Goal: Task Accomplishment & Management: Complete application form

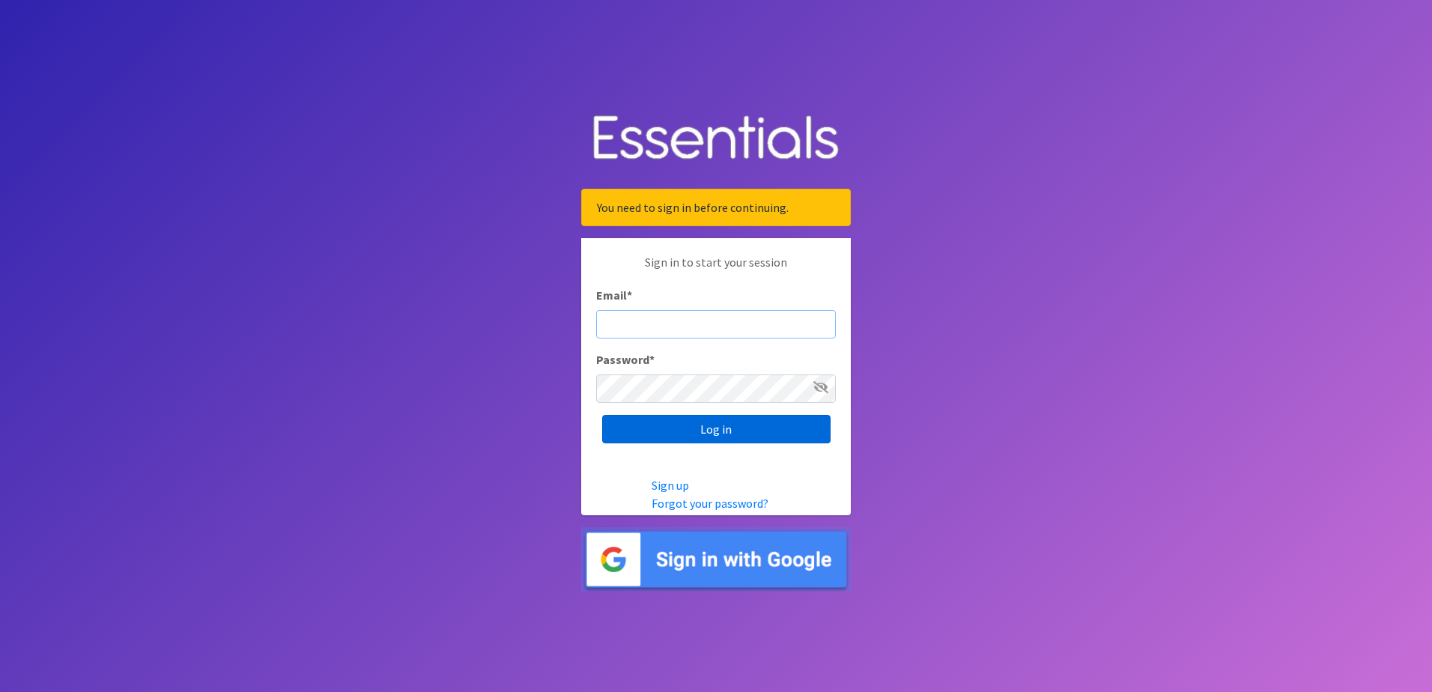
type input "[EMAIL_ADDRESS][PERSON_NAME][DOMAIN_NAME]"
click at [753, 429] on input "Log in" at bounding box center [716, 429] width 228 height 28
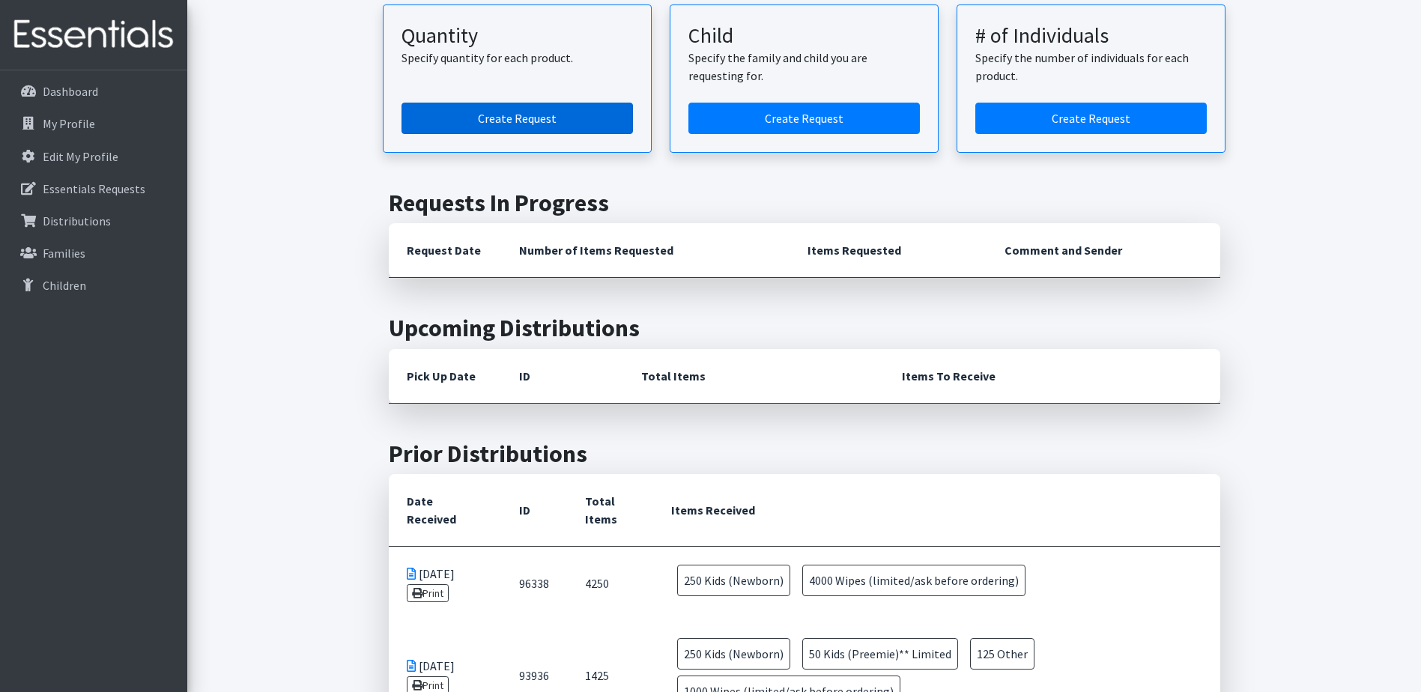
scroll to position [225, 0]
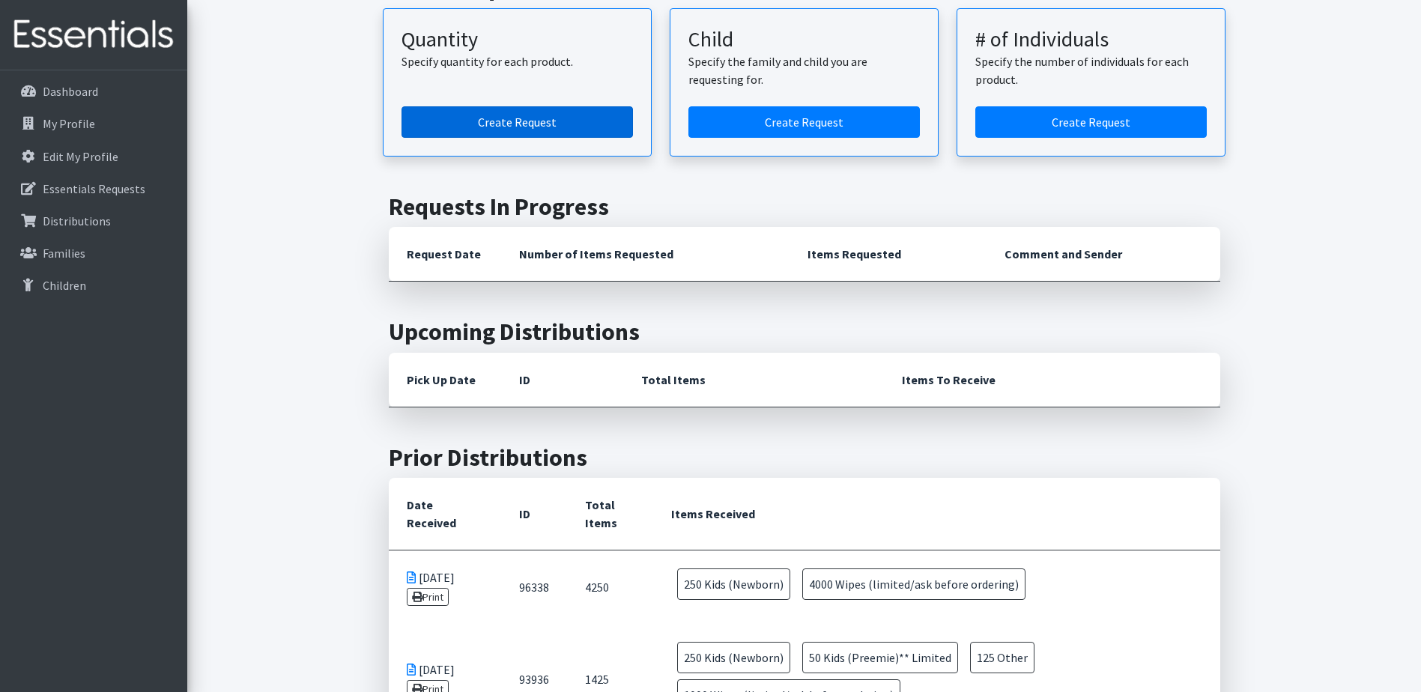
click at [562, 114] on link "Create Request" at bounding box center [516, 121] width 231 height 31
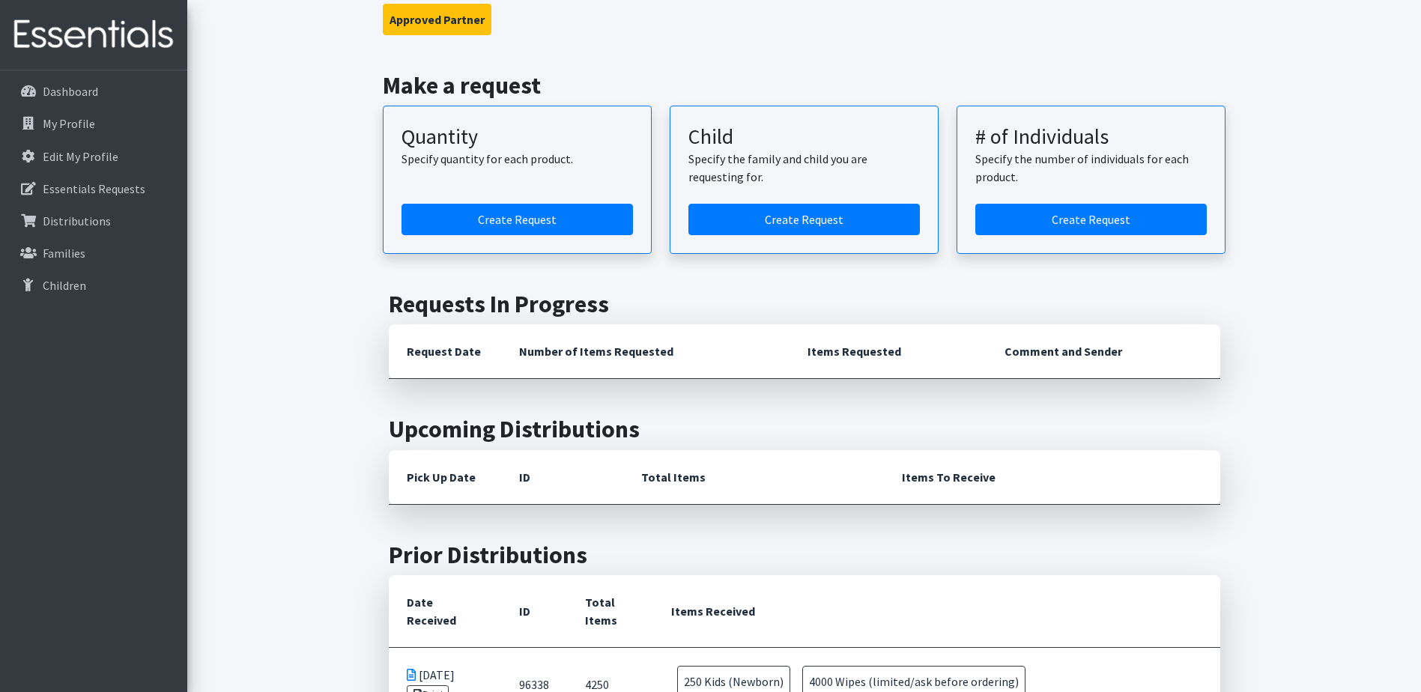
scroll to position [75, 0]
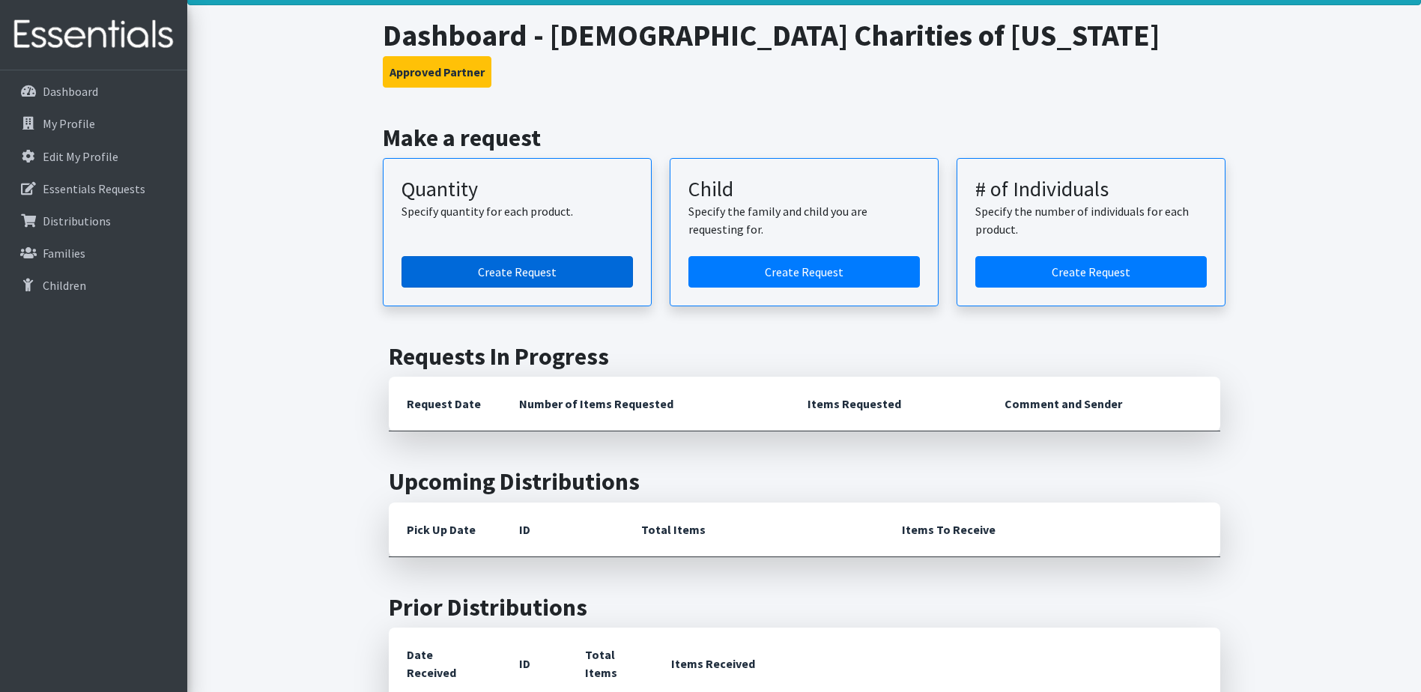
click at [485, 264] on link "Create Request" at bounding box center [516, 271] width 231 height 31
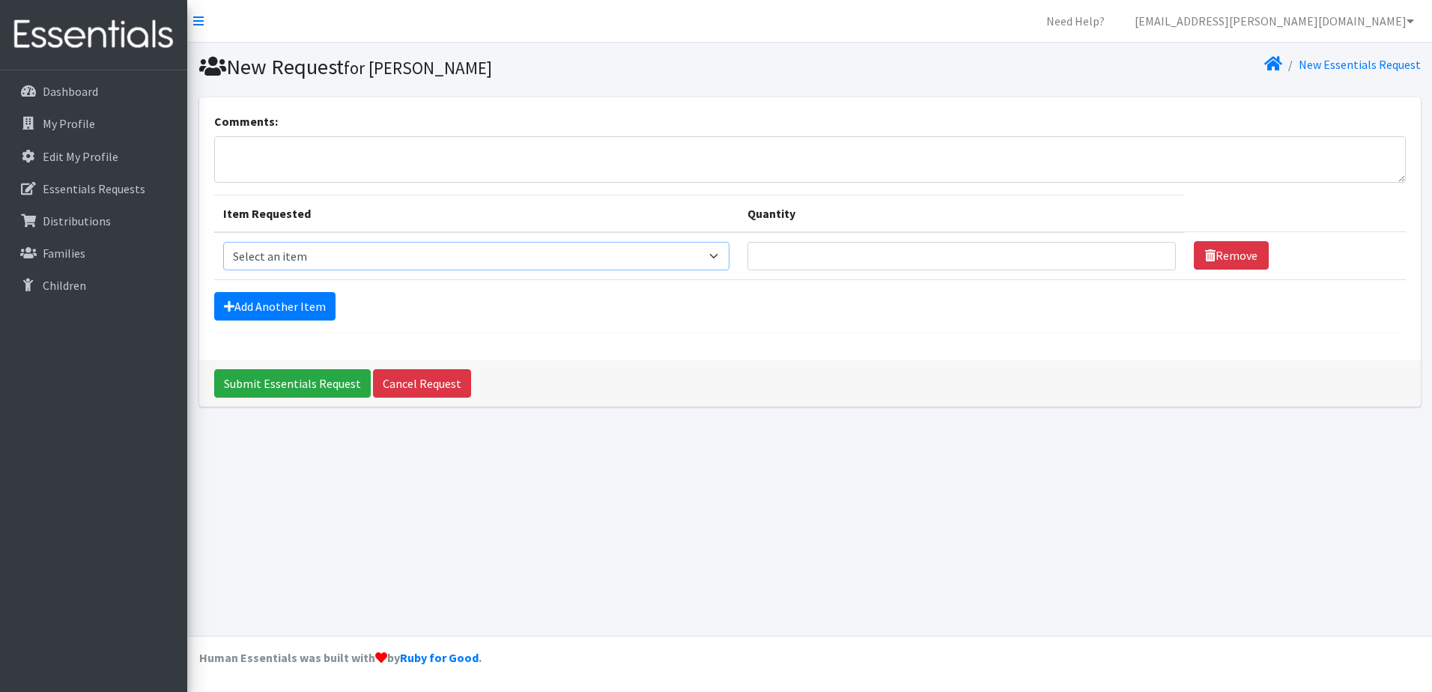
click at [350, 259] on select "Select an item Kids (Newborn) Kids (Preemie)** Limited Kids (Size 1) Kids (Size…" at bounding box center [476, 256] width 507 height 28
select select "1830"
click at [223, 242] on select "Select an item Kids (Newborn) Kids (Preemie)** Limited Kids (Size 1) Kids (Size…" at bounding box center [476, 256] width 507 height 28
click at [893, 251] on input "Quantity" at bounding box center [961, 256] width 428 height 28
type input "1"
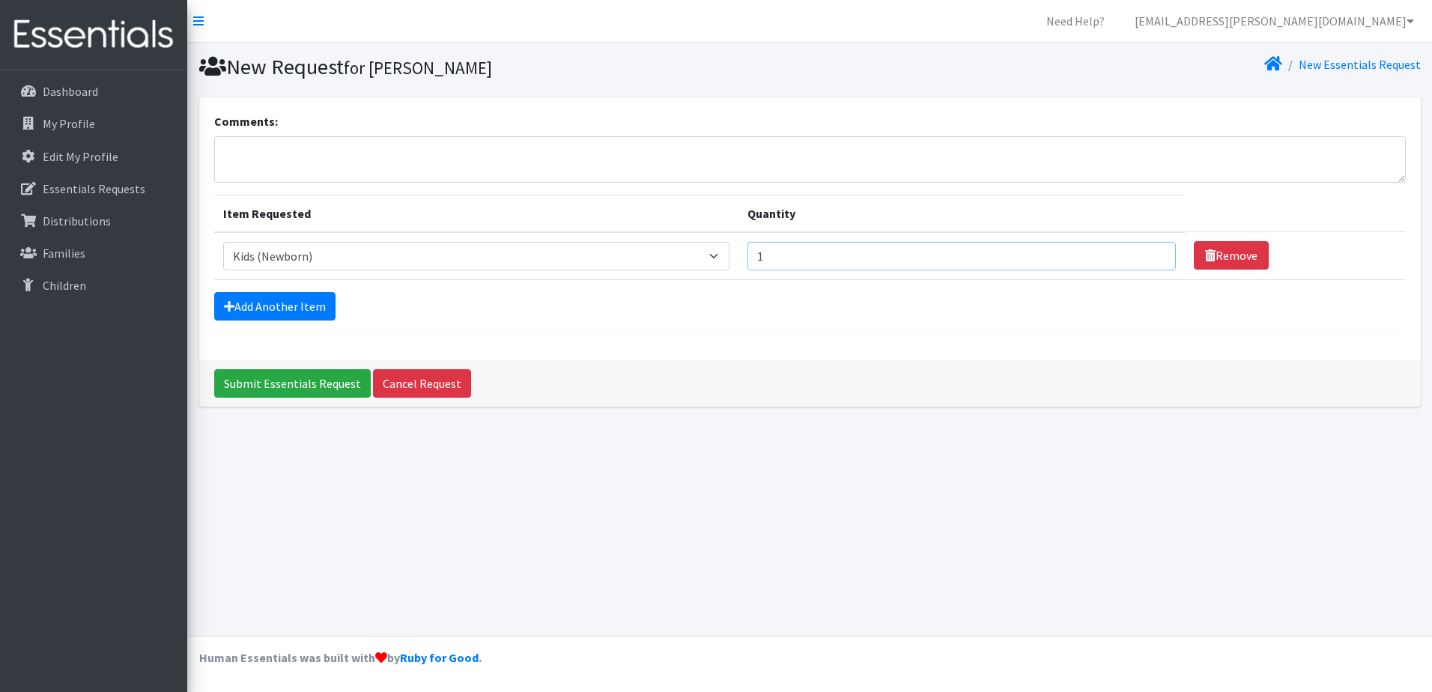
click at [1148, 257] on input "1" at bounding box center [961, 256] width 428 height 28
click at [1102, 269] on input "1" at bounding box center [961, 256] width 428 height 28
click at [1130, 257] on input "1" at bounding box center [961, 256] width 428 height 28
drag, startPoint x: 798, startPoint y: 252, endPoint x: 739, endPoint y: 258, distance: 58.7
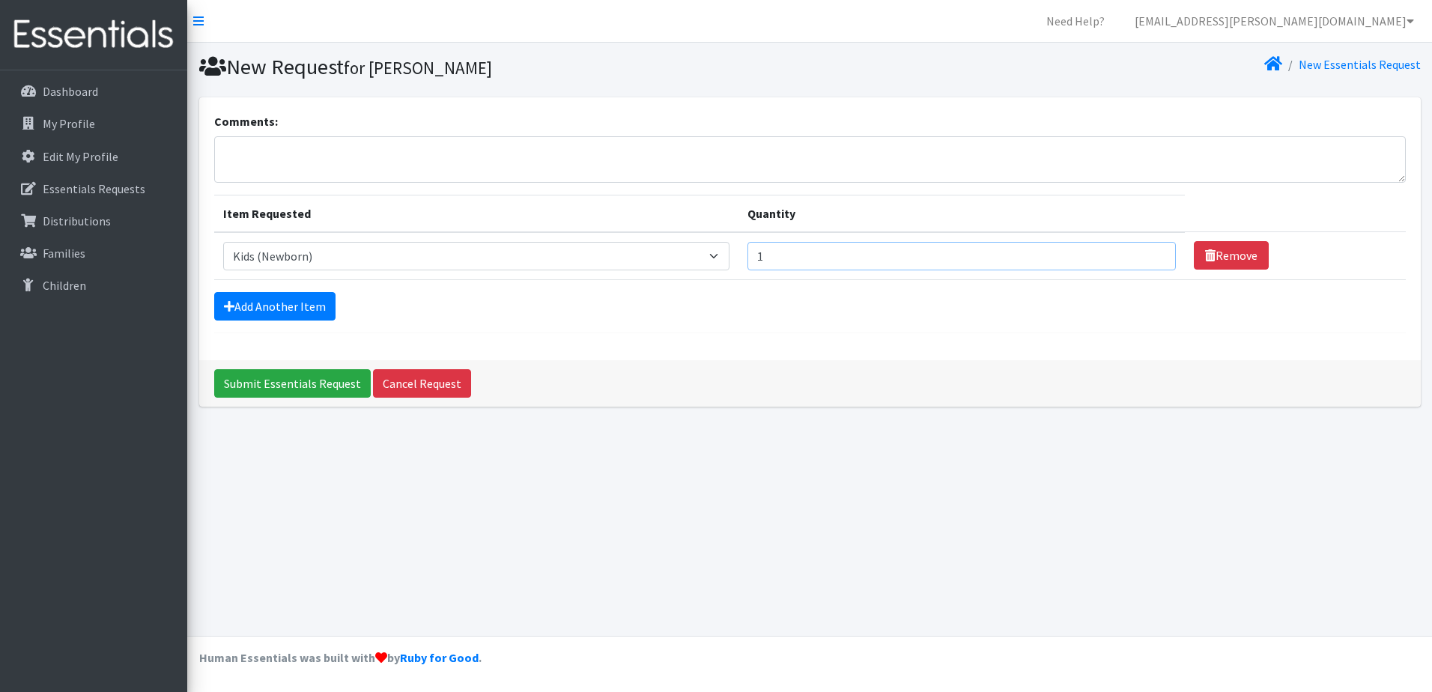
click at [739, 258] on tr "Item Requested Select an item Kids (Newborn) Kids (Preemie)** Limited Kids (Siz…" at bounding box center [810, 256] width 1192 height 48
click at [390, 249] on select "Select an item Kids (Newborn) Kids (Preemie)** Limited Kids (Size 1) Kids (Size…" at bounding box center [476, 256] width 507 height 28
select select "1830"
click at [223, 242] on select "Select an item Kids (Newborn) Kids (Preemie)** Limited Kids (Size 1) Kids (Size…" at bounding box center [476, 256] width 507 height 28
click at [957, 239] on td "Quantity" at bounding box center [961, 256] width 446 height 48
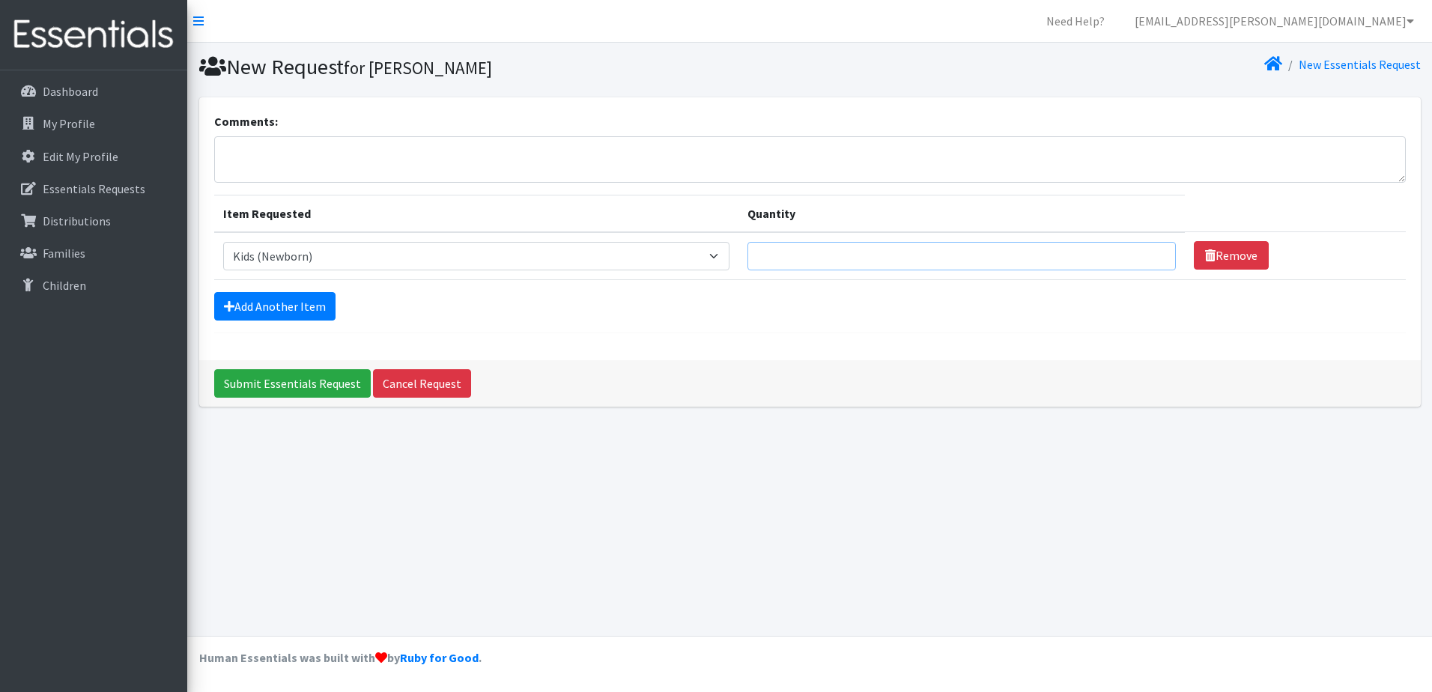
click at [947, 260] on input "Quantity" at bounding box center [961, 256] width 428 height 28
type input "30"
click at [214, 369] on input "Submit Essentials Request" at bounding box center [292, 383] width 157 height 28
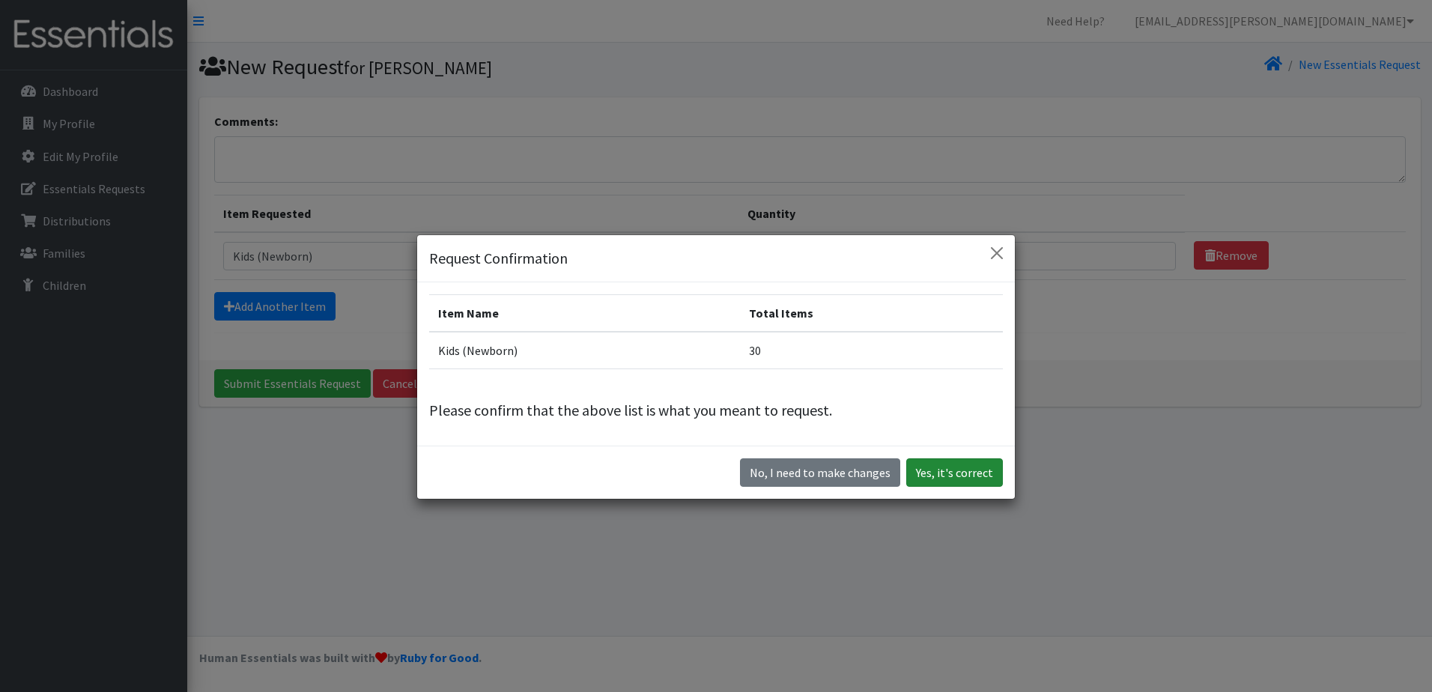
click at [954, 481] on button "Yes, it's correct" at bounding box center [954, 472] width 97 height 28
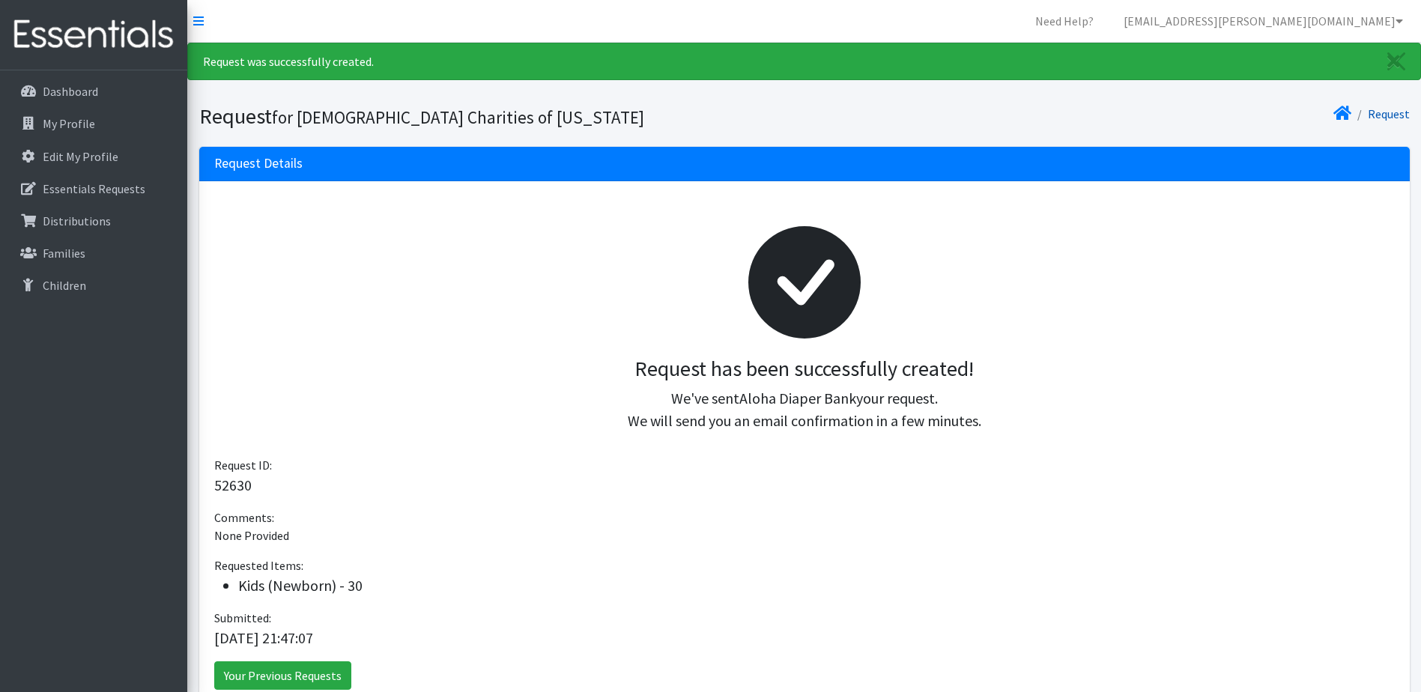
click at [1394, 115] on link "Request" at bounding box center [1389, 113] width 42 height 15
click at [1396, 114] on link "Request" at bounding box center [1389, 113] width 42 height 15
drag, startPoint x: 732, startPoint y: 103, endPoint x: 665, endPoint y: 97, distance: 67.7
click at [730, 101] on section "Request for [DEMOGRAPHIC_DATA] Charities of [US_STATE] Request" at bounding box center [803, 119] width 1233 height 55
click at [1390, 58] on icon "Close" at bounding box center [1393, 61] width 13 height 18
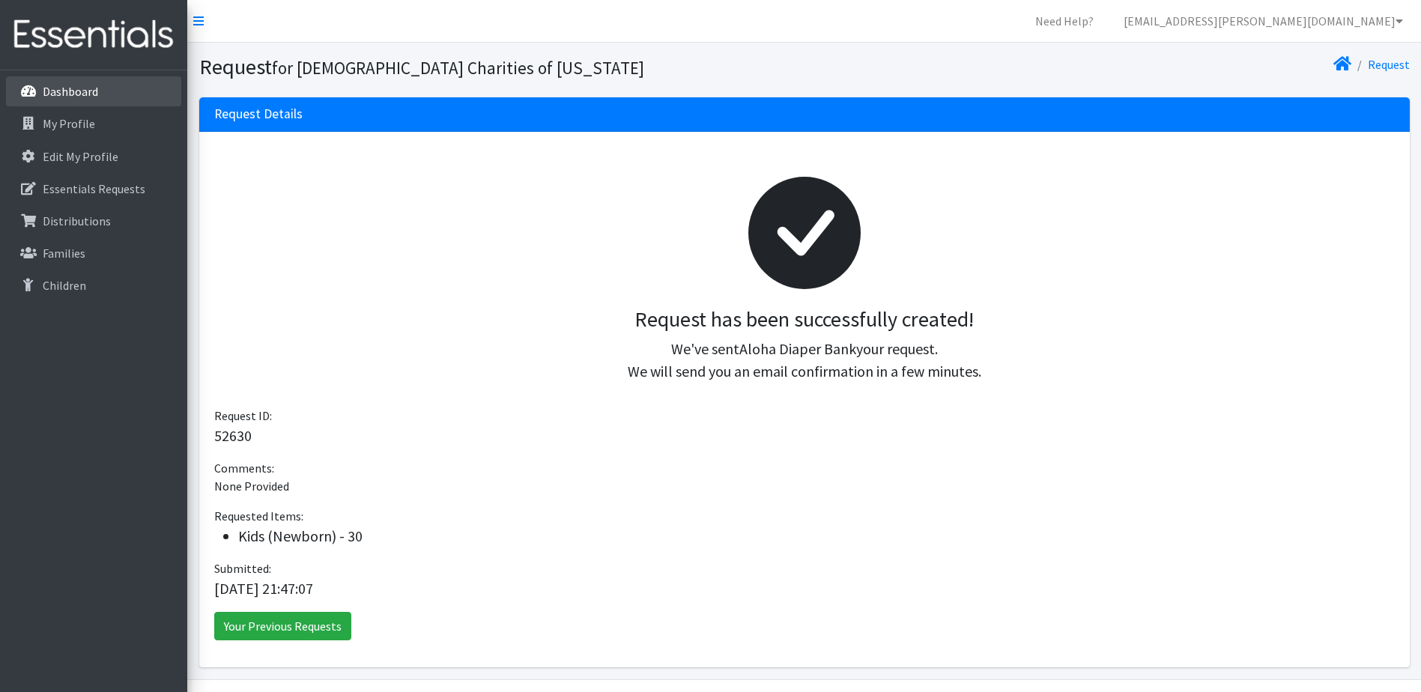
click at [85, 88] on p "Dashboard" at bounding box center [70, 91] width 55 height 15
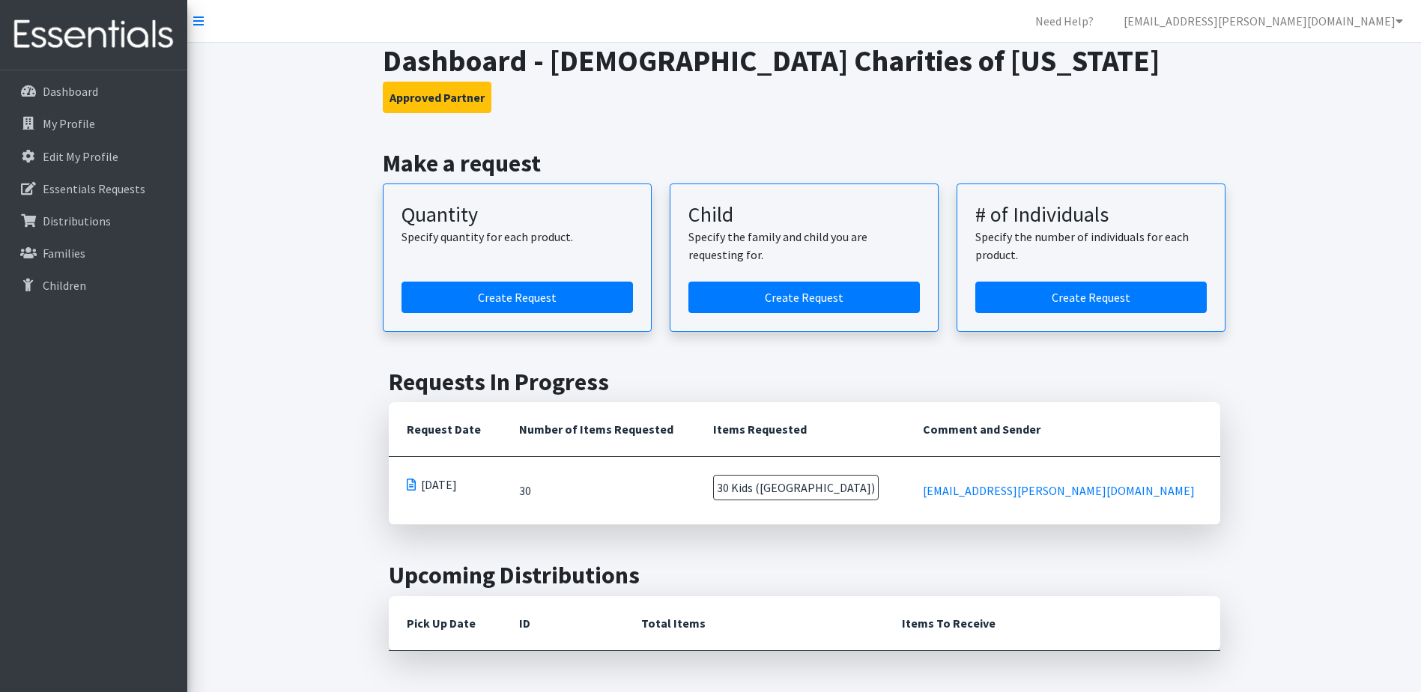
click at [676, 488] on td "30" at bounding box center [598, 491] width 195 height 68
click at [407, 484] on span at bounding box center [411, 485] width 9 height 12
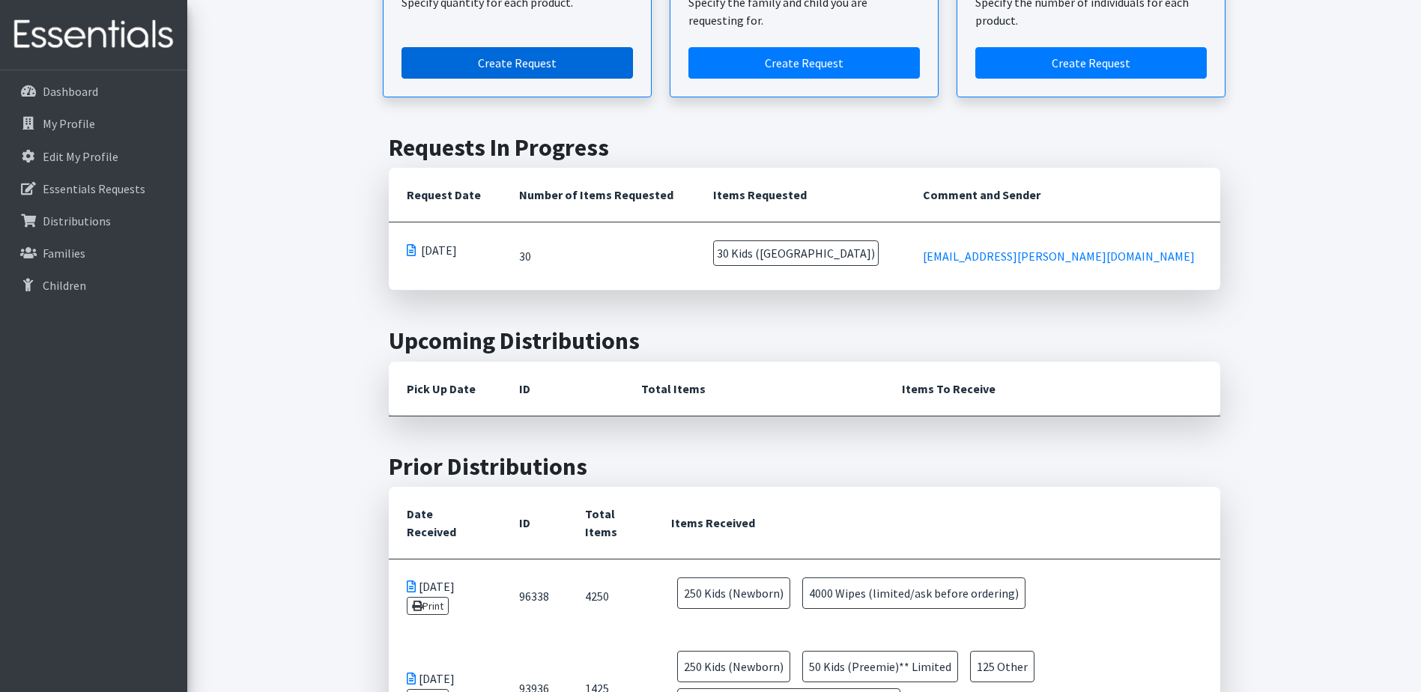
scroll to position [225, 0]
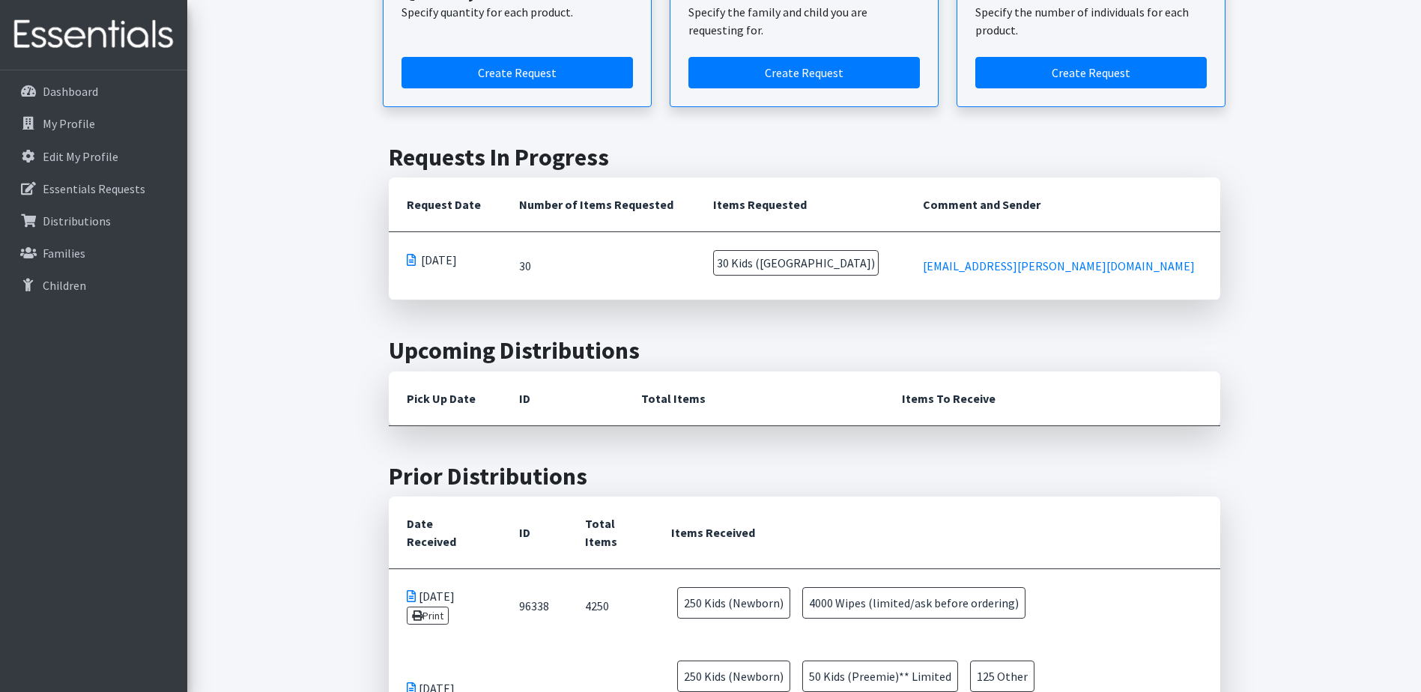
click at [559, 273] on td "30" at bounding box center [598, 266] width 195 height 68
click at [550, 76] on link "Create Request" at bounding box center [516, 72] width 231 height 31
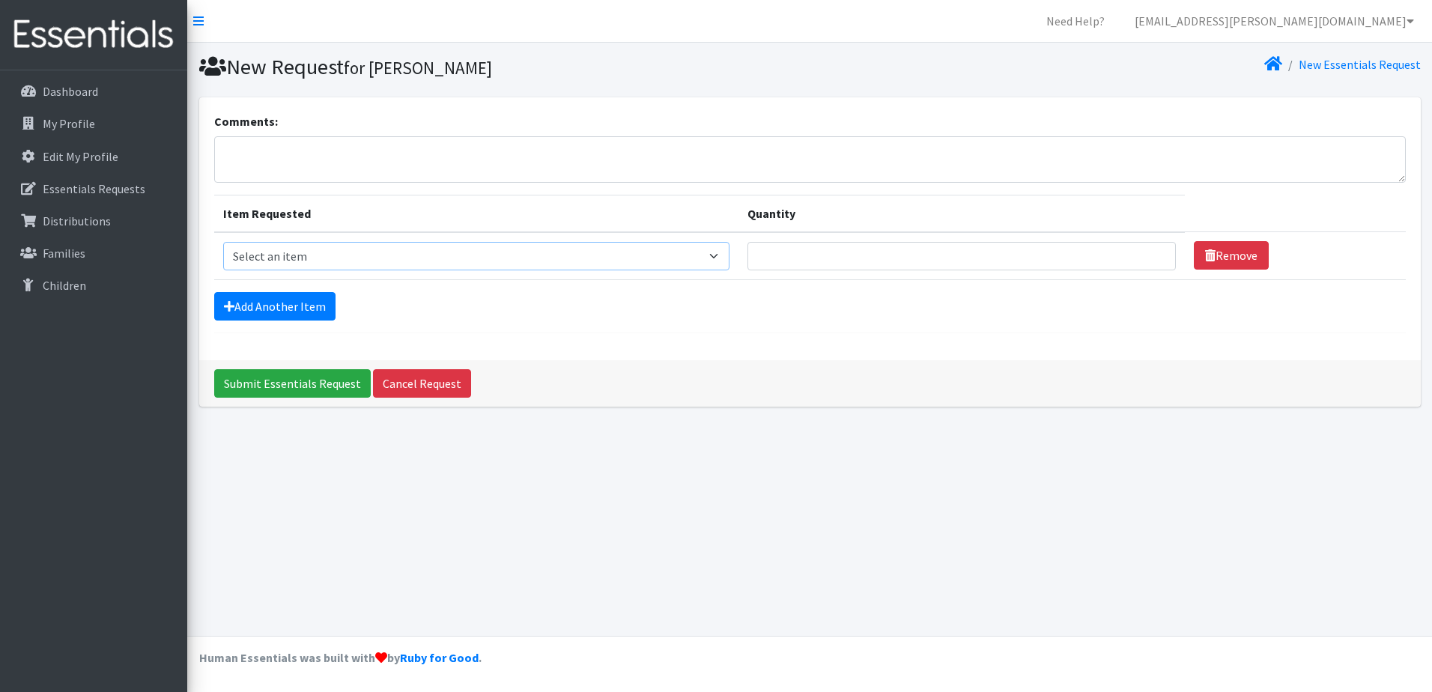
click at [356, 257] on select "Select an item Kids (Newborn) Kids (Preemie)** Limited Kids (Size 1) Kids (Size…" at bounding box center [476, 256] width 507 height 28
select select "1830"
click at [223, 242] on select "Select an item Kids (Newborn) Kids (Preemie)** Limited Kids (Size 1) Kids (Size…" at bounding box center [476, 256] width 507 height 28
click at [838, 261] on input "Quantity" at bounding box center [961, 256] width 428 height 28
type input "3"
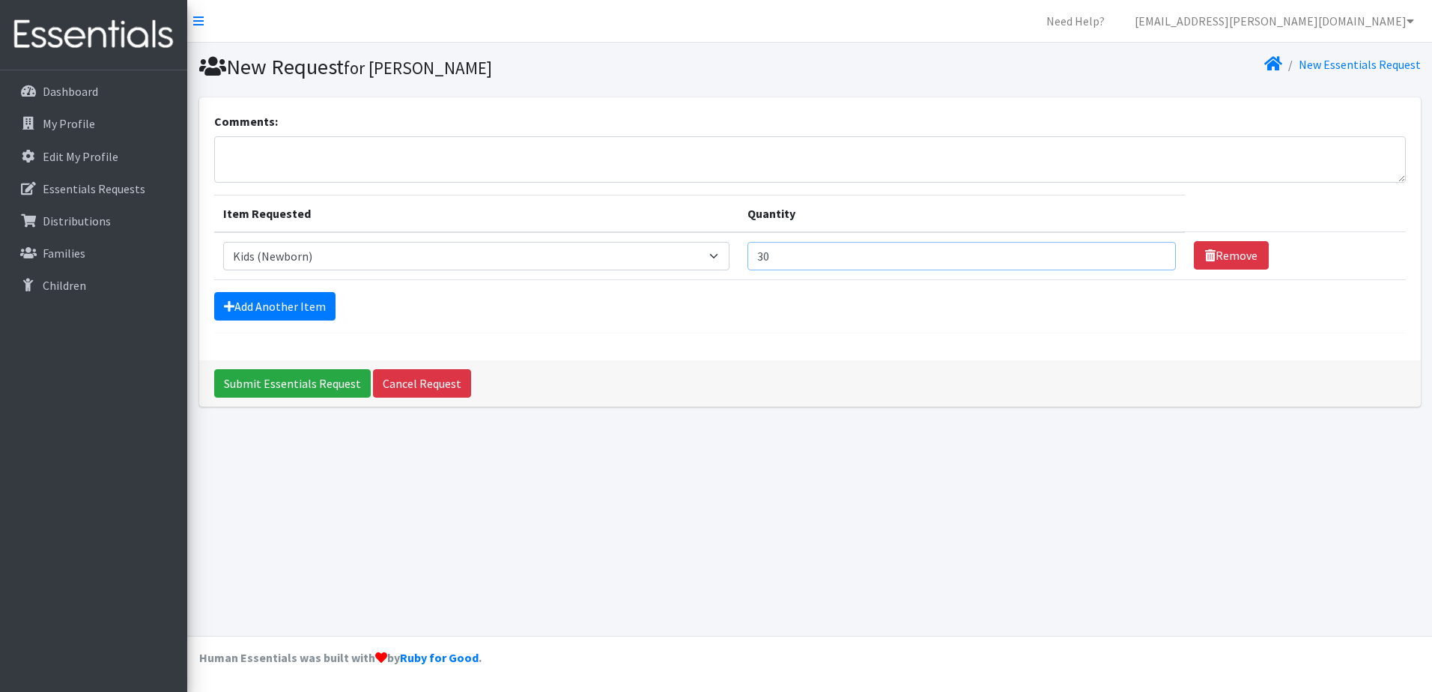
type input "3"
type input "250"
click at [296, 318] on link "Add Another Item" at bounding box center [274, 306] width 121 height 28
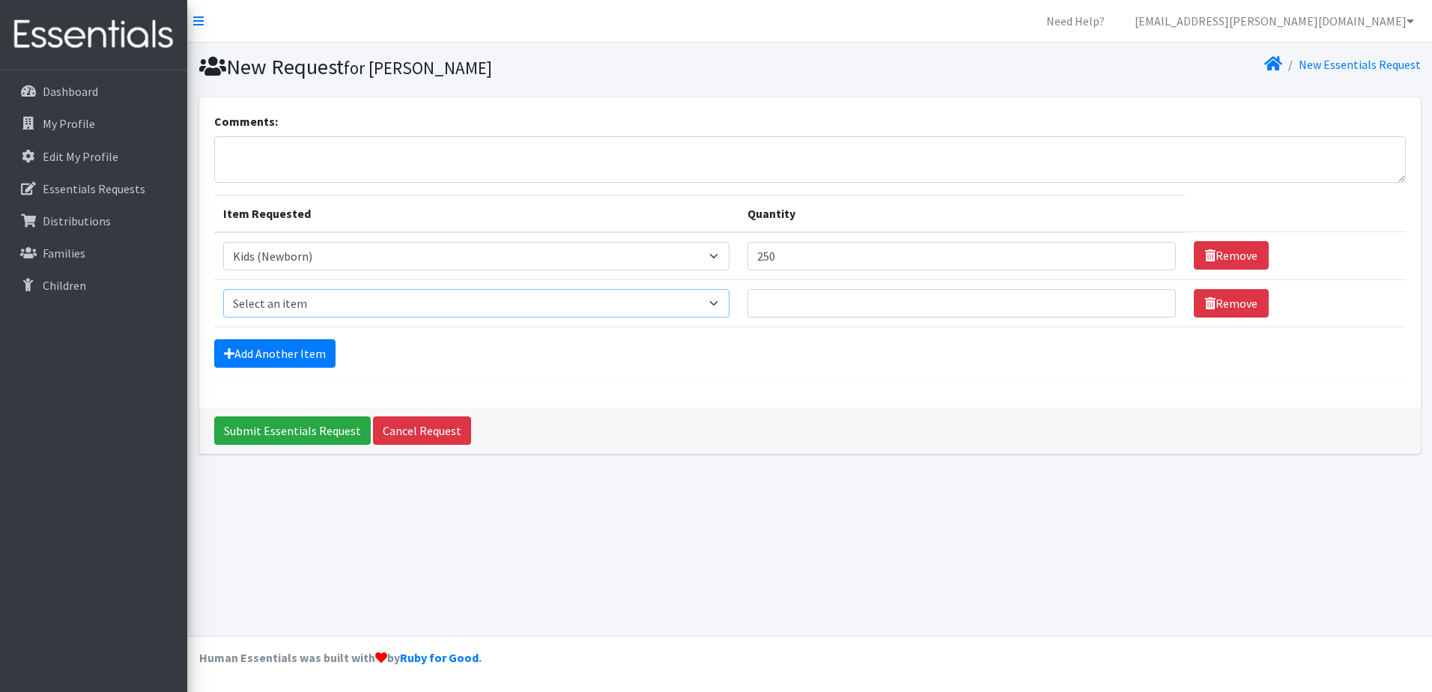
click at [374, 299] on select "Select an item Kids (Newborn) Kids (Preemie)** Limited Kids (Size 1) Kids (Size…" at bounding box center [476, 303] width 507 height 28
select select "1832"
click at [223, 289] on select "Select an item Kids (Newborn) Kids (Preemie)** Limited Kids (Size 1) Kids (Size…" at bounding box center [476, 303] width 507 height 28
click at [818, 302] on input "Quantity" at bounding box center [961, 303] width 428 height 28
type input "200"
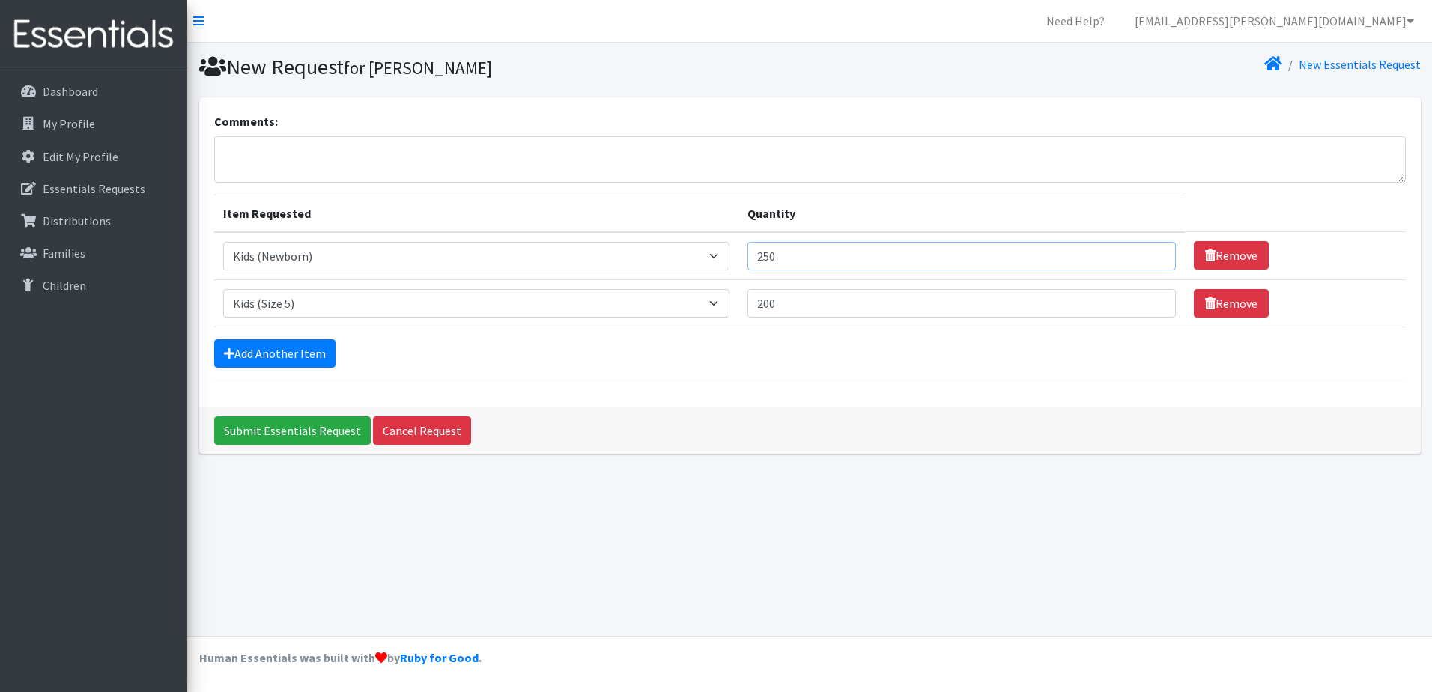
click at [821, 262] on input "250" at bounding box center [961, 256] width 428 height 28
type input "2"
type input "300"
click at [279, 345] on link "Add Another Item" at bounding box center [274, 353] width 121 height 28
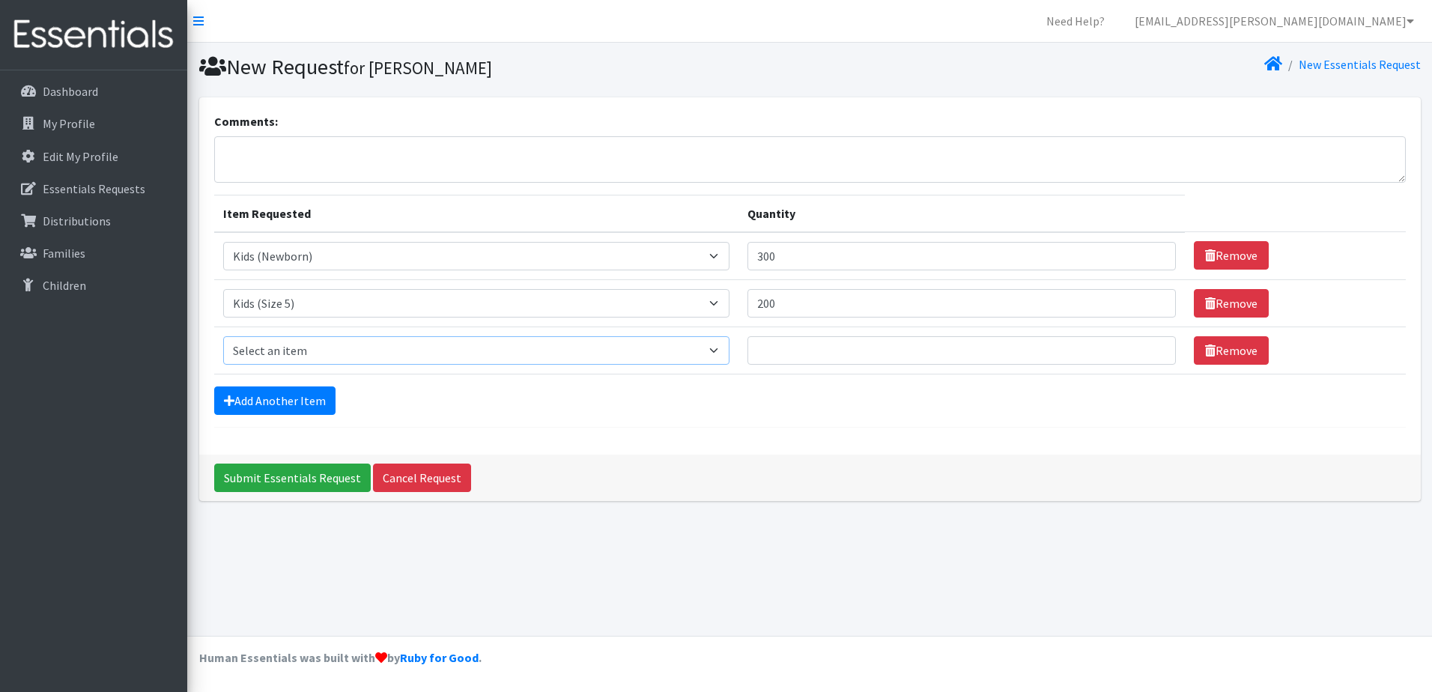
click at [345, 348] on select "Select an item Kids (Newborn) Kids (Preemie)** Limited Kids (Size 1) Kids (Size…" at bounding box center [476, 350] width 507 height 28
select select "1834"
click at [223, 336] on select "Select an item Kids (Newborn) Kids (Preemie)** Limited Kids (Size 1) Kids (Size…" at bounding box center [476, 350] width 507 height 28
click at [811, 349] on input "Quantity" at bounding box center [961, 350] width 428 height 28
type input "200"
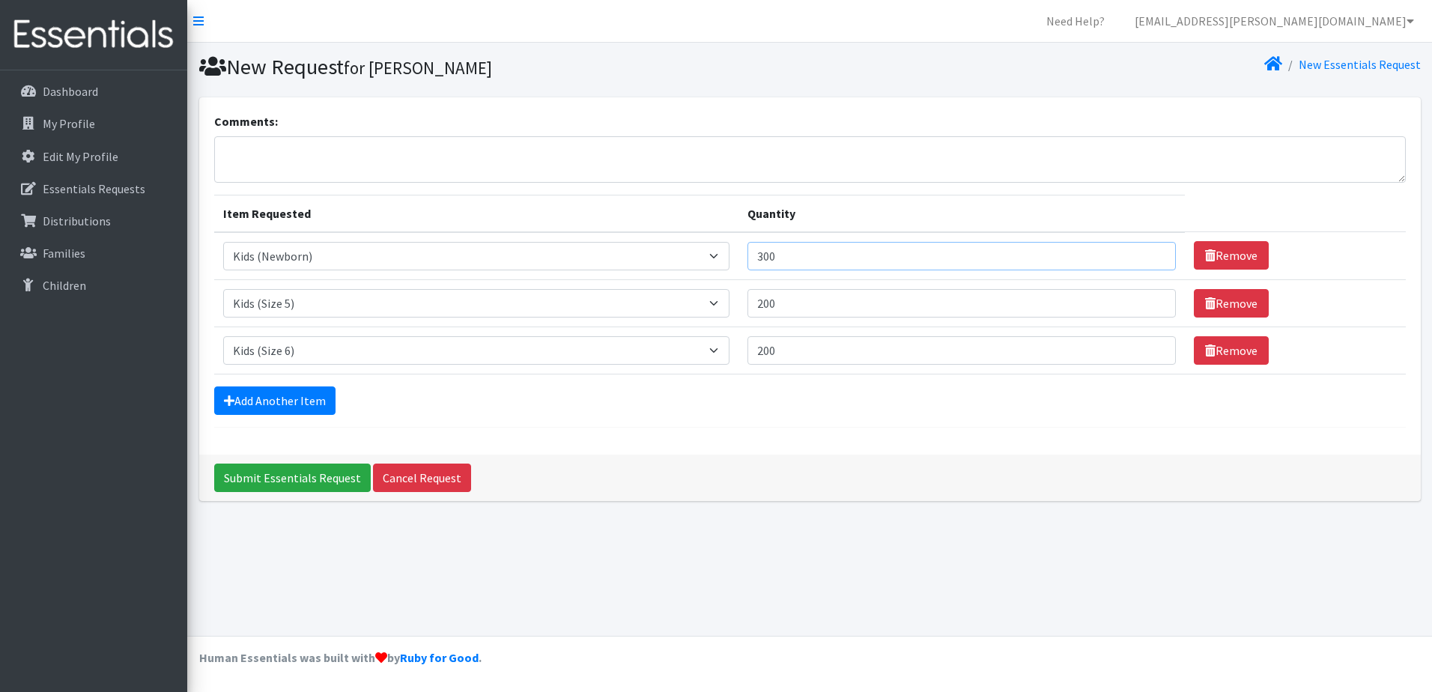
click at [828, 256] on input "300" at bounding box center [961, 256] width 428 height 28
type input "3"
type input "500"
click at [280, 405] on link "Add Another Item" at bounding box center [274, 400] width 121 height 28
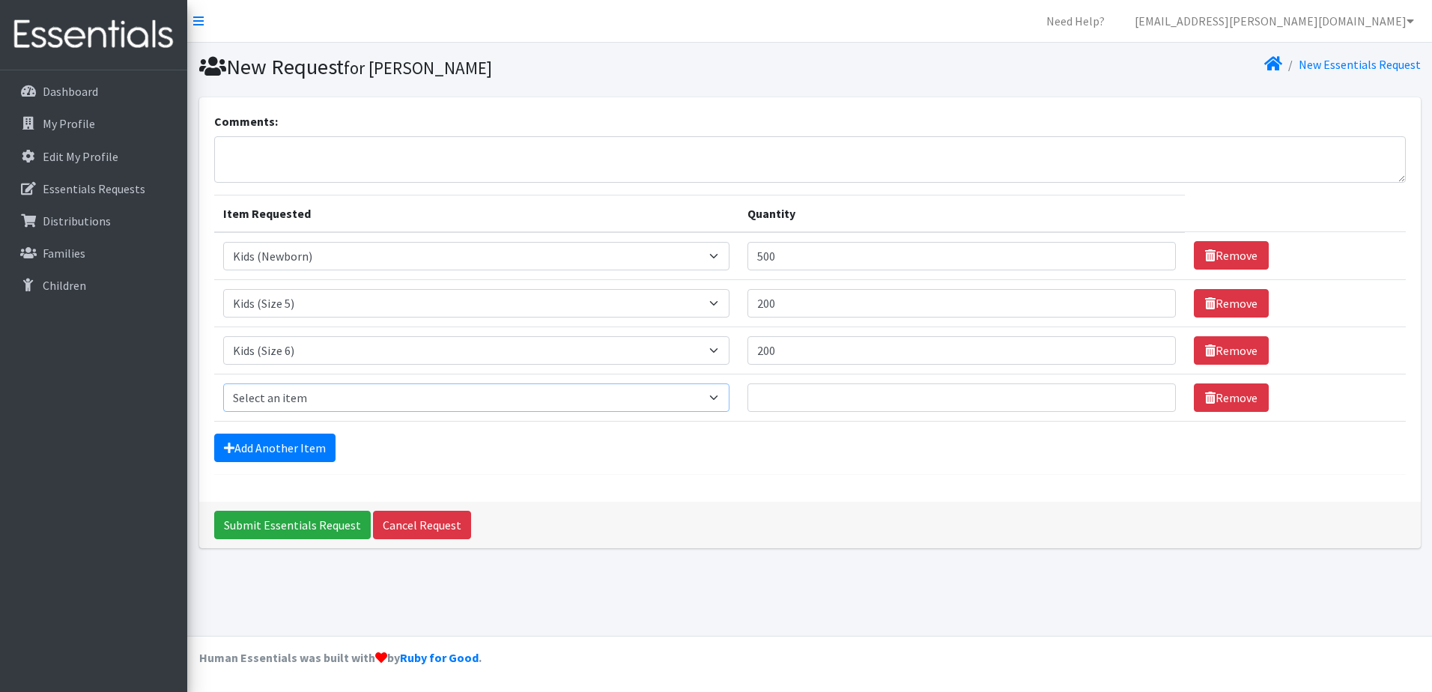
click at [331, 393] on select "Select an item Kids (Newborn) Kids (Preemie)** Limited Kids (Size 1) Kids (Size…" at bounding box center [476, 397] width 507 height 28
select select "1831"
click at [223, 383] on select "Select an item Kids (Newborn) Kids (Preemie)** Limited Kids (Size 1) Kids (Size…" at bounding box center [476, 397] width 507 height 28
click at [858, 401] on input "Quantity" at bounding box center [961, 397] width 428 height 28
type input "100"
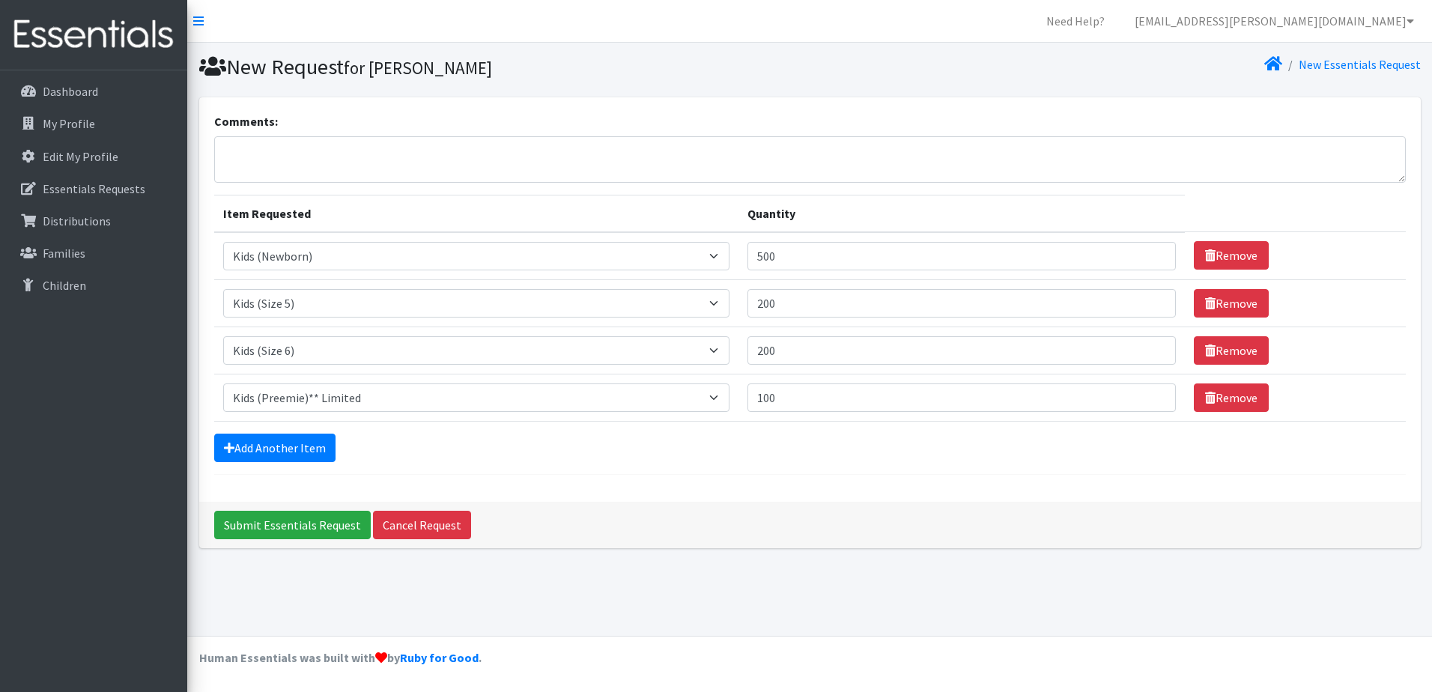
click at [805, 466] on form "Comments: Item Requested Quantity Item Requested Select an item Kids (Newborn) …" at bounding box center [810, 293] width 1192 height 362
click at [317, 458] on link "Add Another Item" at bounding box center [274, 448] width 121 height 28
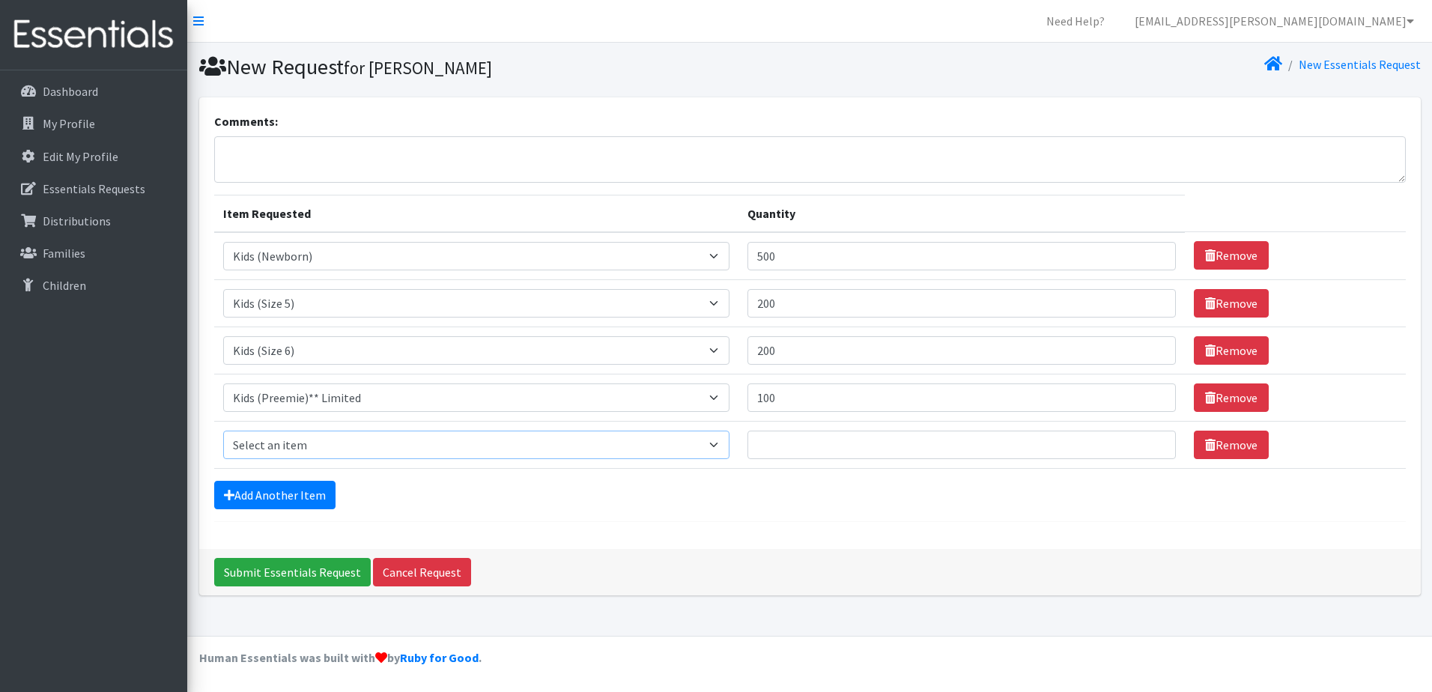
click at [321, 446] on select "Select an item Kids (Newborn) Kids (Preemie)** Limited Kids (Size 1) Kids (Size…" at bounding box center [476, 445] width 507 height 28
click at [765, 529] on div "Comments: Item Requested Quantity Item Requested Select an item Kids (Newborn) …" at bounding box center [809, 323] width 1221 height 452
click at [1230, 450] on link "Remove" at bounding box center [1231, 445] width 75 height 28
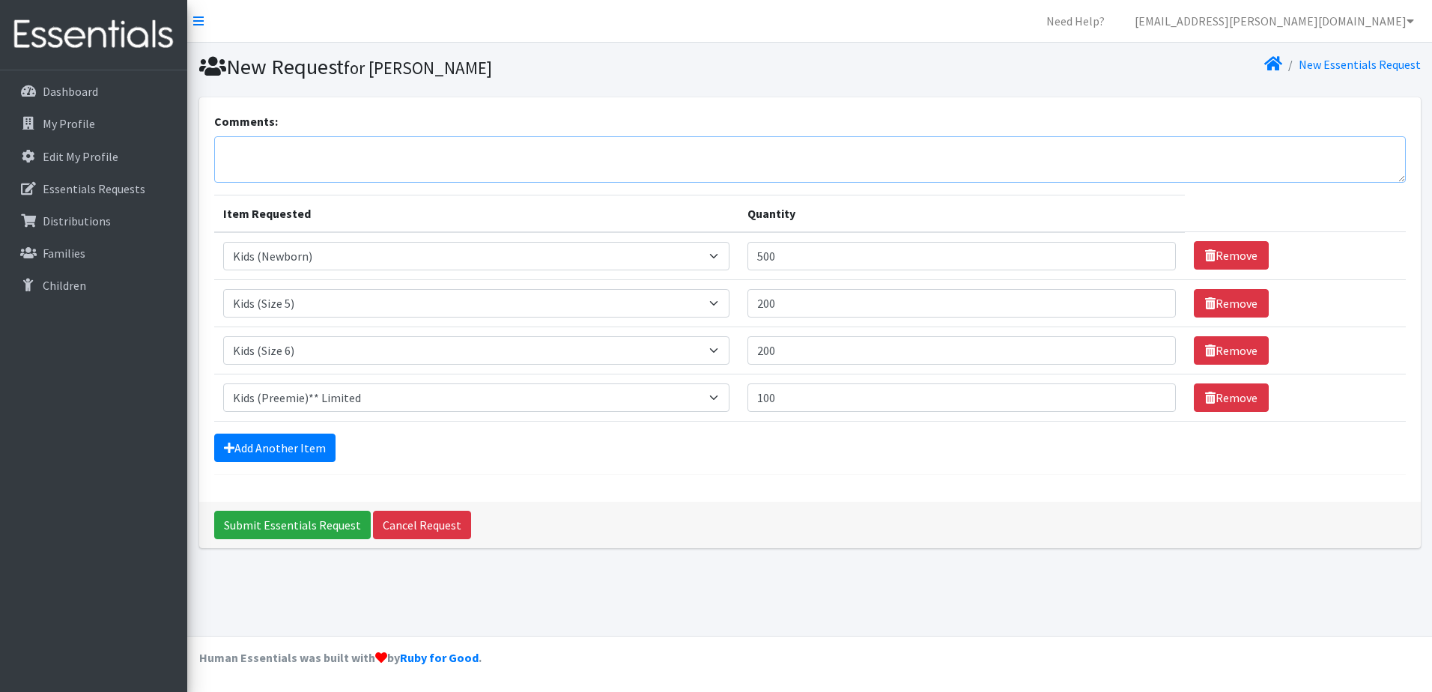
click at [387, 159] on textarea "Comments:" at bounding box center [810, 159] width 1192 height 46
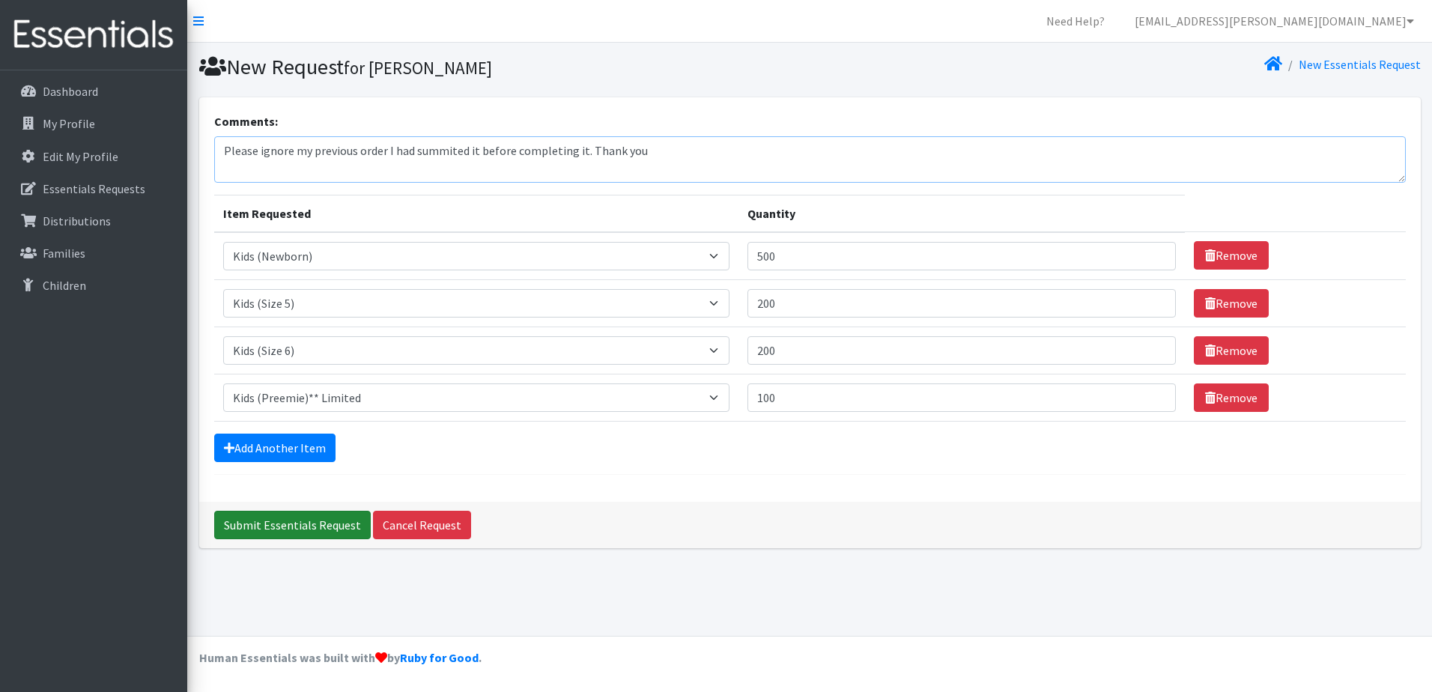
type textarea "Please ignore my previous order I had summited it before completing it. Thank y…"
click at [350, 534] on input "Submit Essentials Request" at bounding box center [292, 525] width 157 height 28
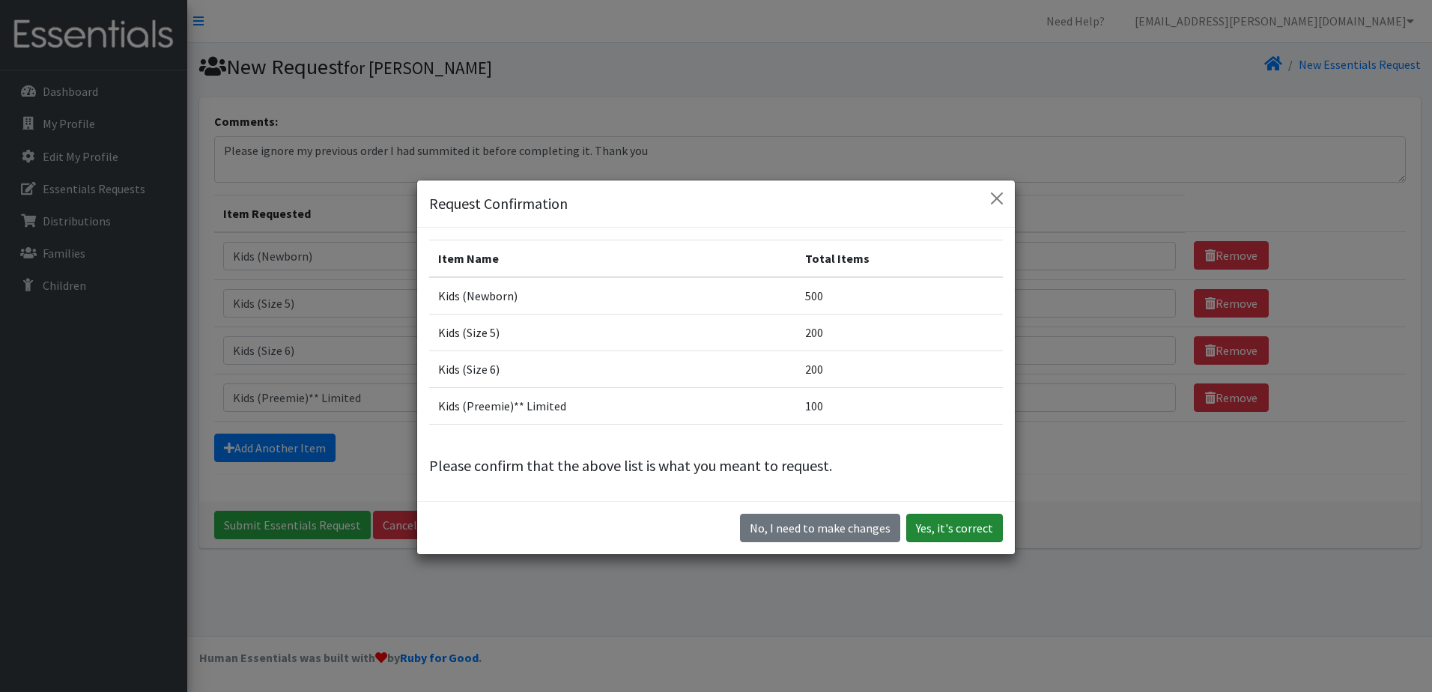
click at [986, 529] on button "Yes, it's correct" at bounding box center [954, 528] width 97 height 28
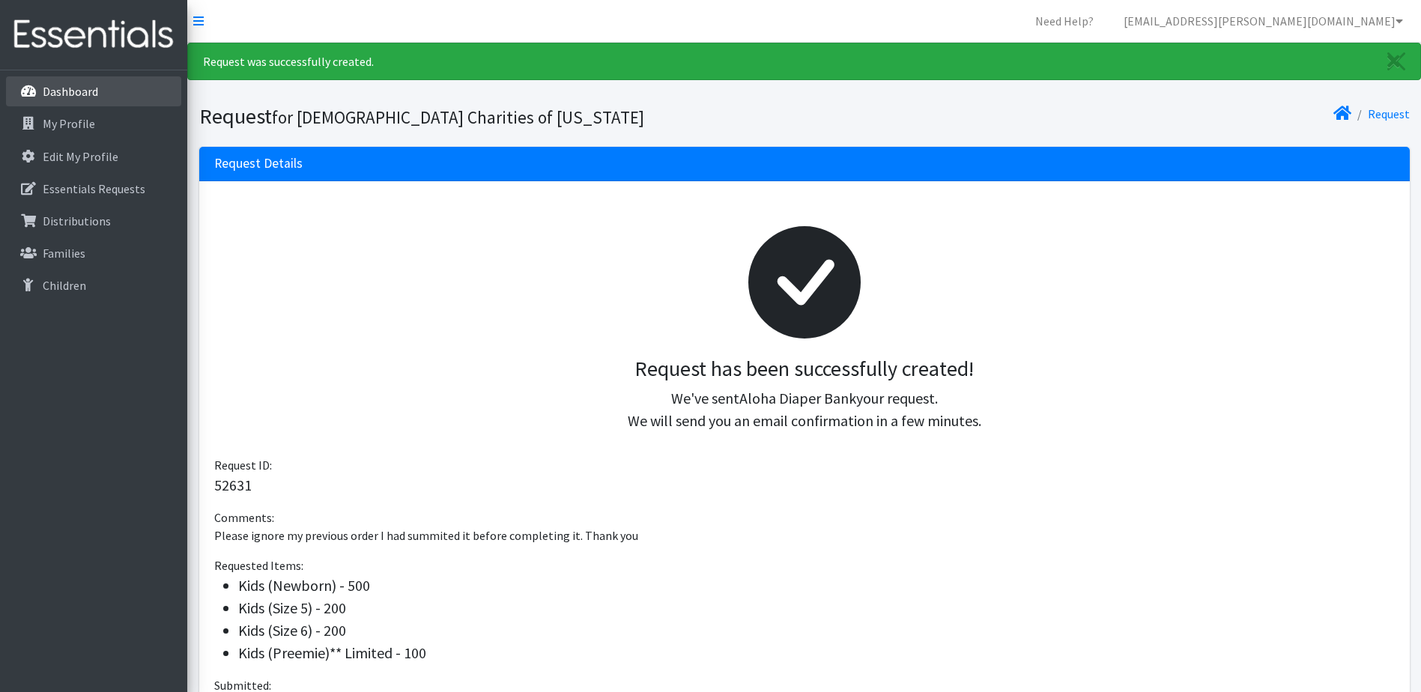
click at [113, 89] on link "Dashboard" at bounding box center [93, 91] width 175 height 30
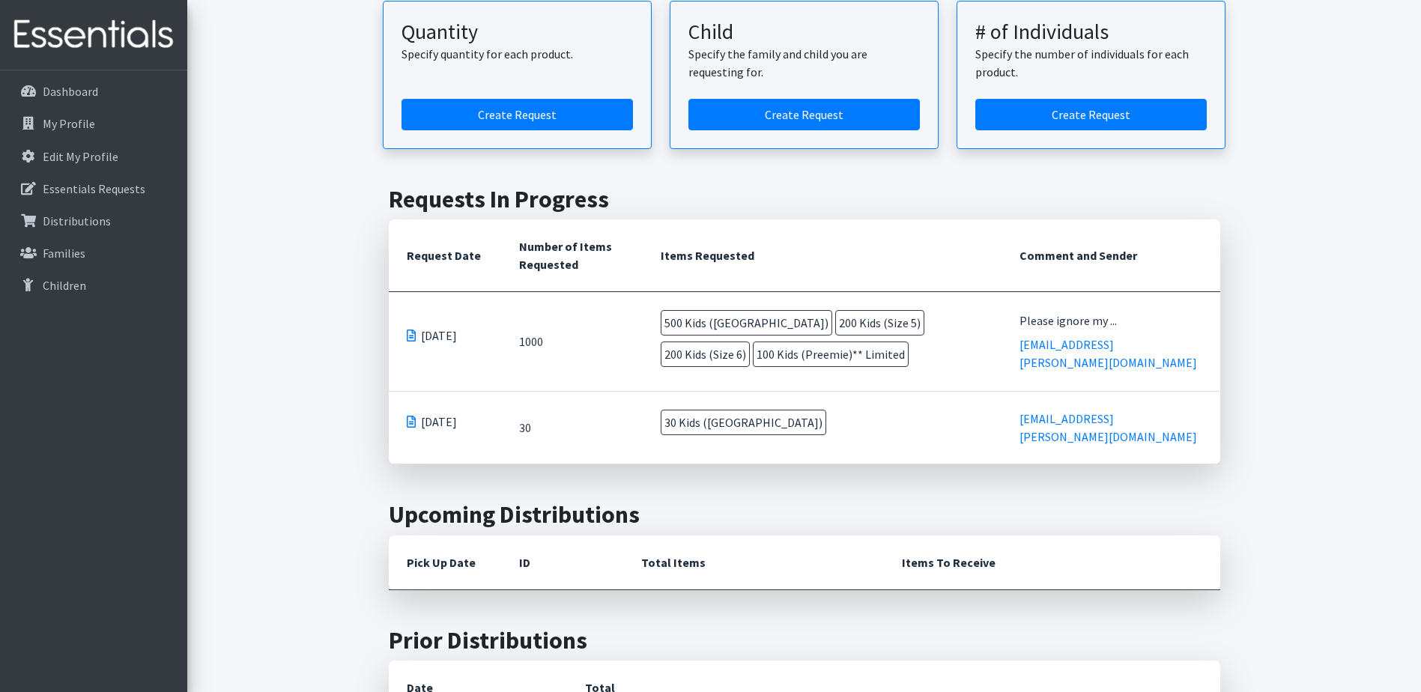
scroll to position [225, 0]
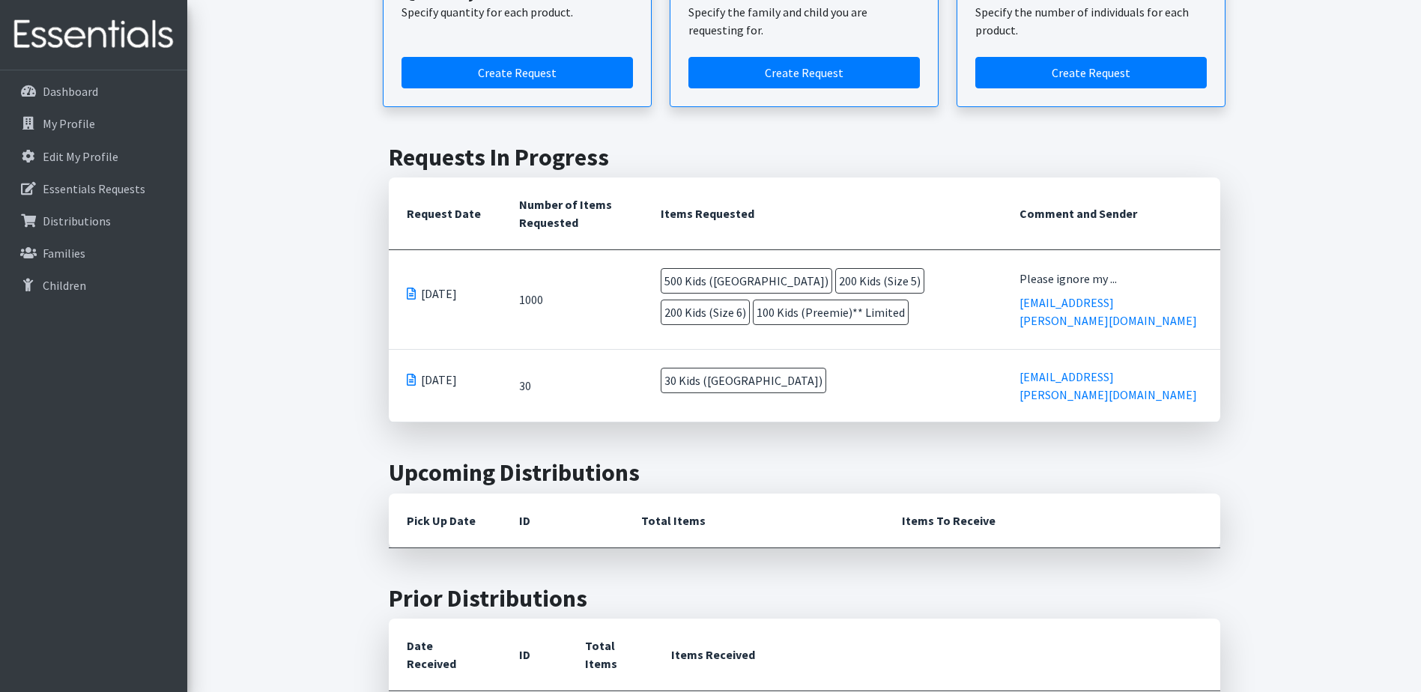
click at [885, 368] on td "30 Kids ([GEOGRAPHIC_DATA])" at bounding box center [822, 383] width 358 height 67
click at [782, 460] on h2 "Upcoming Distributions" at bounding box center [804, 472] width 831 height 28
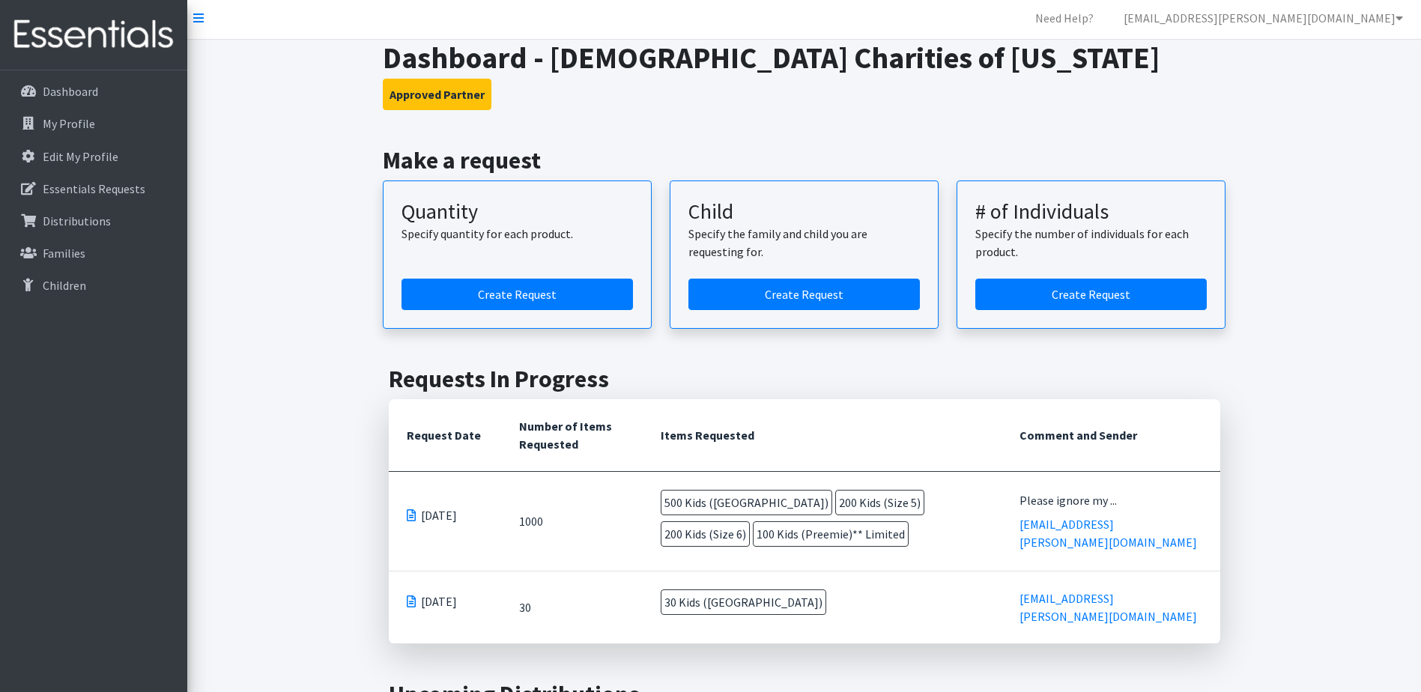
scroll to position [0, 0]
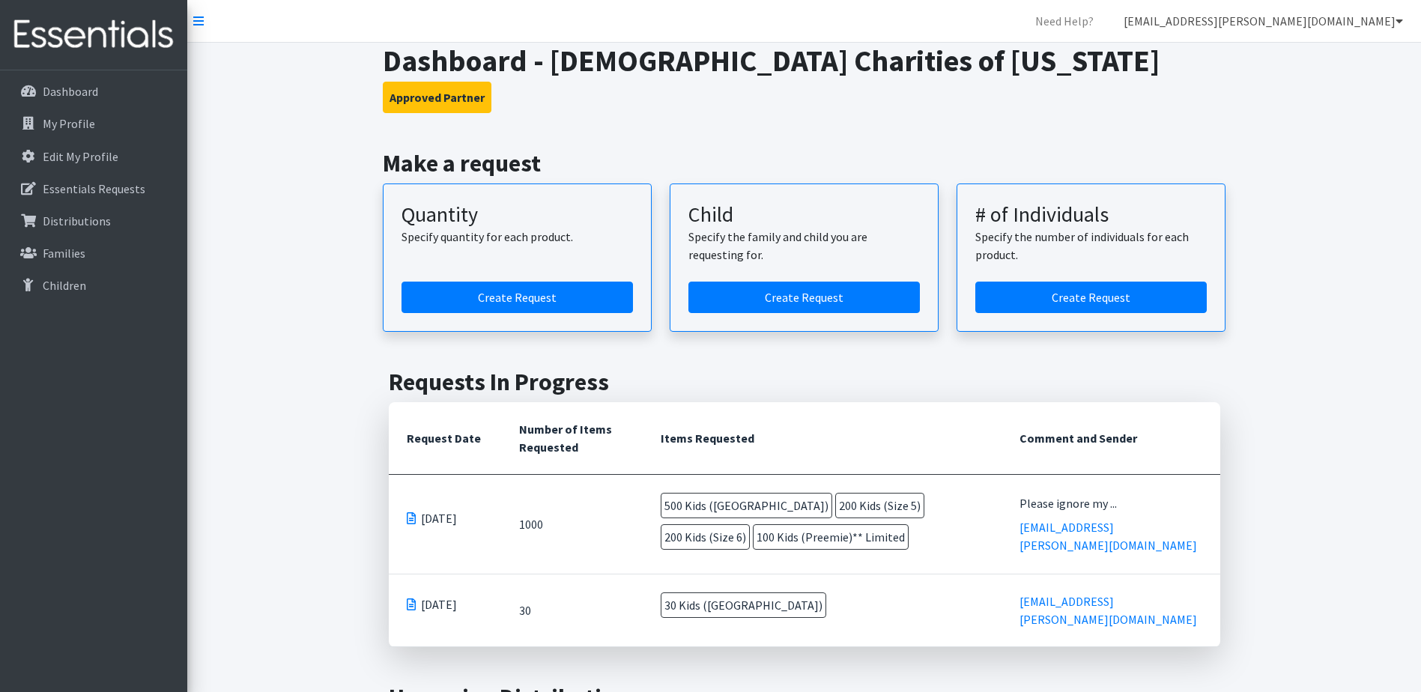
click at [1221, 18] on link "[EMAIL_ADDRESS][PERSON_NAME][DOMAIN_NAME]" at bounding box center [1262, 21] width 303 height 30
click at [1263, 53] on link "My Co-Workers" at bounding box center [1310, 54] width 208 height 30
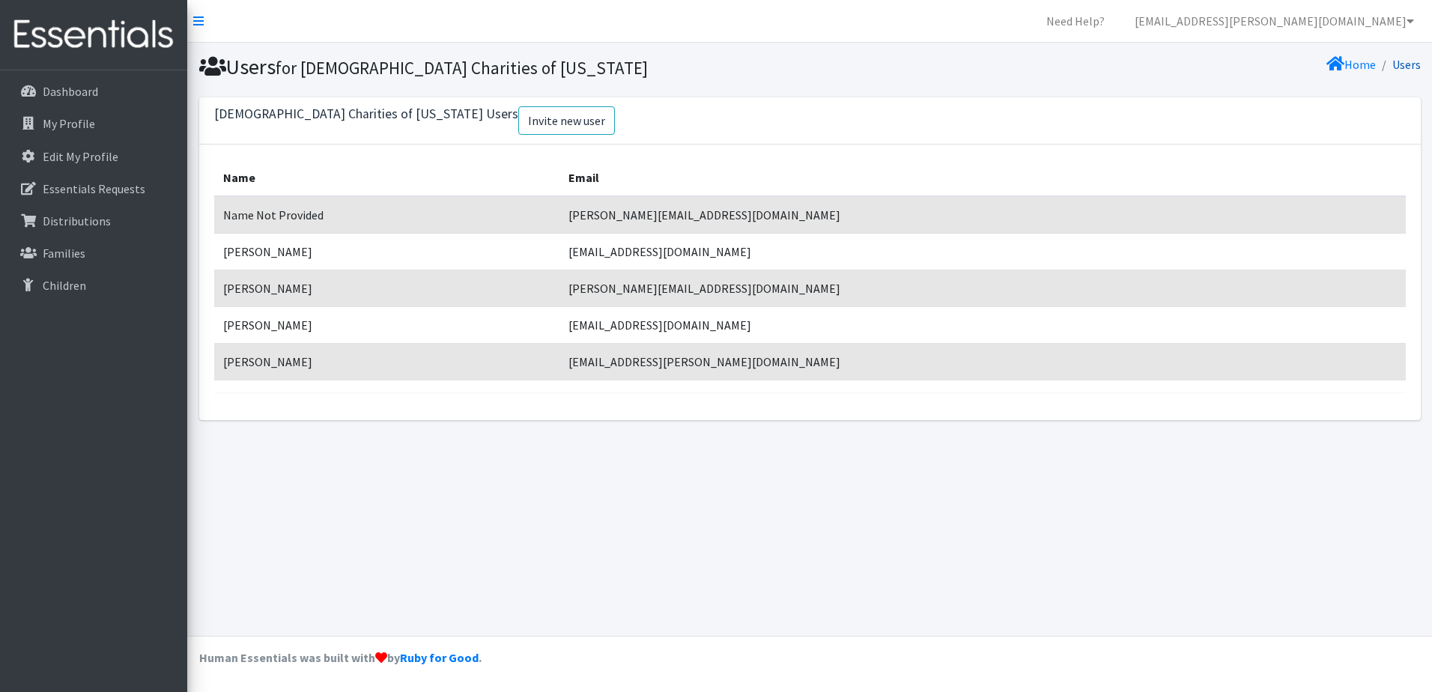
click at [1403, 65] on link "Users" at bounding box center [1406, 64] width 28 height 15
click at [1414, 53] on section "Users for Catholic Charities of Hawaii Home Users" at bounding box center [809, 70] width 1245 height 55
click at [1412, 58] on li "Users" at bounding box center [1398, 65] width 45 height 22
click at [1411, 63] on link "Users" at bounding box center [1406, 64] width 28 height 15
click at [1356, 79] on div "Home Users" at bounding box center [1118, 67] width 616 height 26
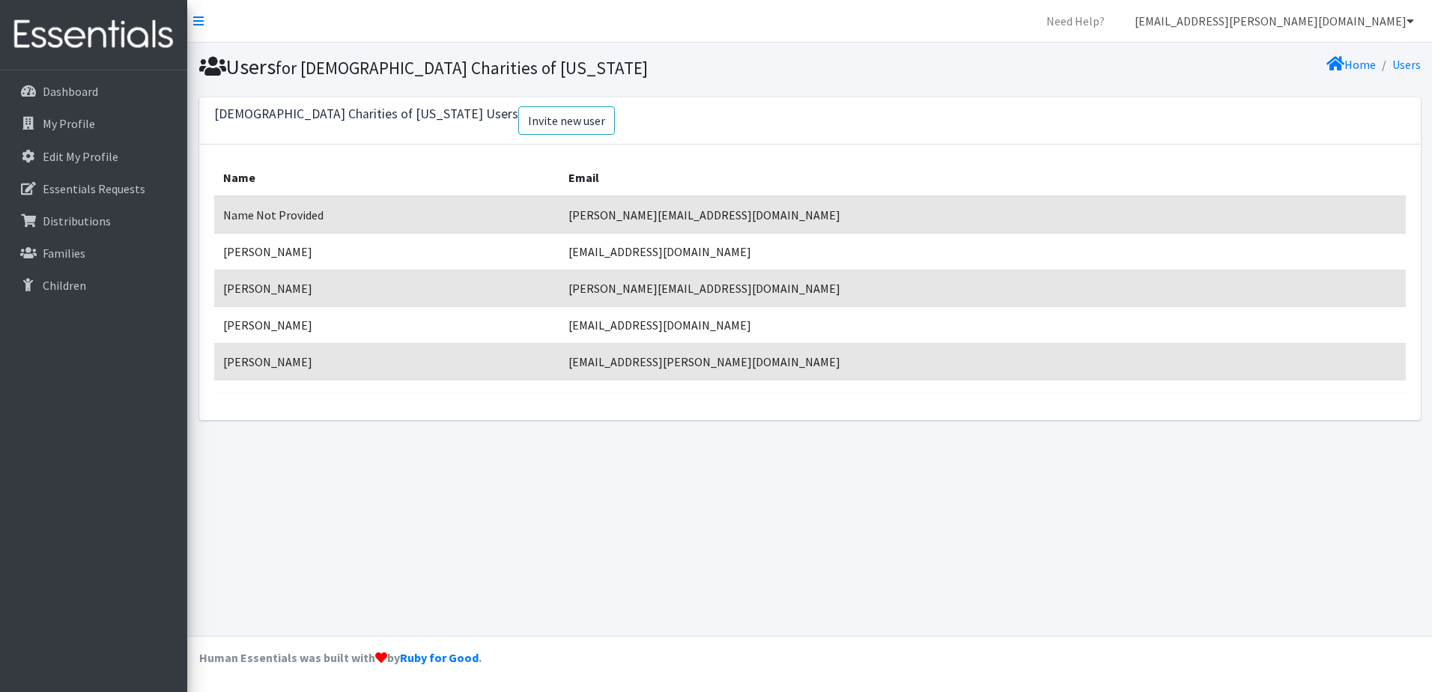
click at [1395, 12] on link "[EMAIL_ADDRESS][PERSON_NAME][DOMAIN_NAME]" at bounding box center [1274, 21] width 303 height 30
click at [1251, 80] on link "My Profile" at bounding box center [1321, 84] width 208 height 30
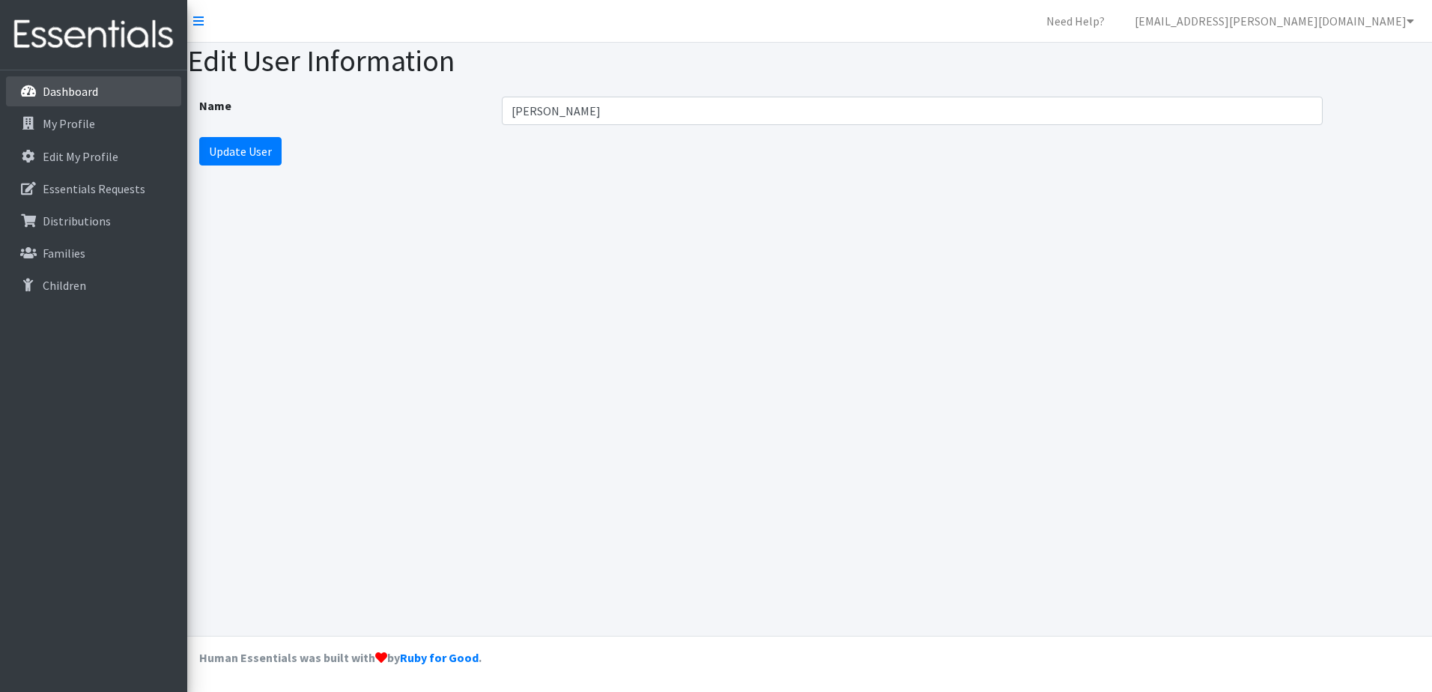
click at [114, 80] on link "Dashboard" at bounding box center [93, 91] width 175 height 30
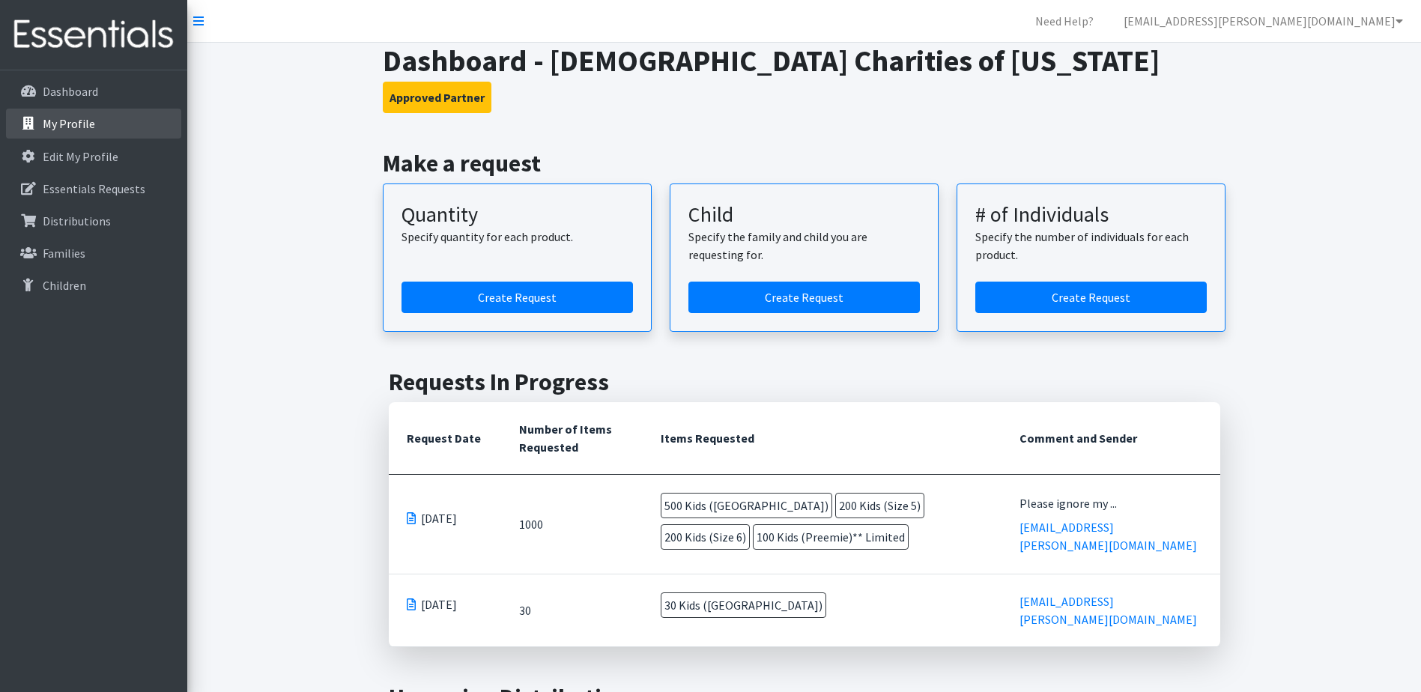
click at [76, 124] on p "My Profile" at bounding box center [69, 123] width 52 height 15
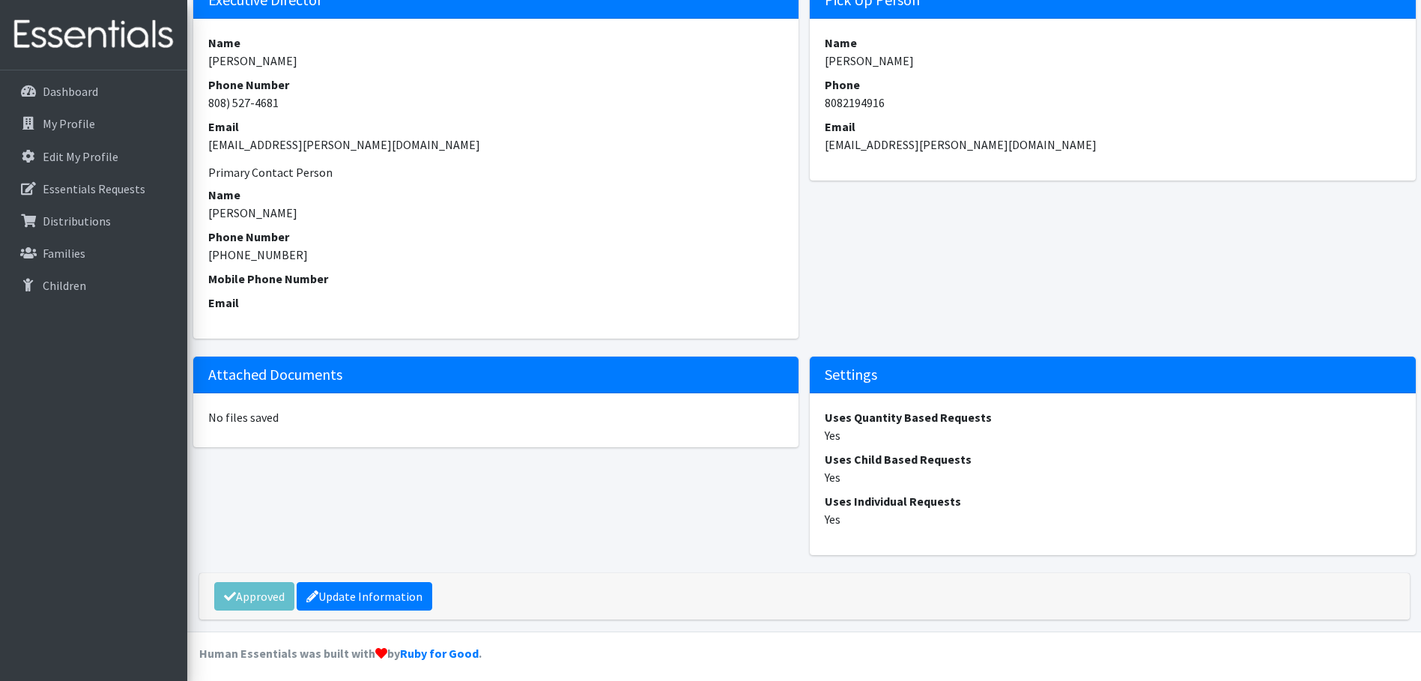
scroll to position [941, 0]
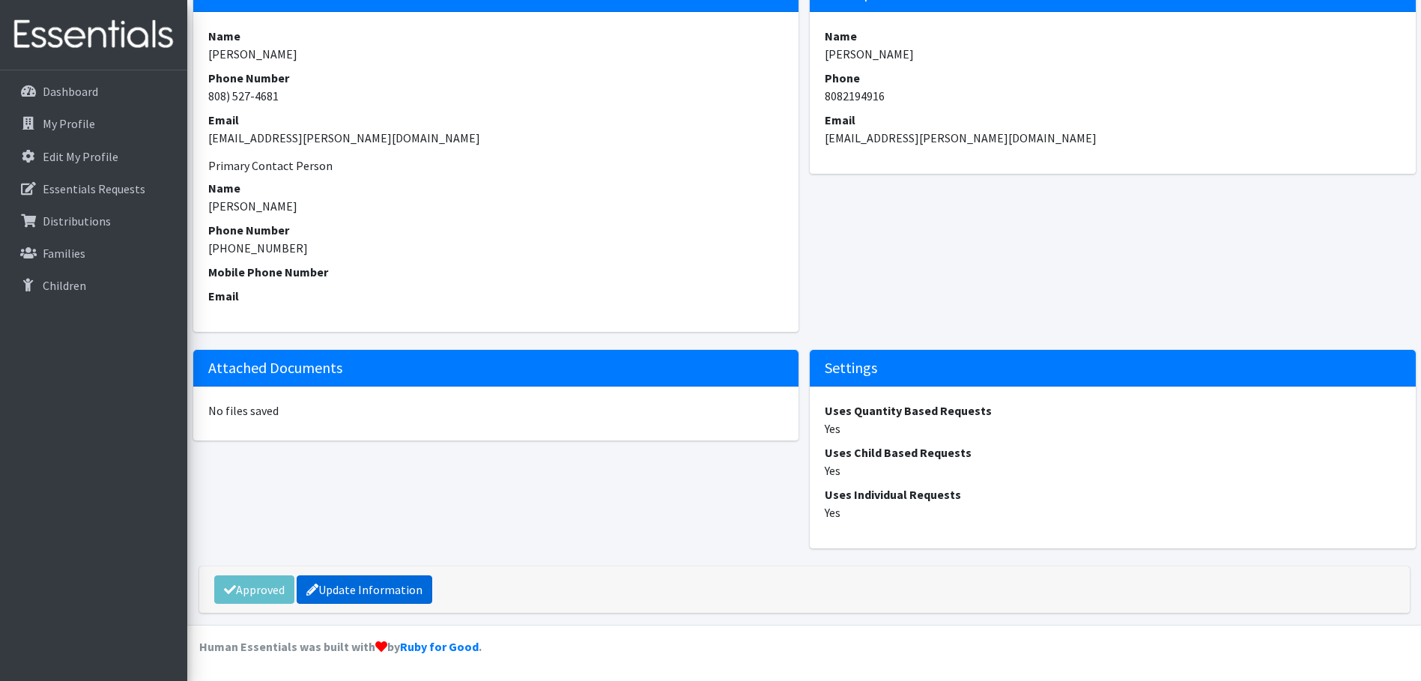
click at [393, 592] on link "Update Information" at bounding box center [365, 589] width 136 height 28
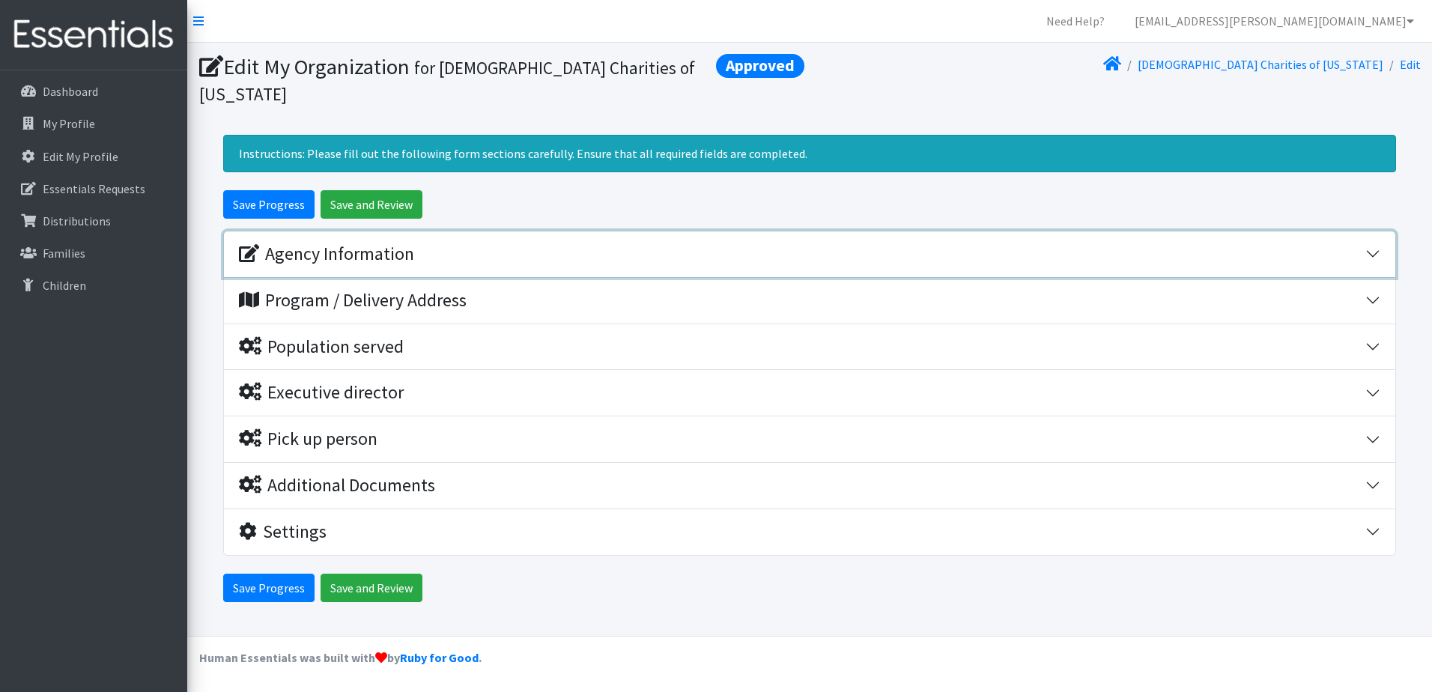
click at [359, 243] on div "Agency Information" at bounding box center [326, 254] width 175 height 22
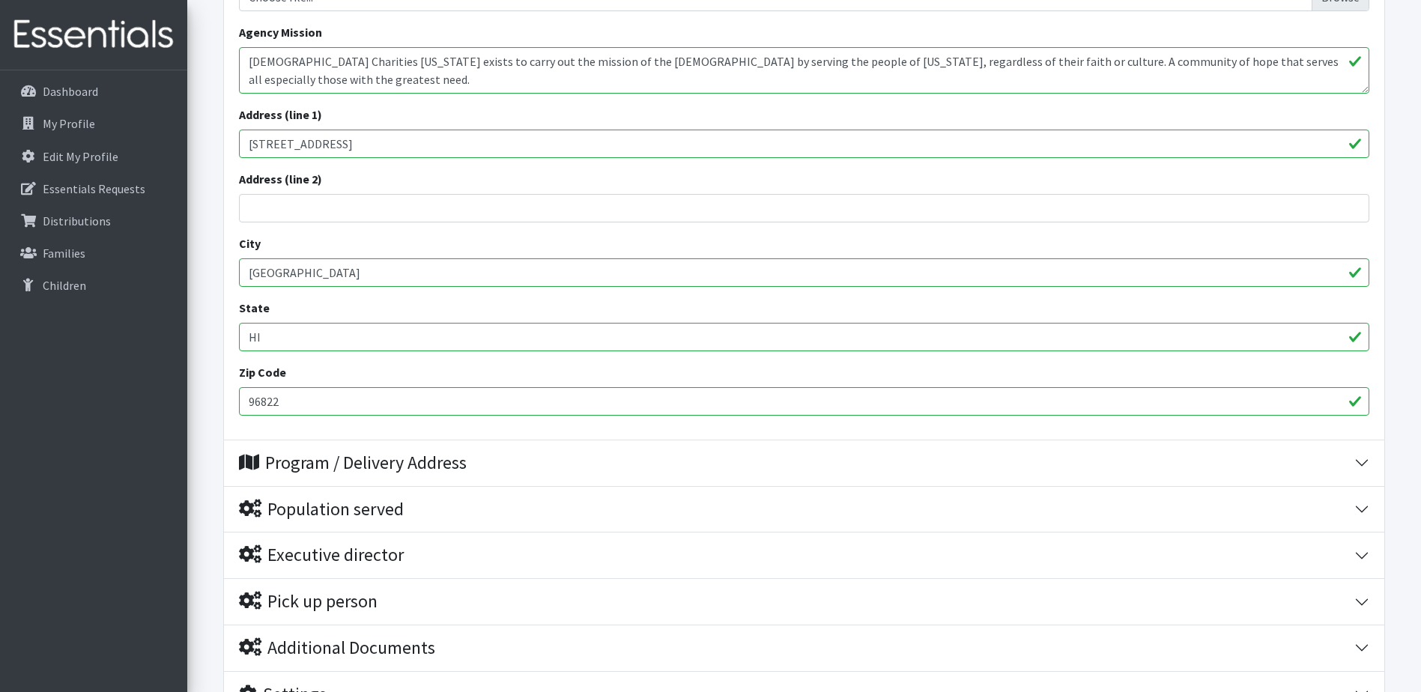
scroll to position [524, 0]
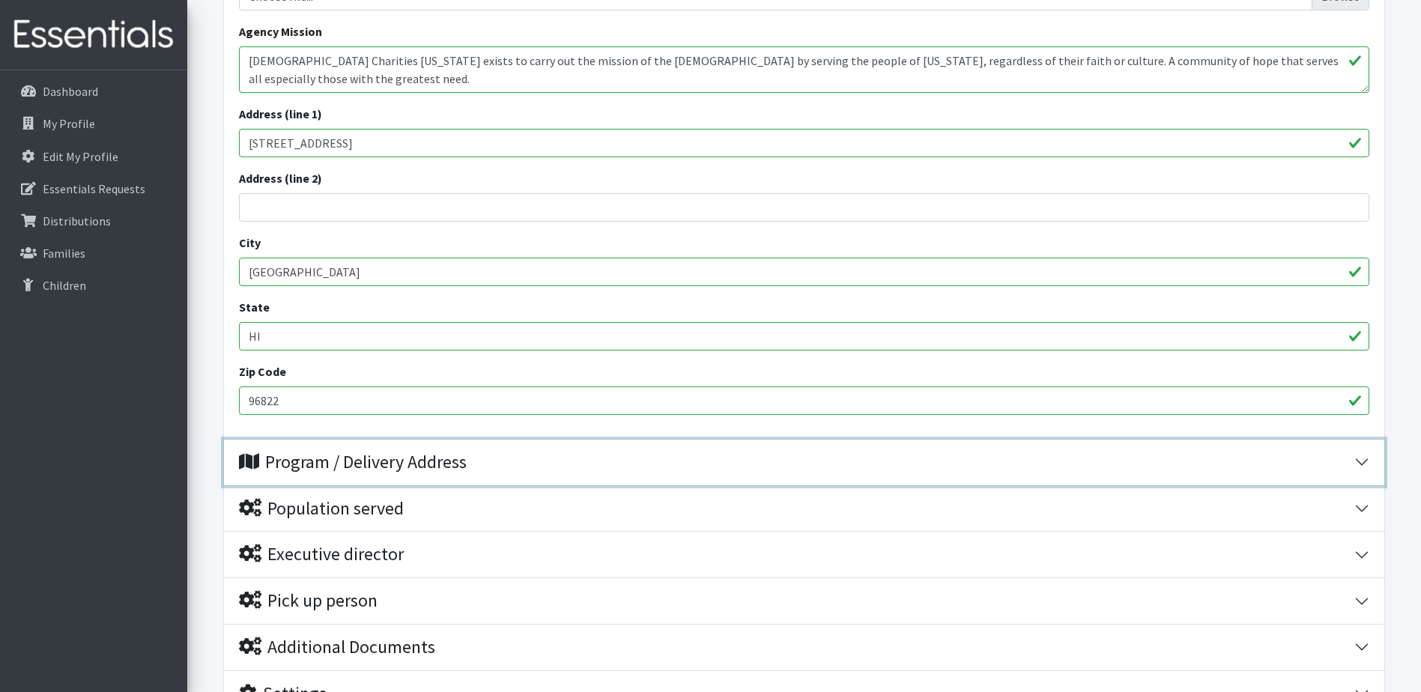
click at [342, 452] on div "Program / Delivery Address" at bounding box center [353, 463] width 228 height 22
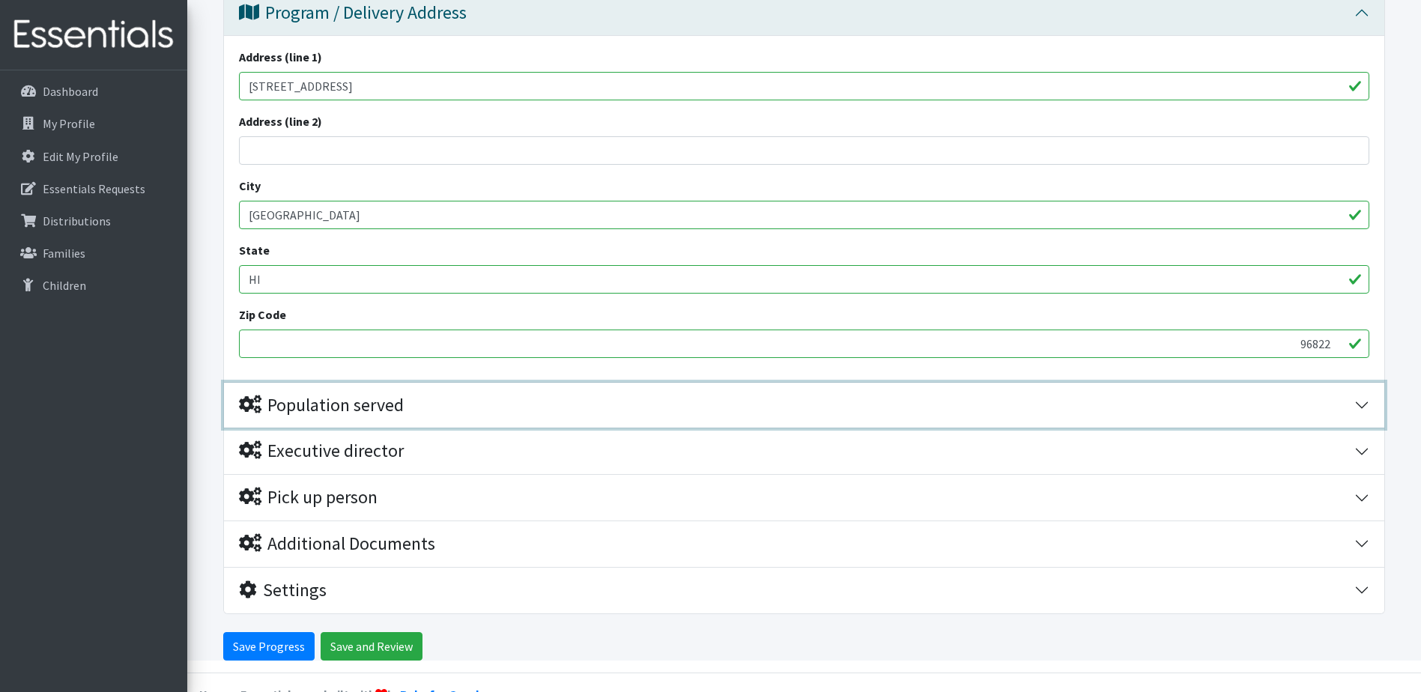
click at [359, 395] on div "Population served" at bounding box center [321, 406] width 165 height 22
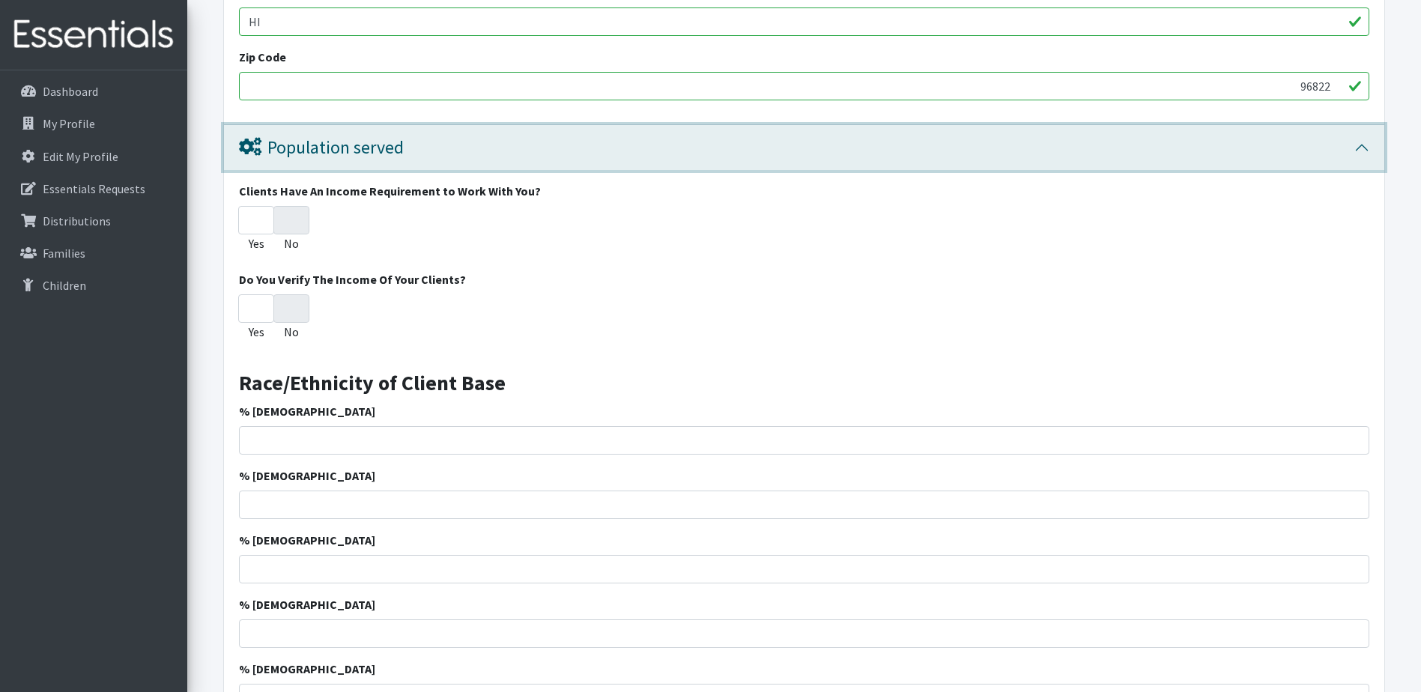
scroll to position [1199, 0]
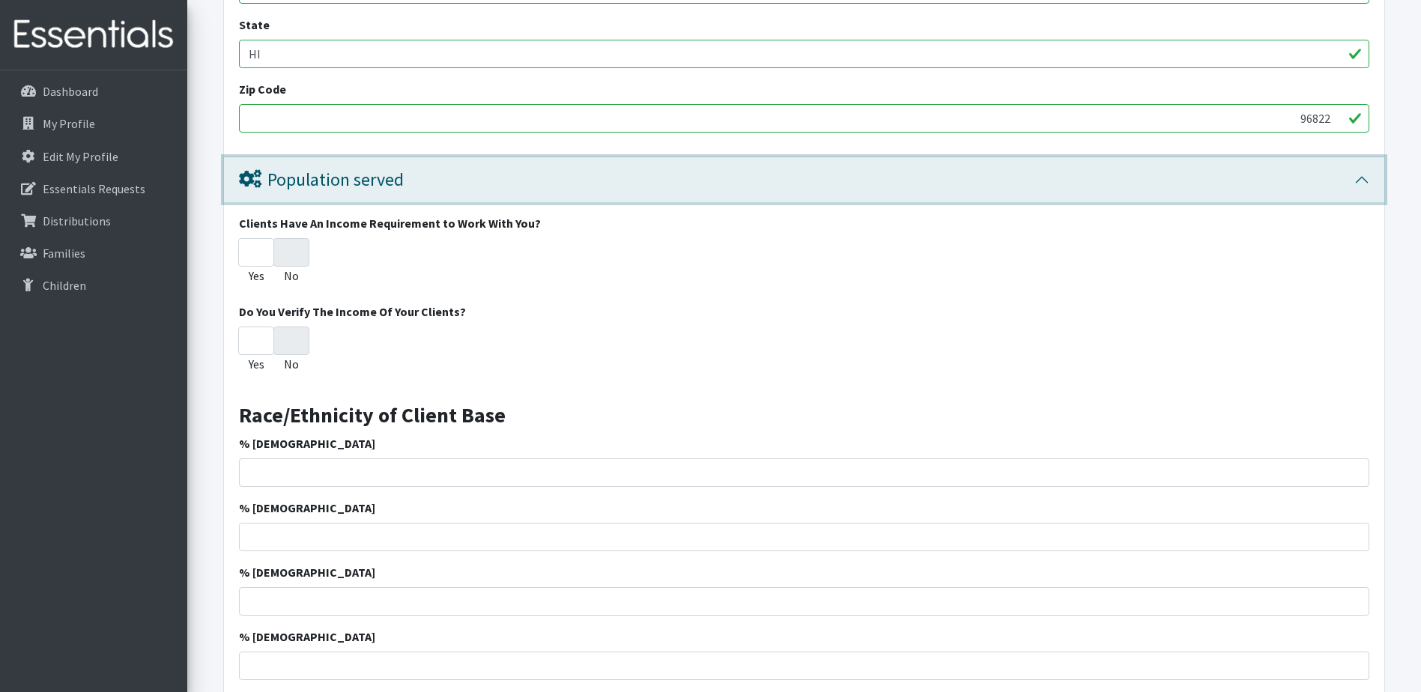
click at [350, 169] on div "Population served" at bounding box center [321, 180] width 165 height 22
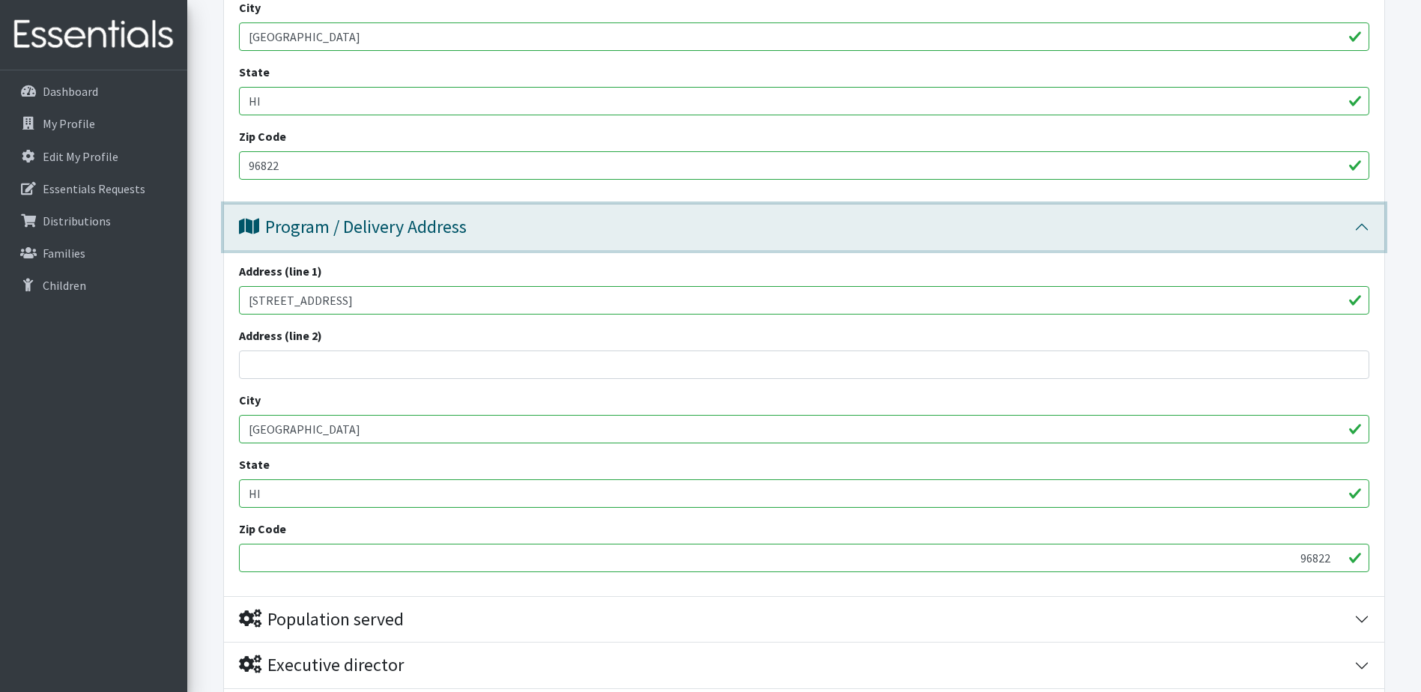
click at [316, 216] on div "Program / Delivery Address" at bounding box center [353, 227] width 228 height 22
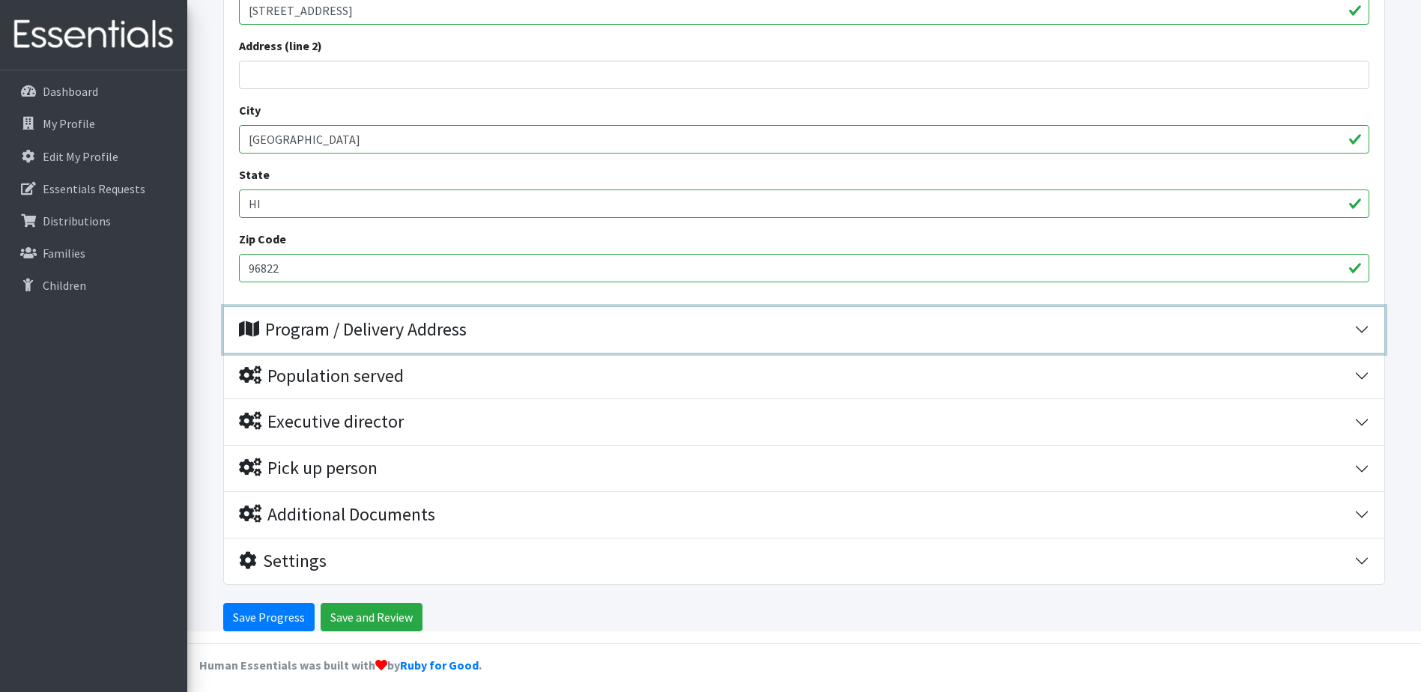
scroll to position [638, 0]
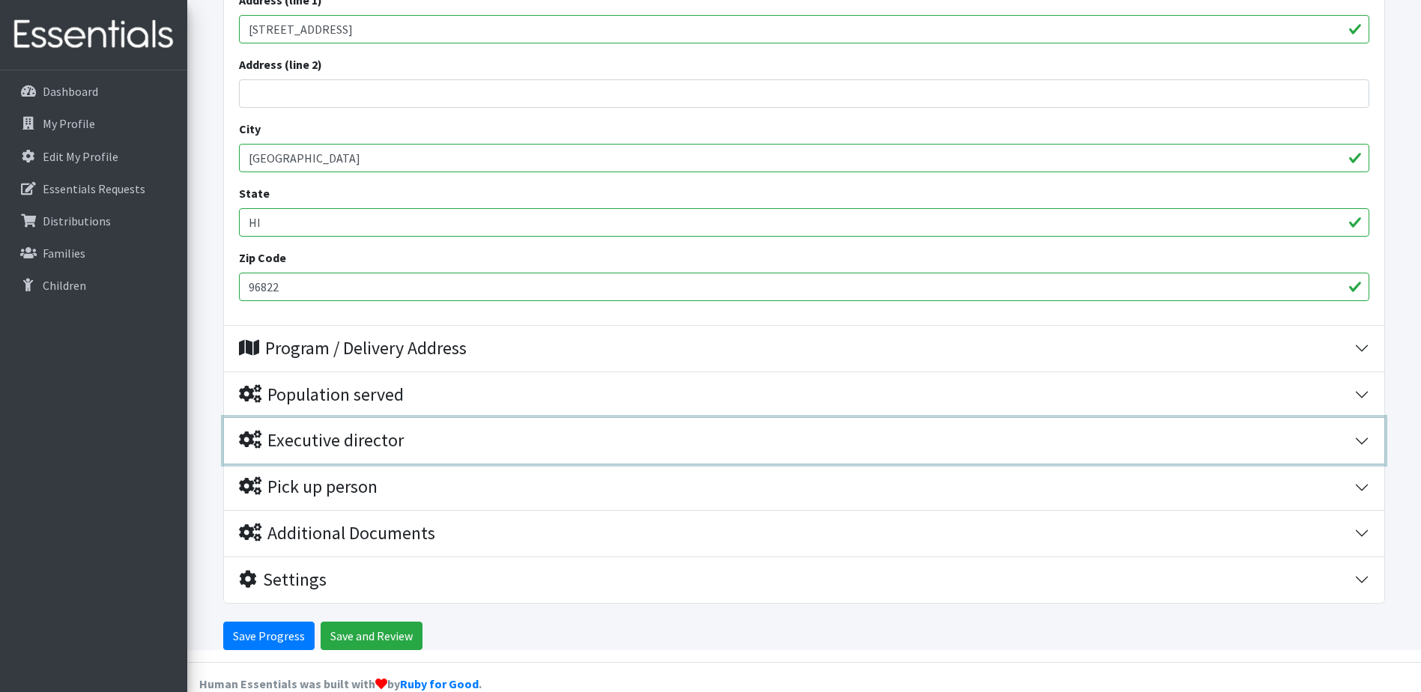
click at [356, 430] on div "Executive director" at bounding box center [321, 441] width 165 height 22
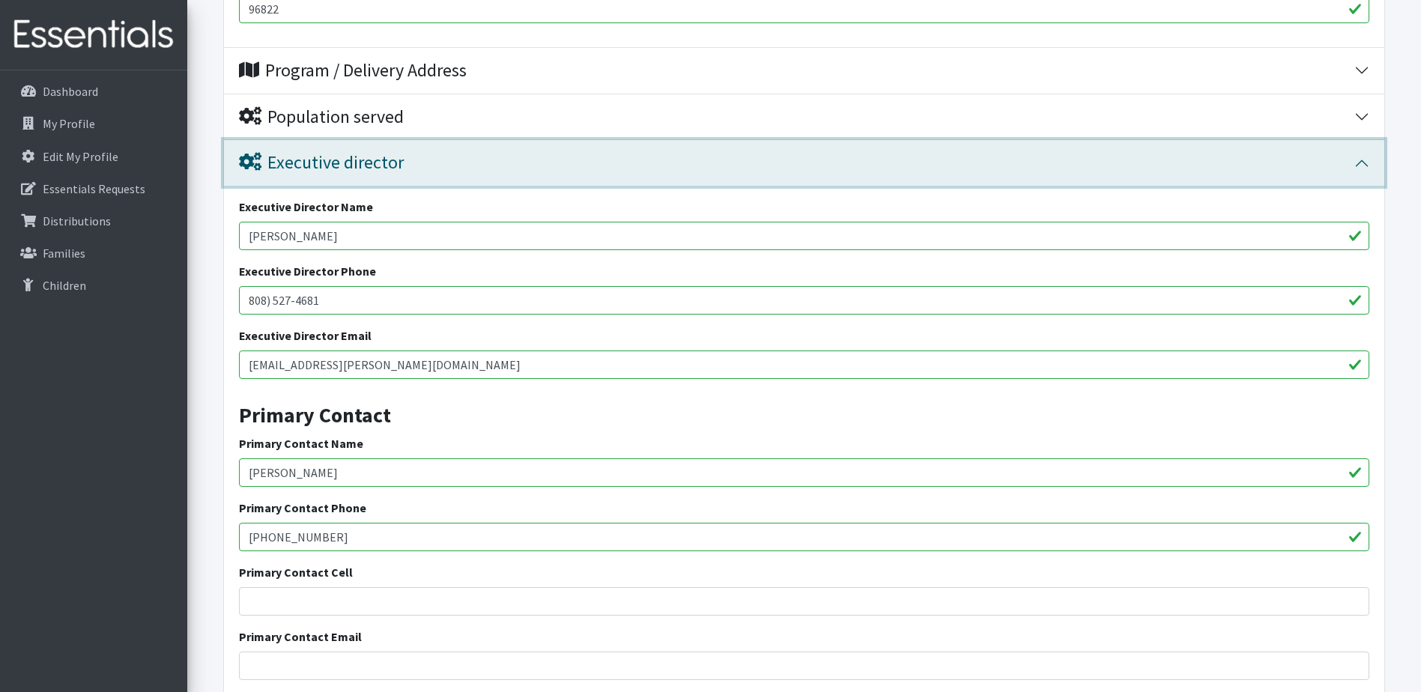
scroll to position [857, 0]
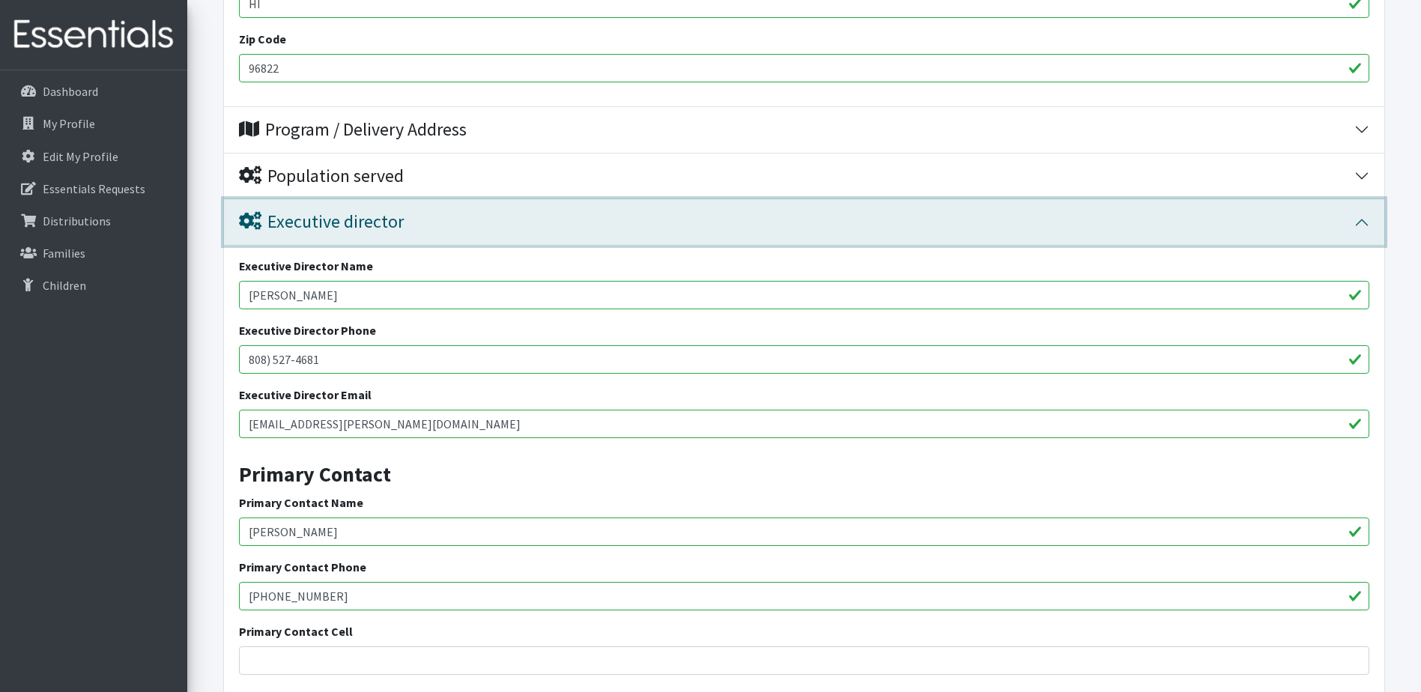
click at [360, 211] on div "Executive director" at bounding box center [321, 222] width 165 height 22
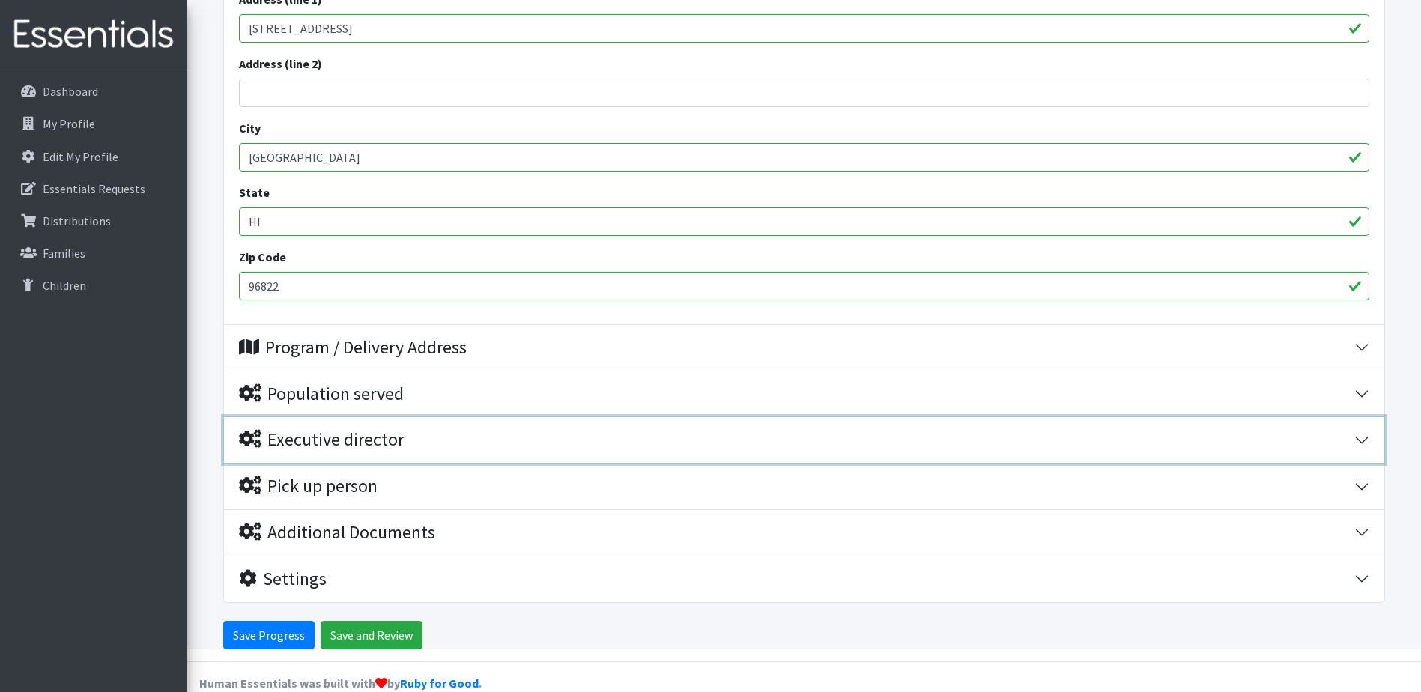
scroll to position [638, 0]
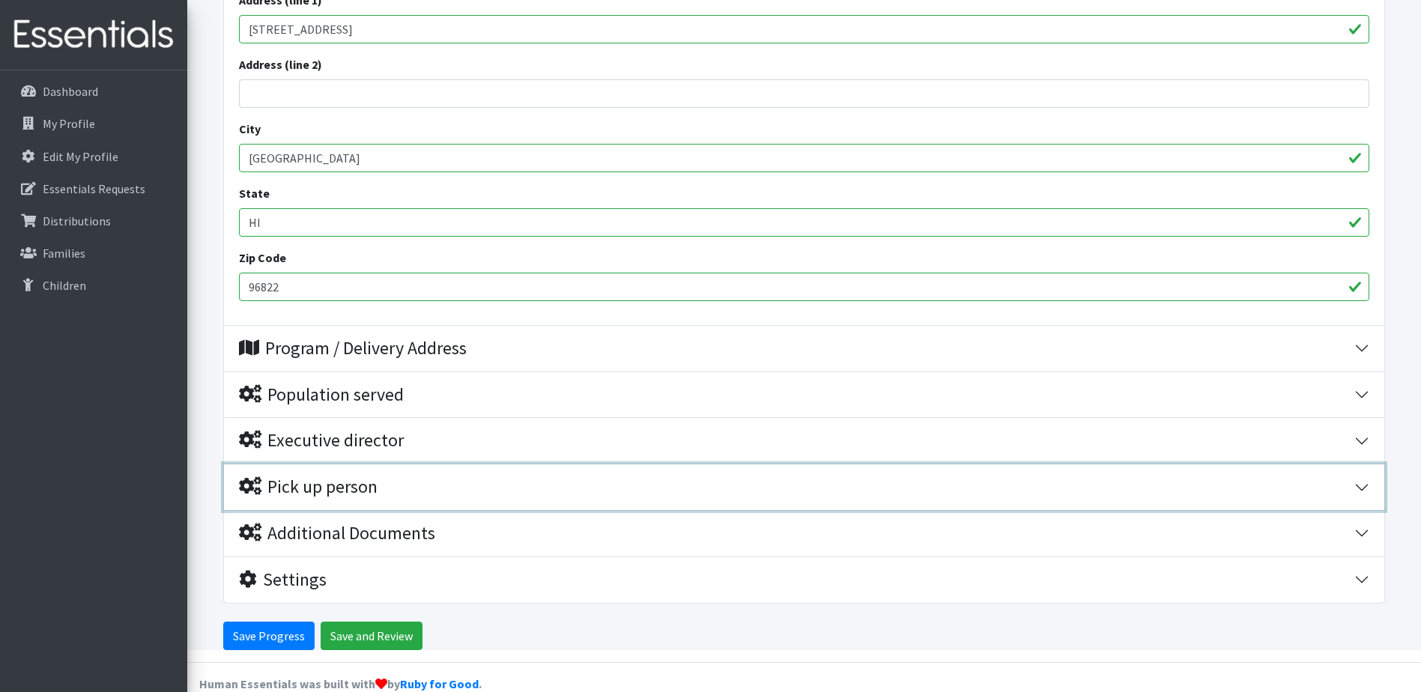
click at [336, 476] on div "Pick up person" at bounding box center [308, 487] width 139 height 22
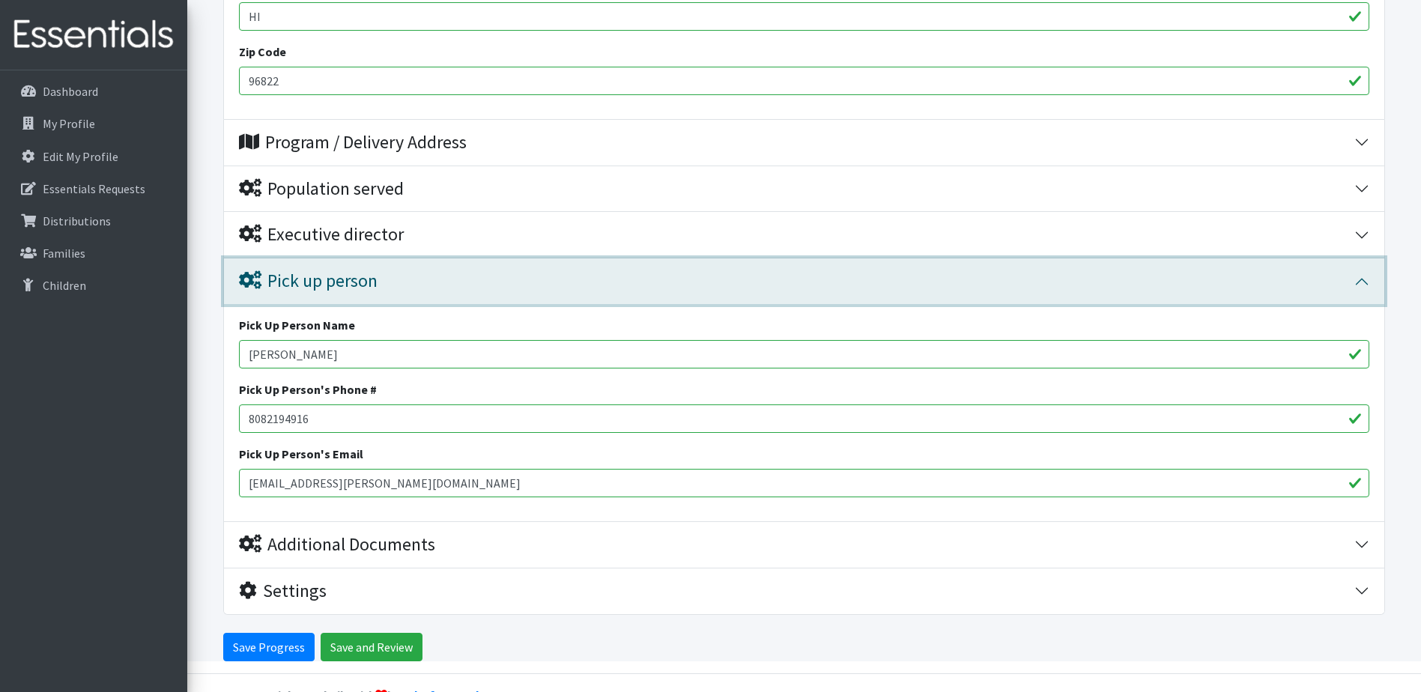
scroll to position [855, 0]
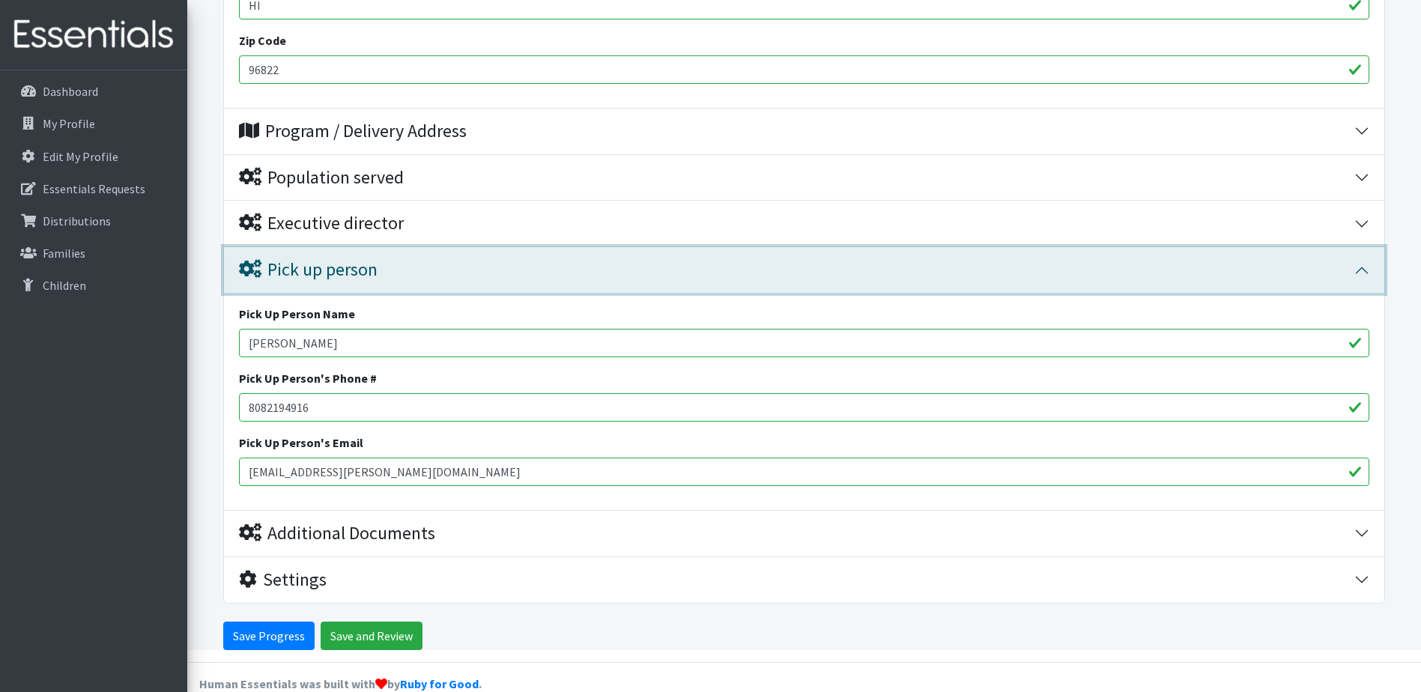
click at [353, 259] on div "Pick up person" at bounding box center [308, 270] width 139 height 22
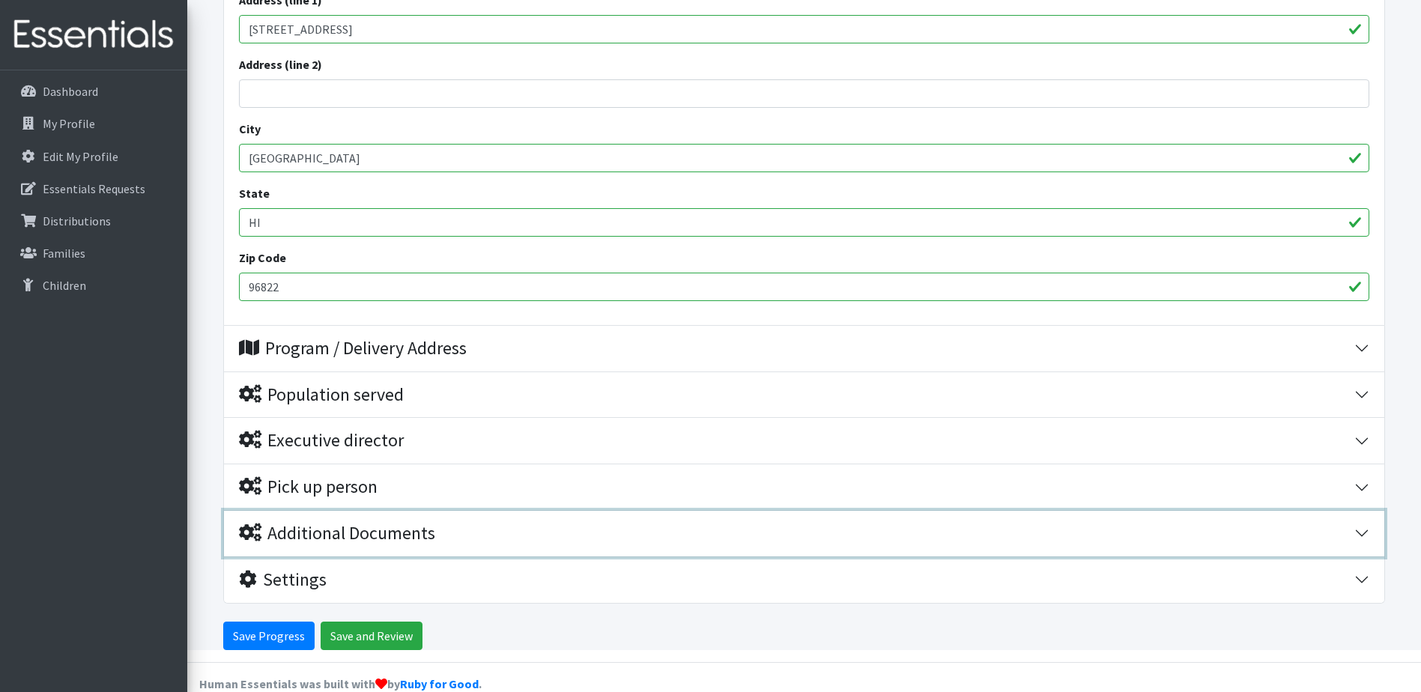
click at [355, 523] on div "Additional Documents" at bounding box center [337, 534] width 196 height 22
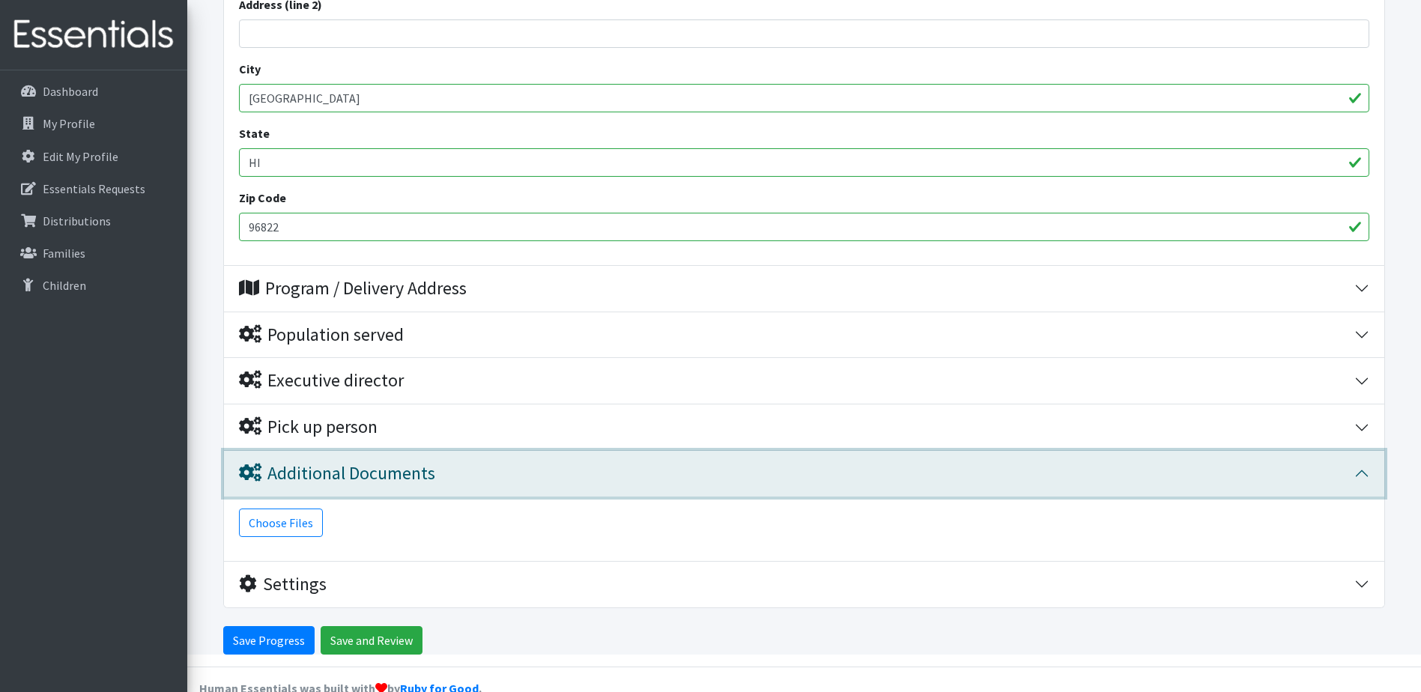
scroll to position [702, 0]
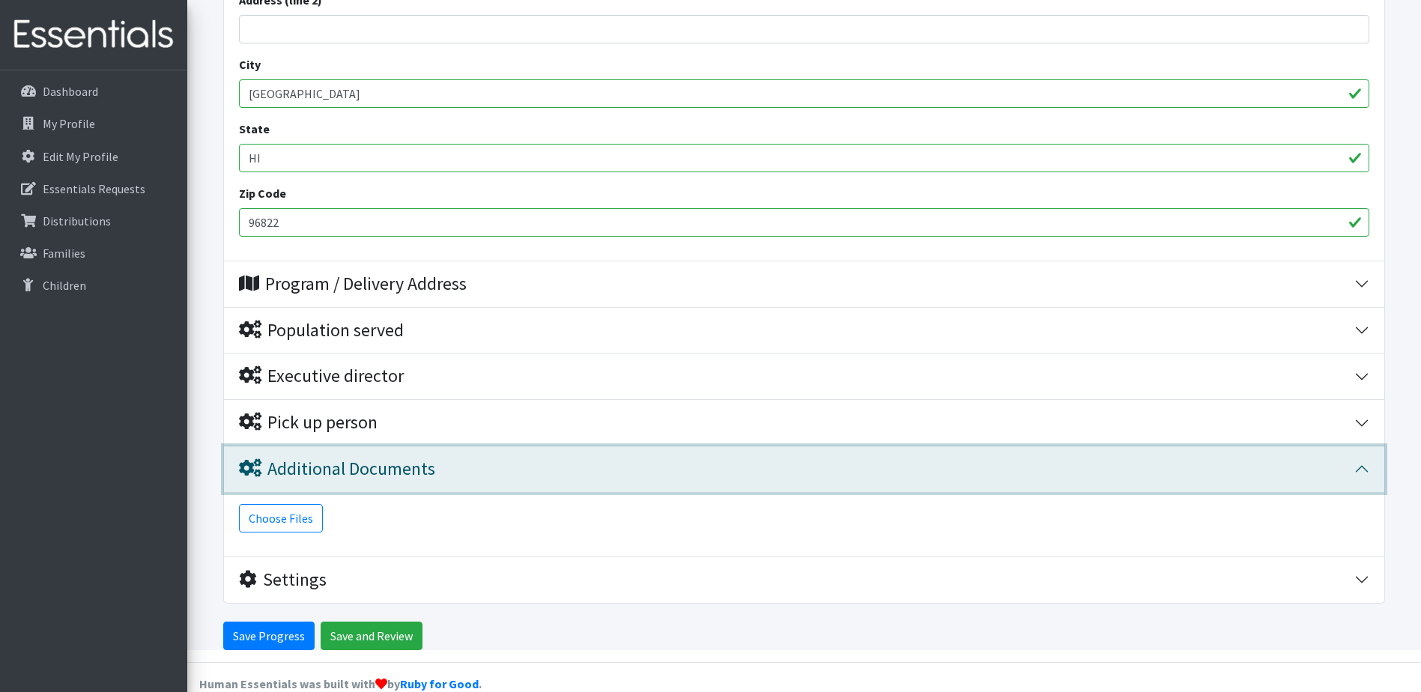
click at [316, 458] on div "Additional Documents" at bounding box center [337, 469] width 196 height 22
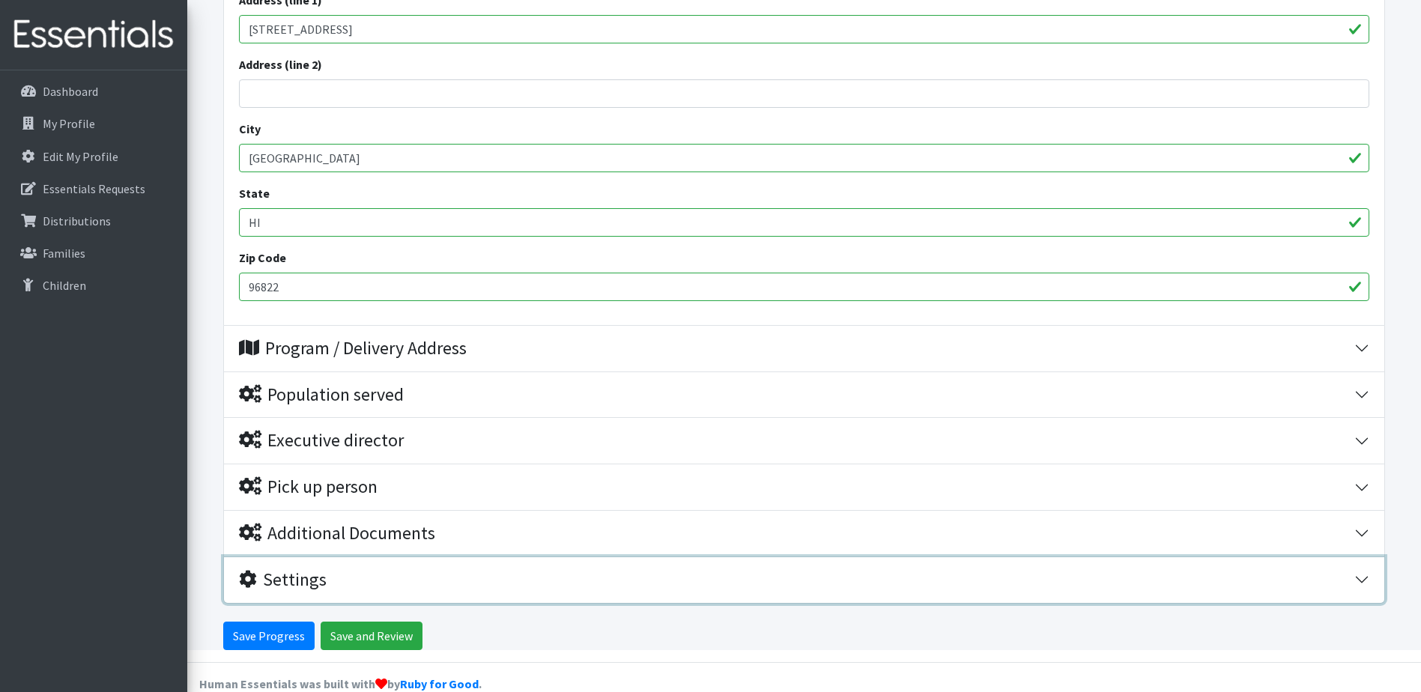
click at [296, 569] on div "Settings" at bounding box center [283, 580] width 88 height 22
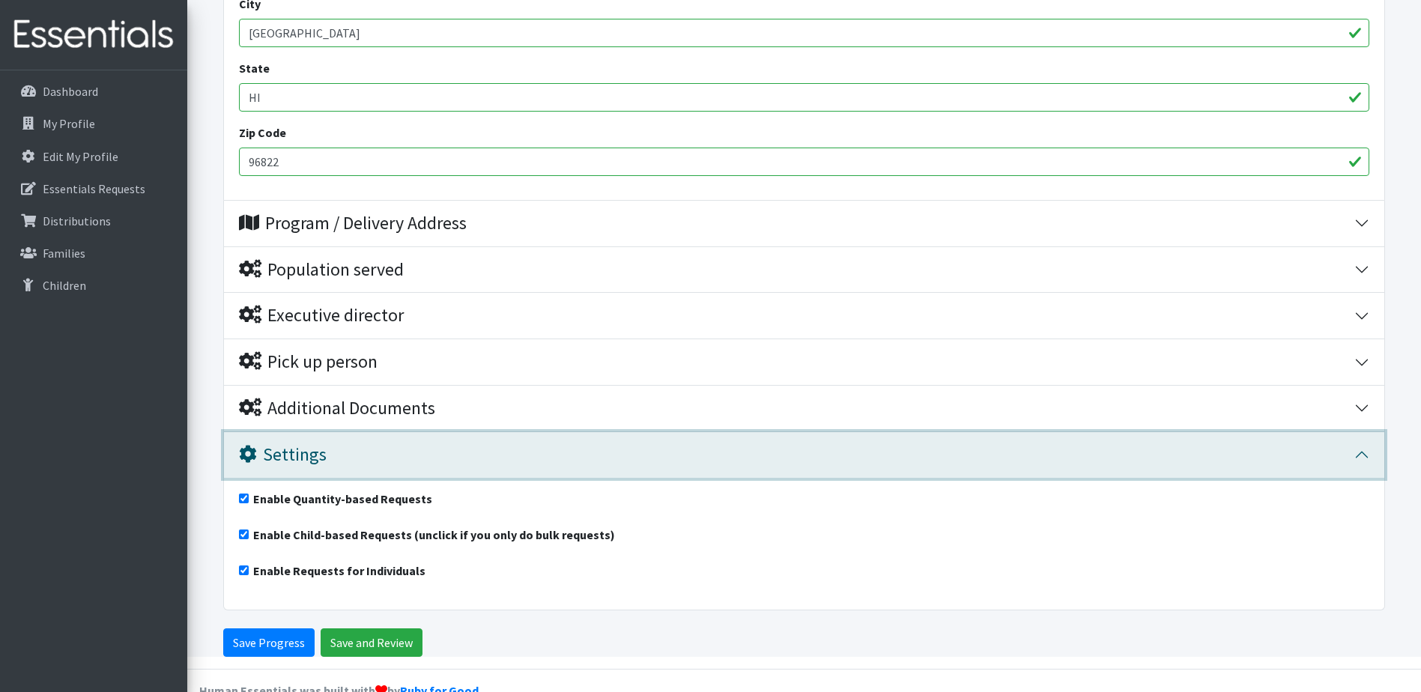
scroll to position [770, 0]
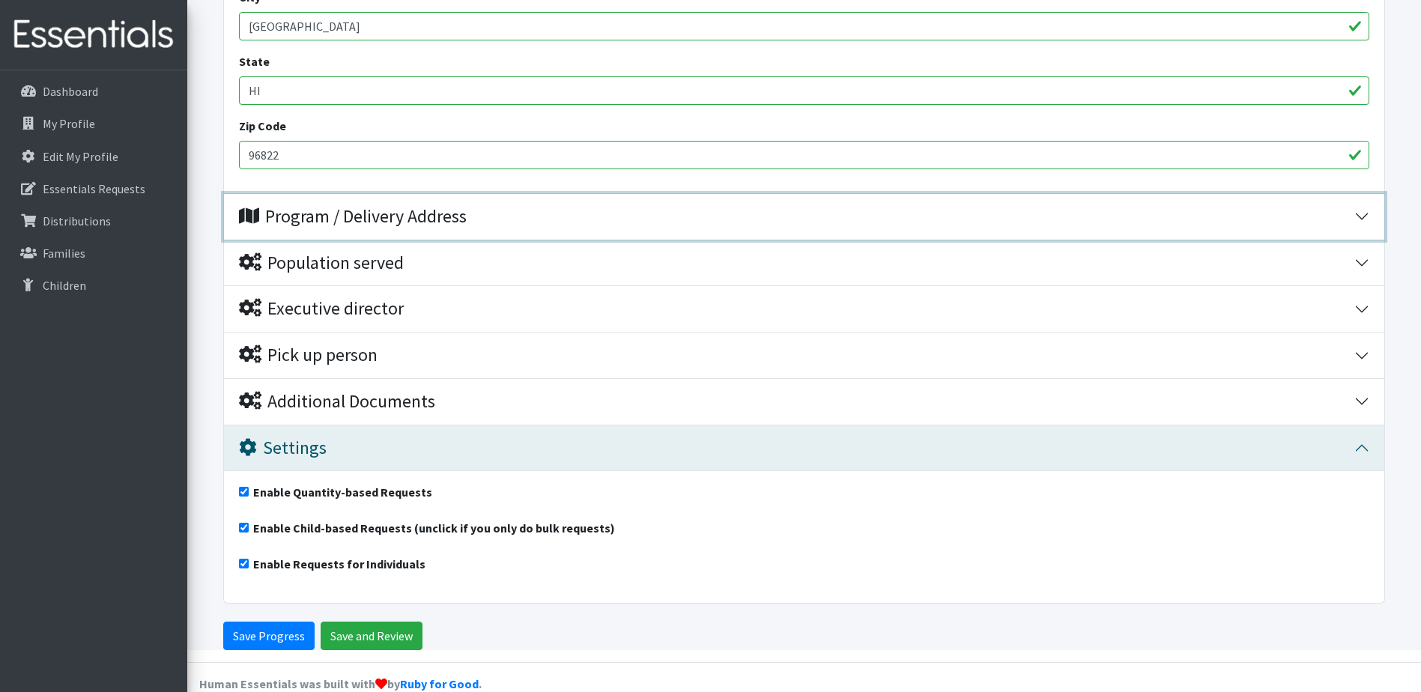
click at [351, 206] on div "Program / Delivery Address" at bounding box center [353, 217] width 228 height 22
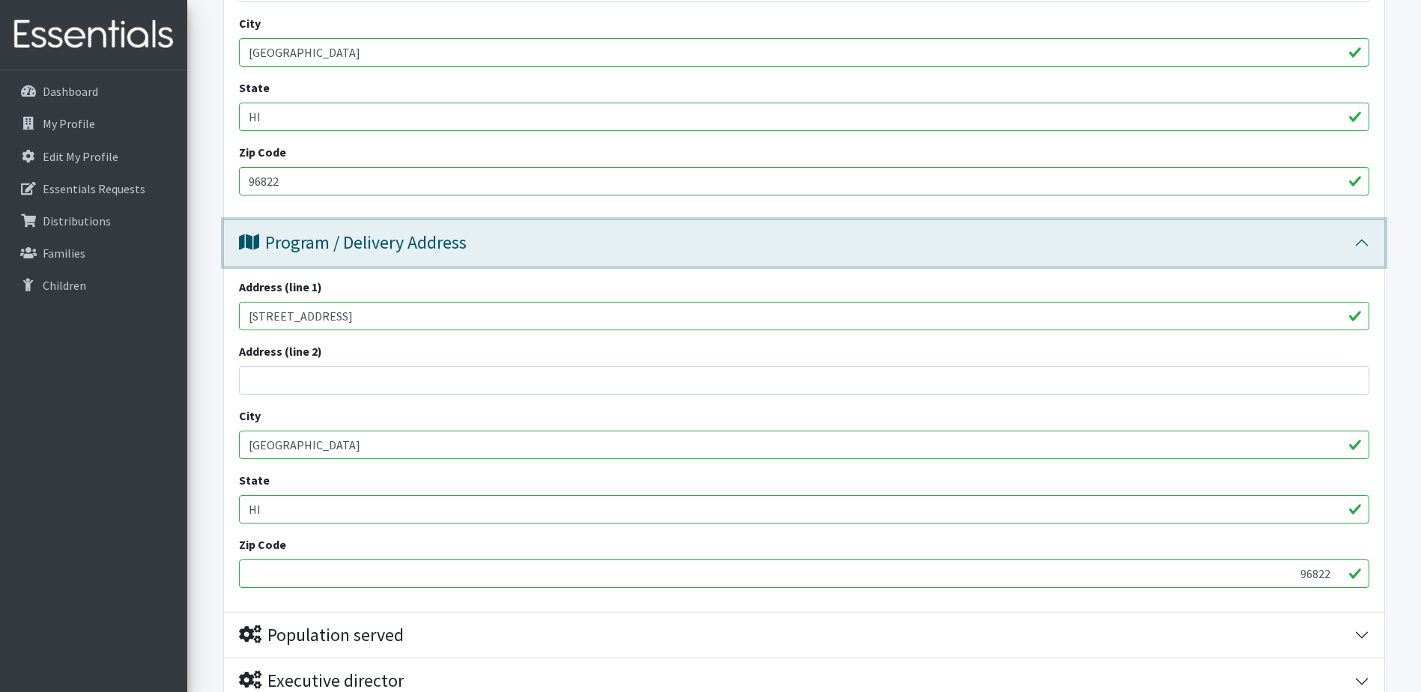
scroll to position [741, 0]
click at [340, 234] on div "Program / Delivery Address" at bounding box center [353, 245] width 228 height 22
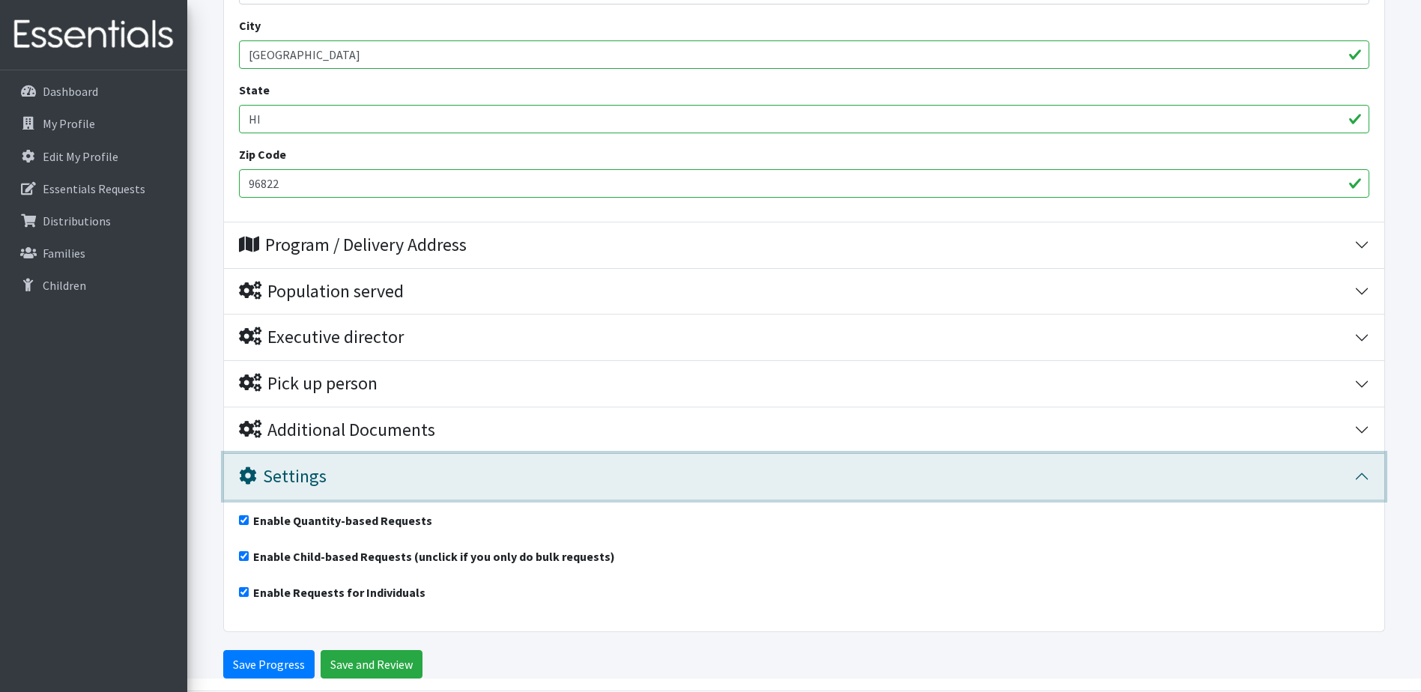
click at [346, 463] on button "Settings" at bounding box center [804, 477] width 1160 height 46
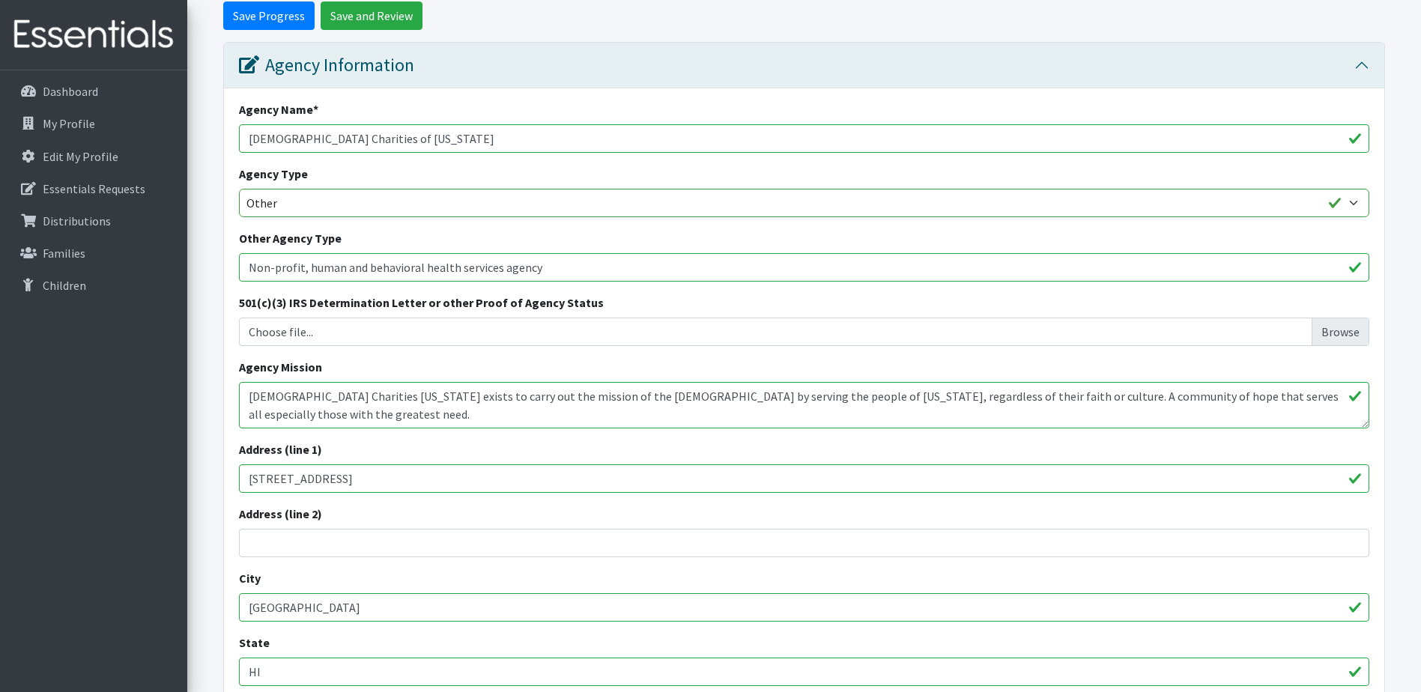
scroll to position [160, 0]
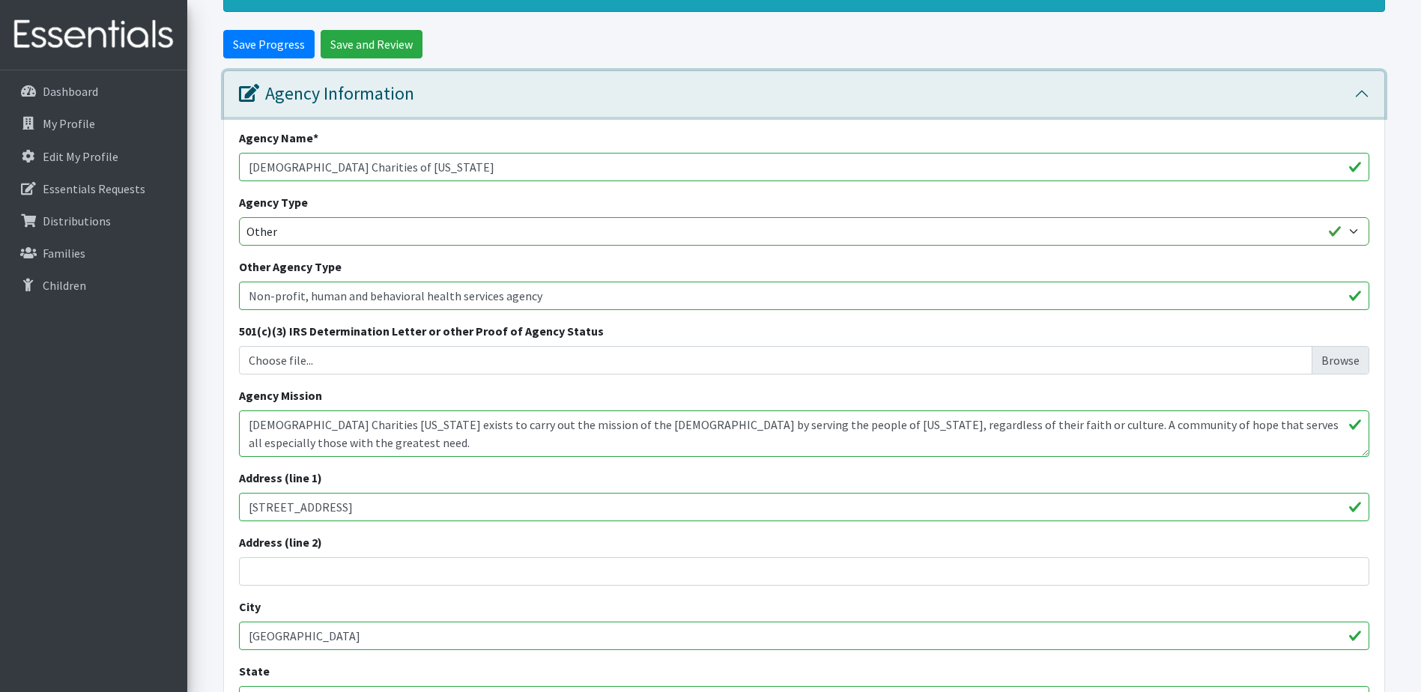
click at [395, 83] on div "Agency Information" at bounding box center [326, 94] width 175 height 22
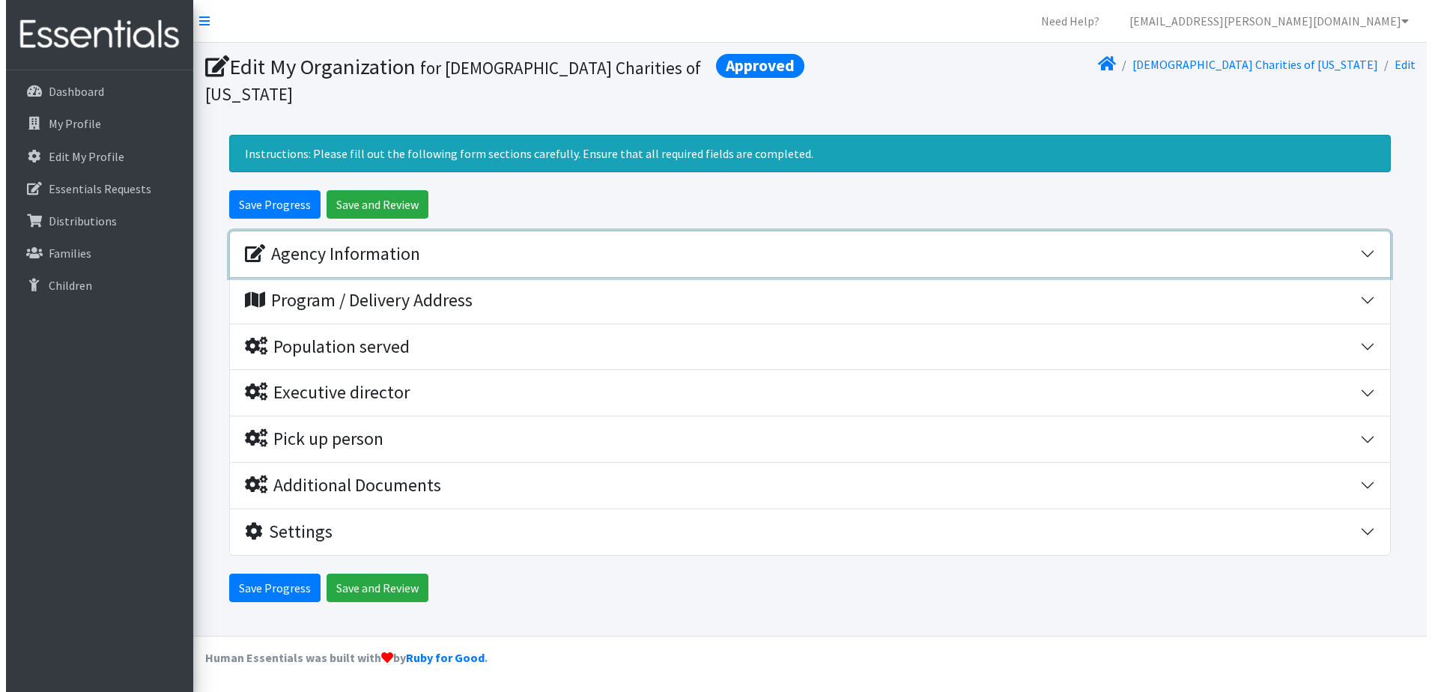
scroll to position [0, 0]
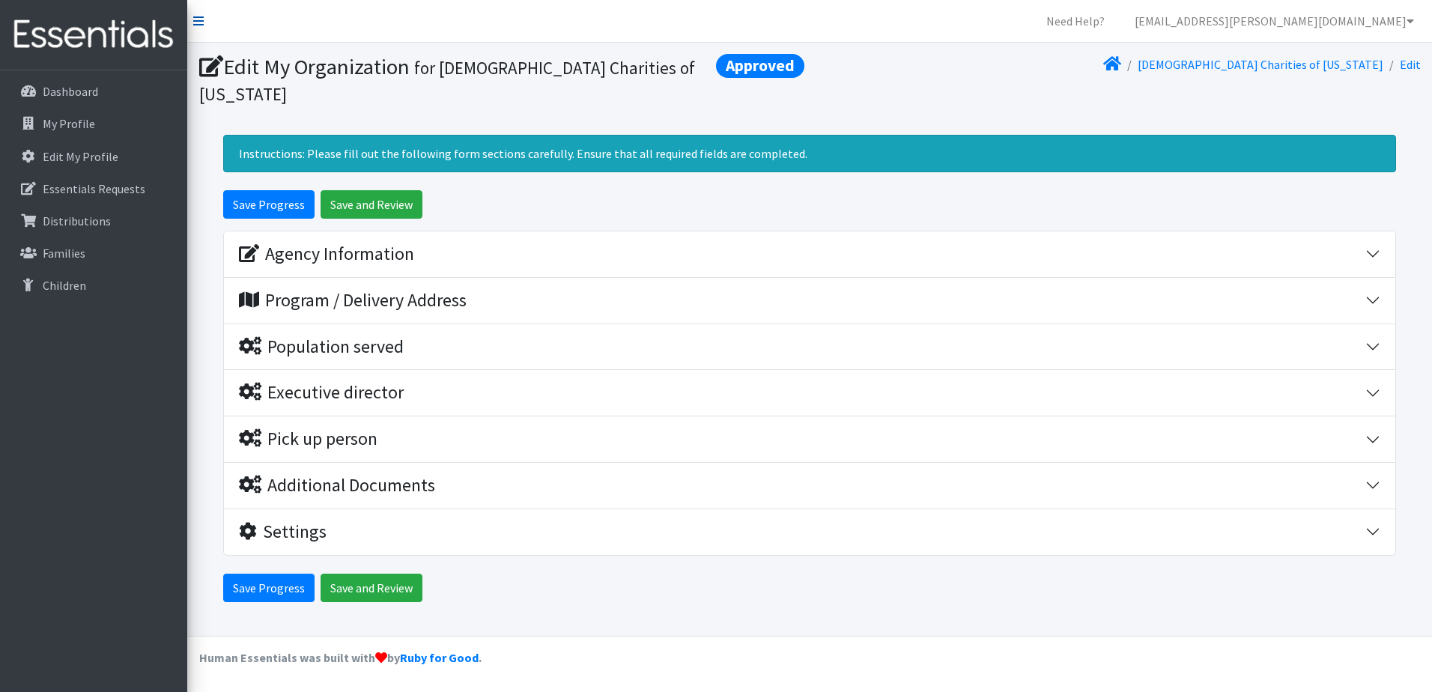
click at [198, 22] on icon at bounding box center [198, 21] width 10 height 12
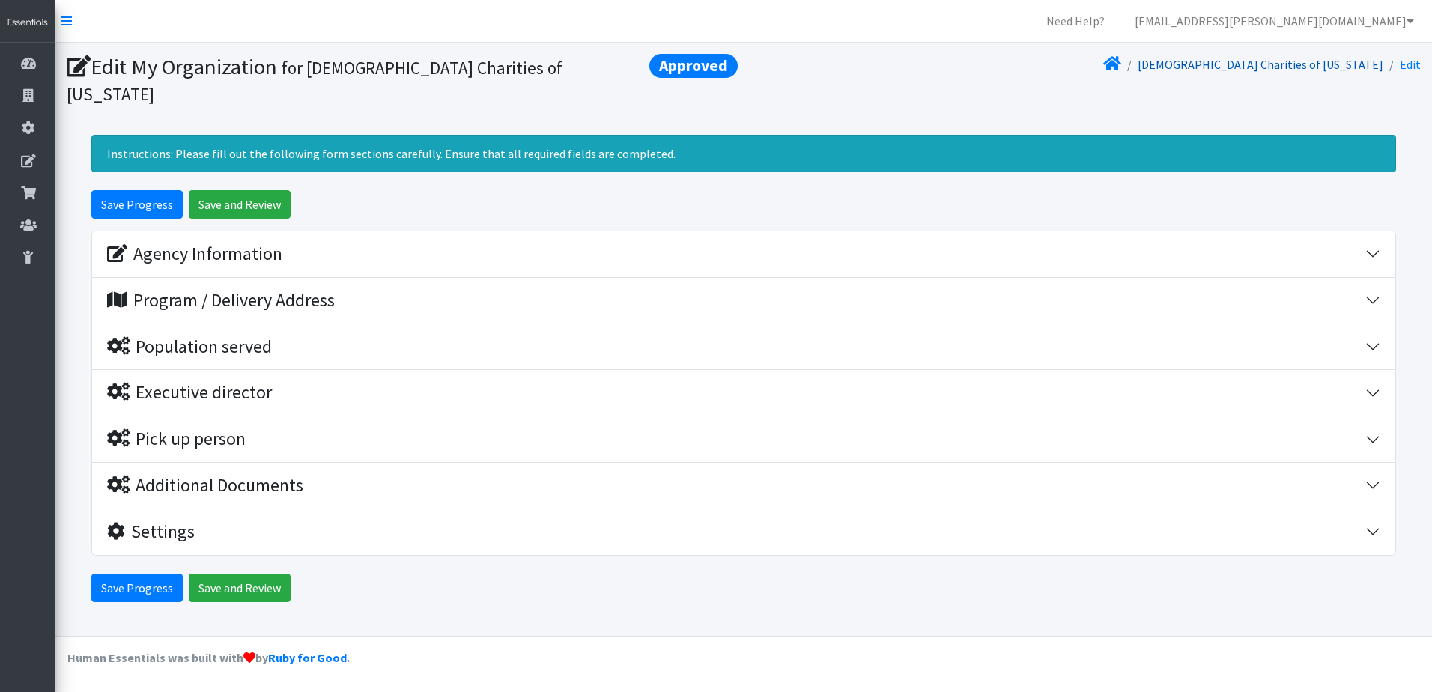
click at [1328, 65] on link "Catholic Charities of Hawaii" at bounding box center [1261, 64] width 246 height 15
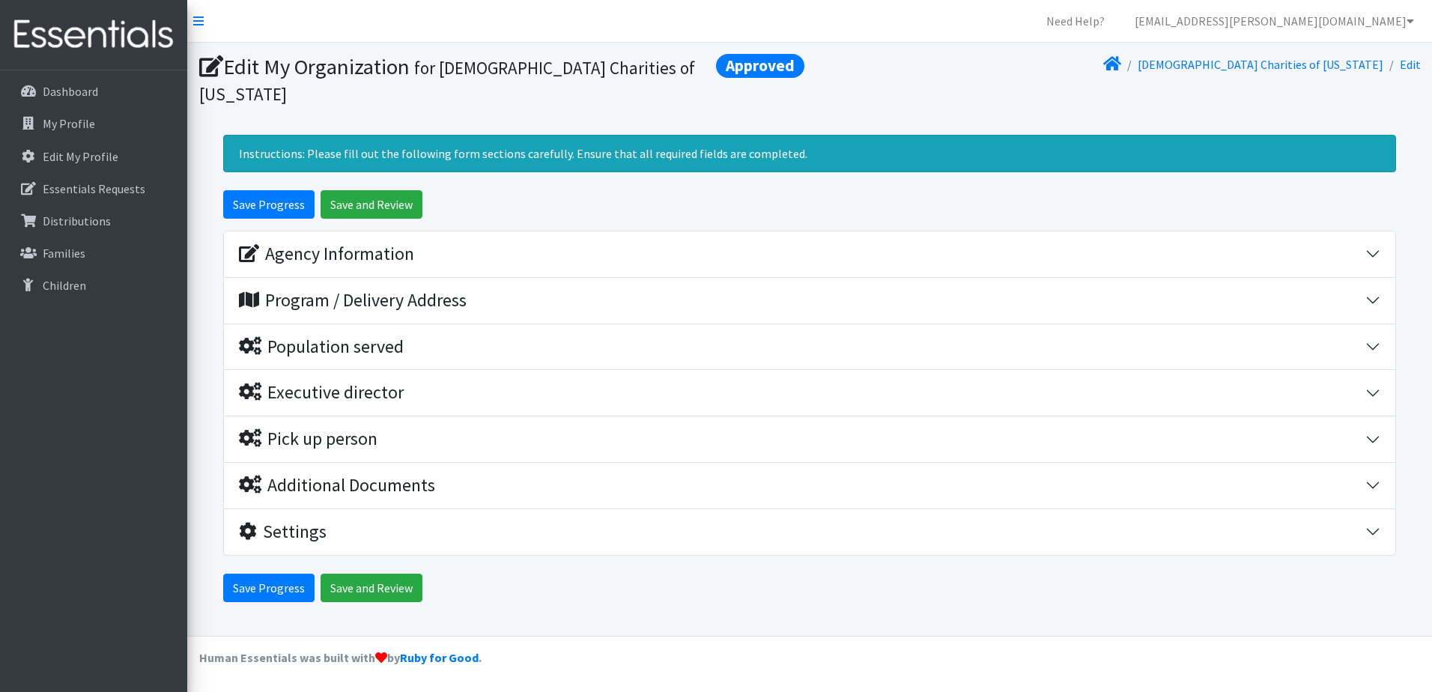
click at [1121, 57] on li at bounding box center [1112, 65] width 18 height 22
click at [1121, 58] on icon at bounding box center [1112, 64] width 18 height 12
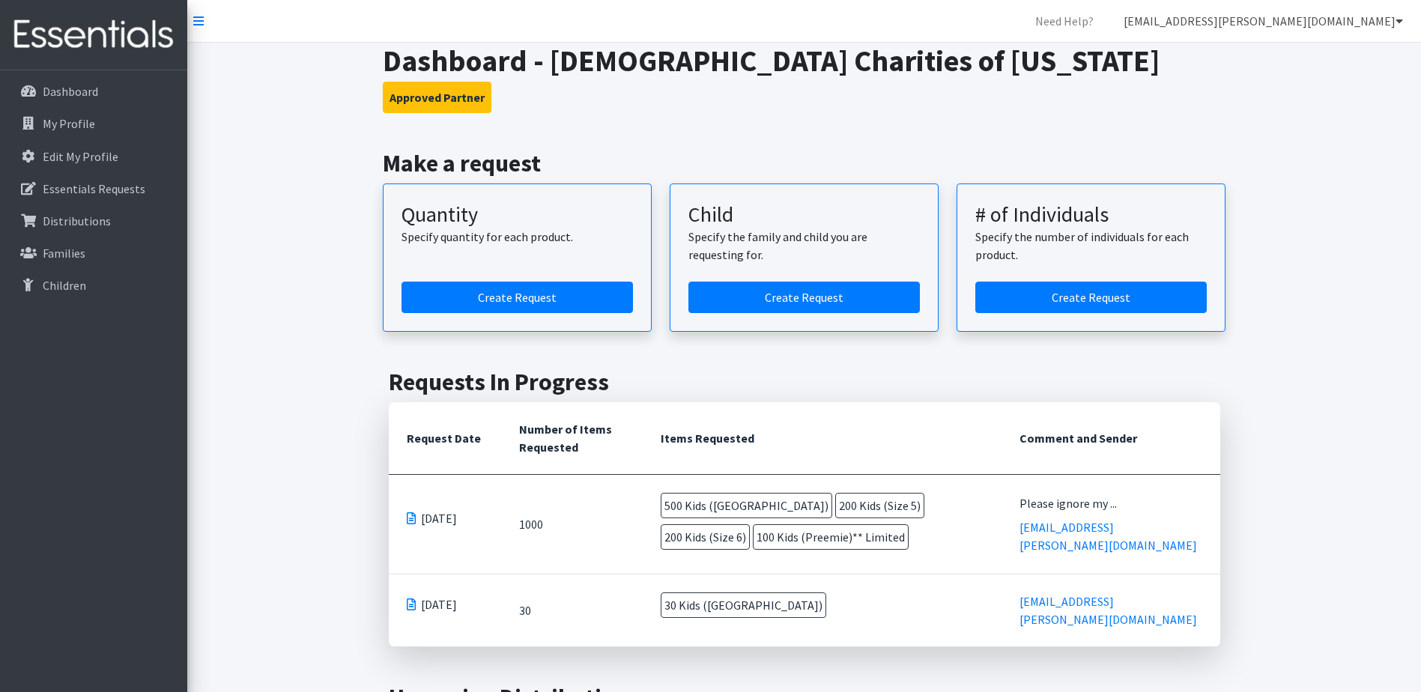
click at [1314, 22] on link "[EMAIL_ADDRESS][PERSON_NAME][DOMAIN_NAME]" at bounding box center [1262, 21] width 303 height 30
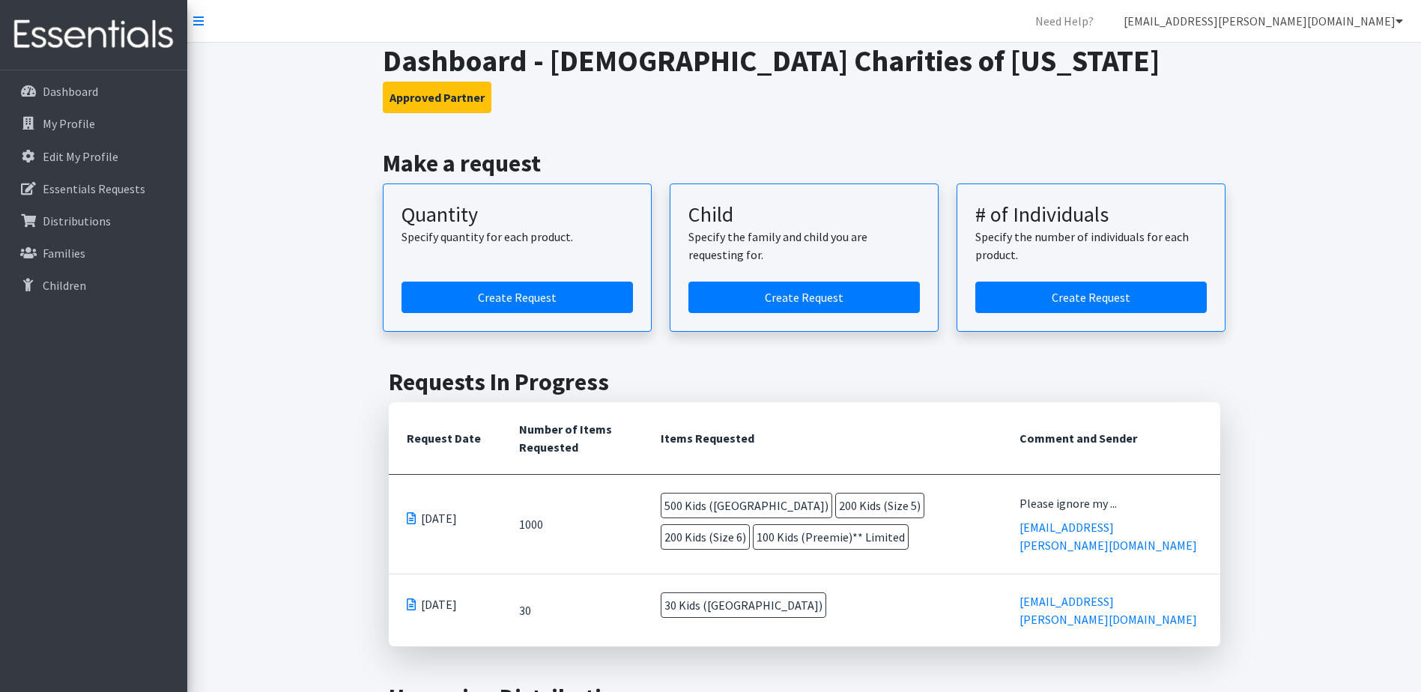
click at [1183, 10] on link "[EMAIL_ADDRESS][PERSON_NAME][DOMAIN_NAME]" at bounding box center [1262, 21] width 303 height 30
click at [1278, 50] on link "My Co-Workers" at bounding box center [1310, 54] width 208 height 30
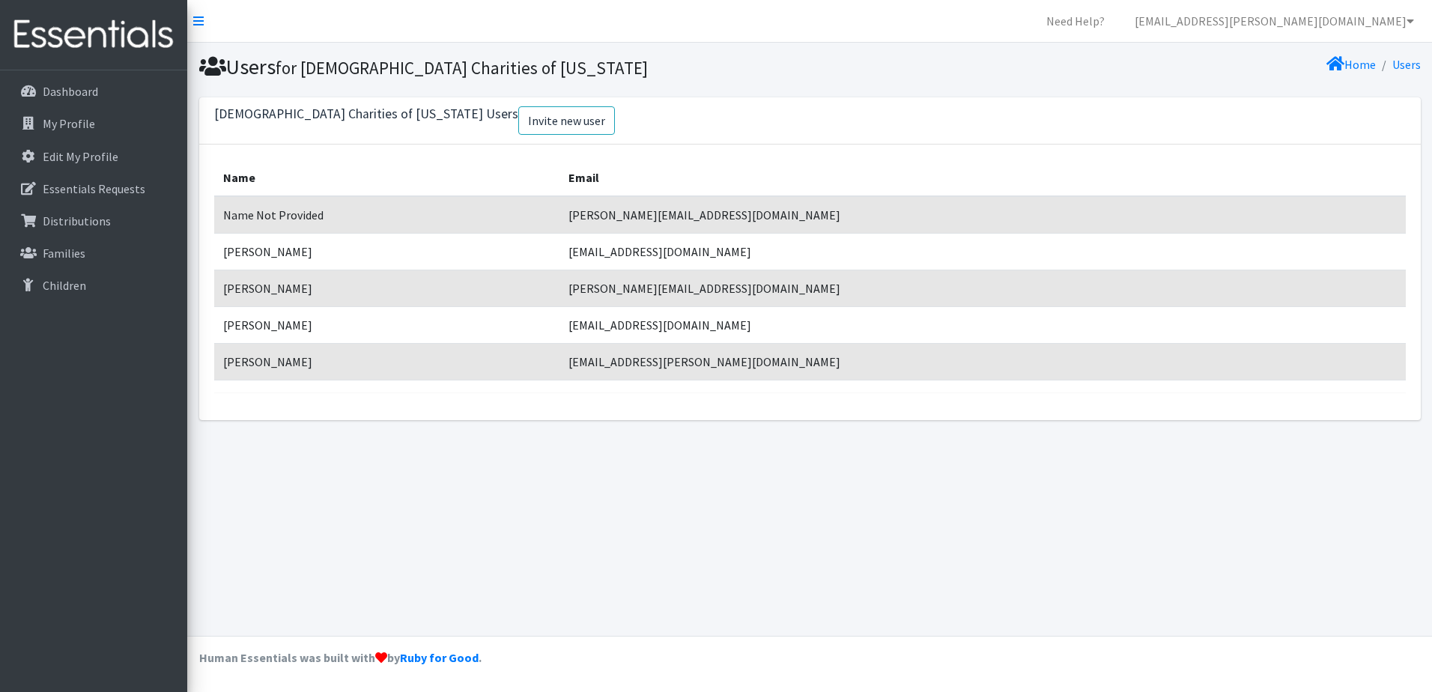
drag, startPoint x: 332, startPoint y: 246, endPoint x: 332, endPoint y: 235, distance: 10.5
drag, startPoint x: 332, startPoint y: 235, endPoint x: 307, endPoint y: 218, distance: 30.1
drag, startPoint x: 307, startPoint y: 218, endPoint x: 617, endPoint y: 208, distance: 310.2
click at [617, 208] on td "[PERSON_NAME][EMAIL_ADDRESS][DOMAIN_NAME]" at bounding box center [982, 214] width 846 height 37
click at [627, 216] on td "[PERSON_NAME][EMAIL_ADDRESS][DOMAIN_NAME]" at bounding box center [982, 214] width 846 height 37
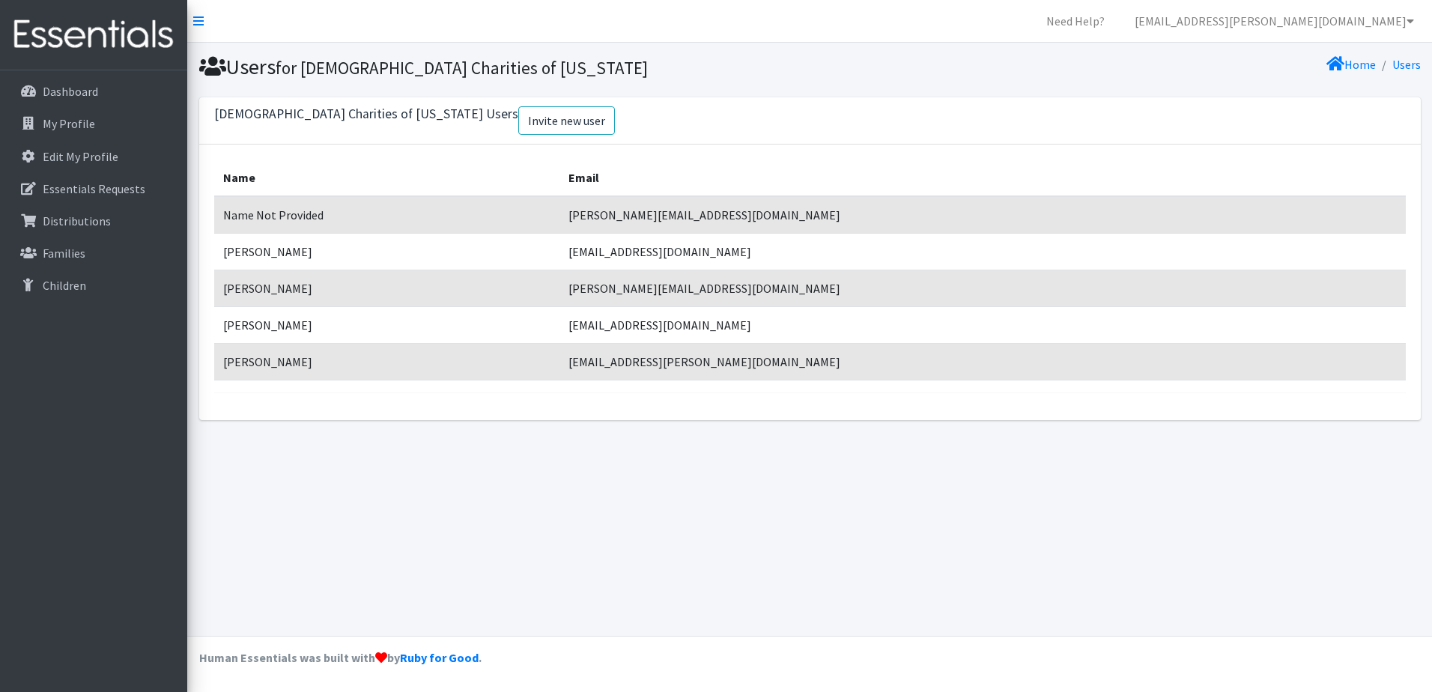
click at [509, 234] on td "[PERSON_NAME]" at bounding box center [386, 251] width 345 height 37
